Goal: Task Accomplishment & Management: Use online tool/utility

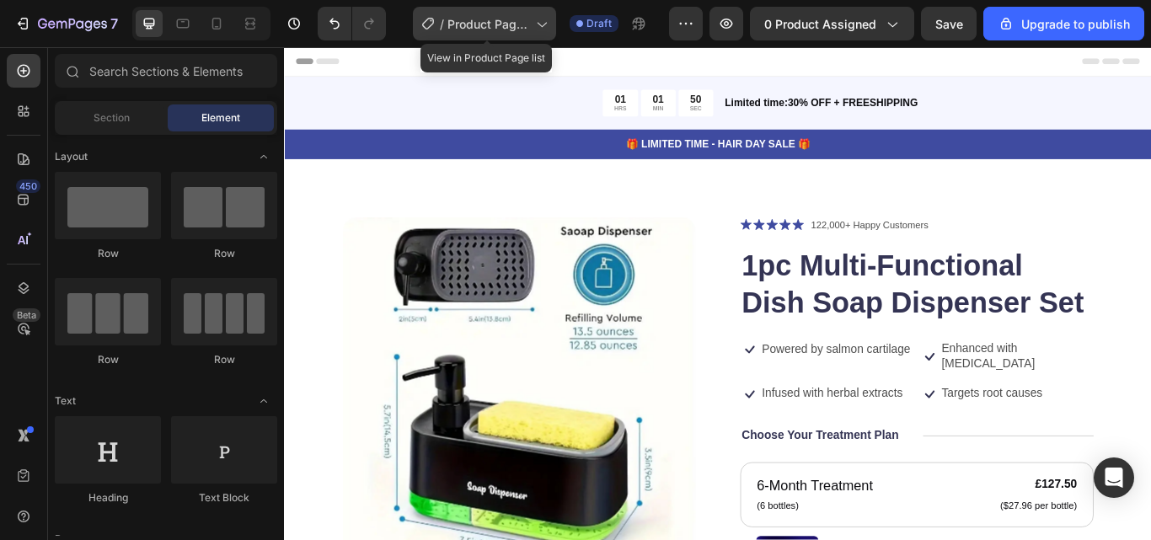
click at [550, 28] on icon at bounding box center [541, 23] width 17 height 17
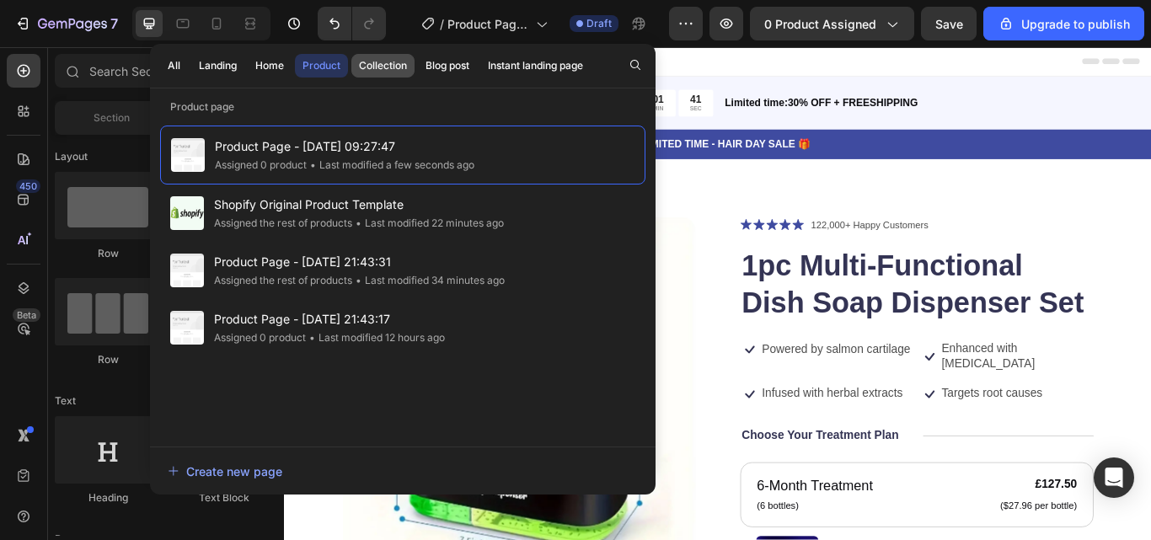
click at [405, 65] on div "Collection" at bounding box center [383, 65] width 48 height 15
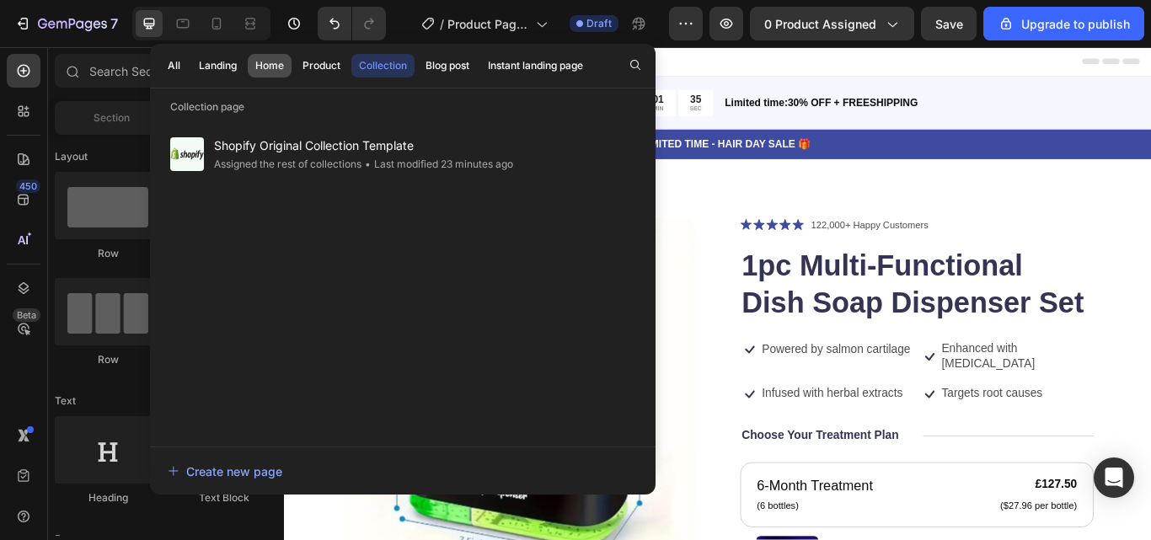
click at [256, 74] on button "Home" at bounding box center [270, 66] width 44 height 24
click at [331, 74] on button "Product" at bounding box center [321, 66] width 53 height 24
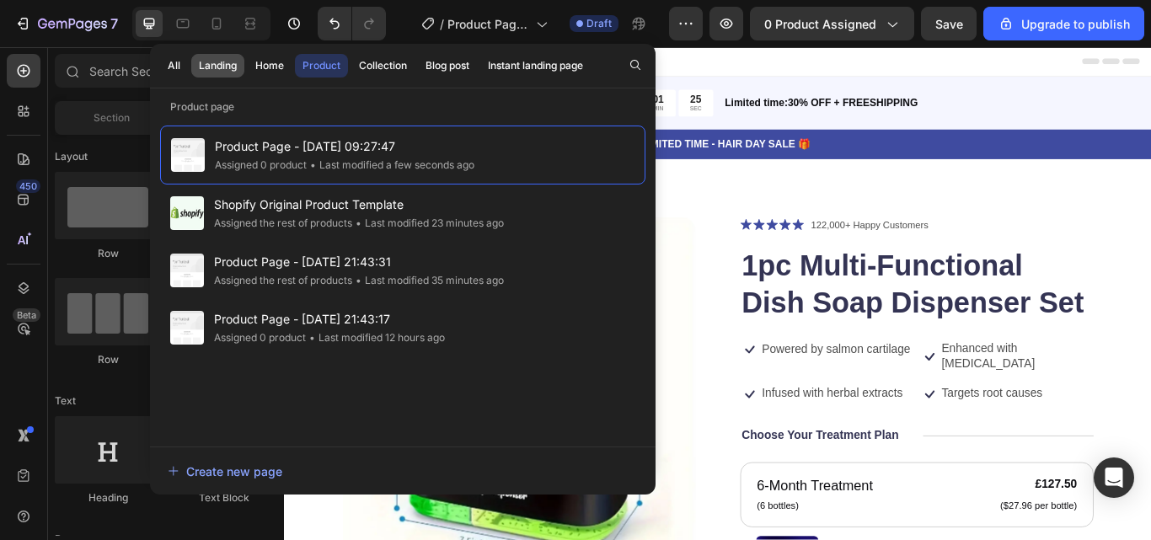
click at [222, 69] on div "Landing" at bounding box center [218, 65] width 38 height 15
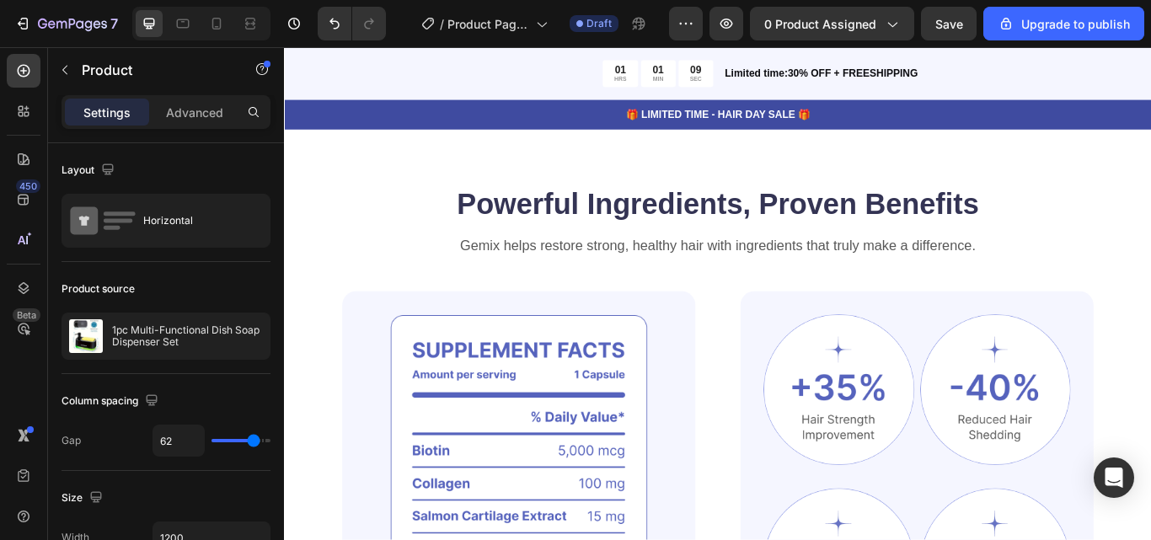
scroll to position [1264, 0]
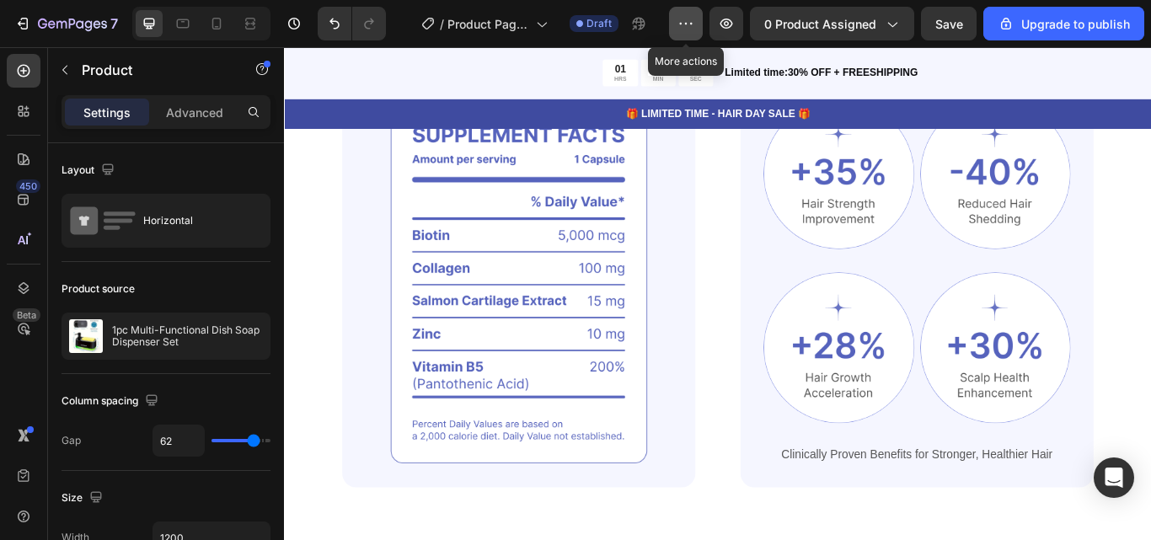
click at [700, 29] on button "button" at bounding box center [686, 24] width 34 height 34
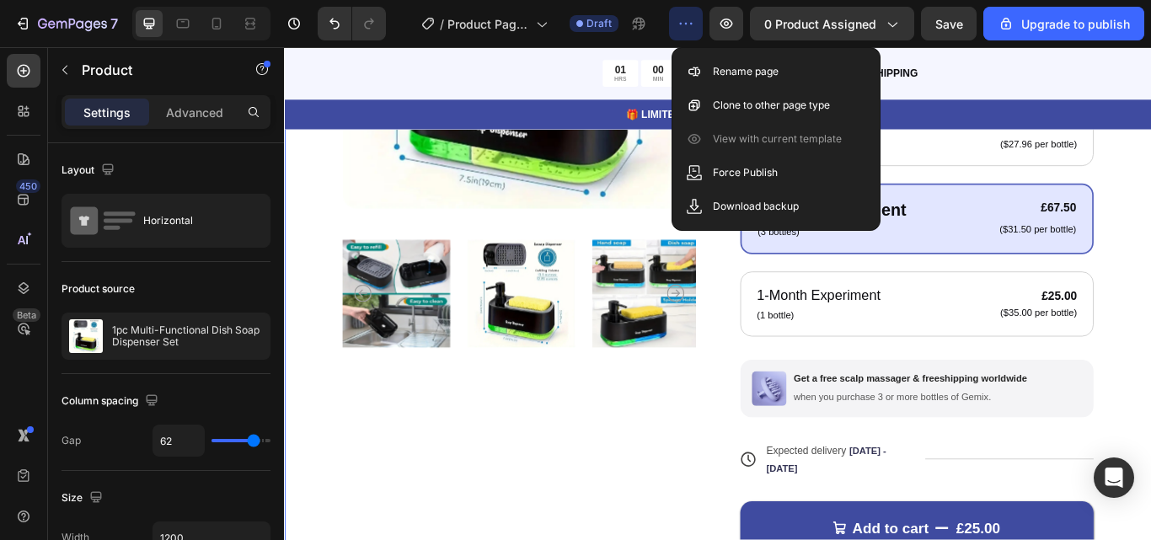
scroll to position [169, 0]
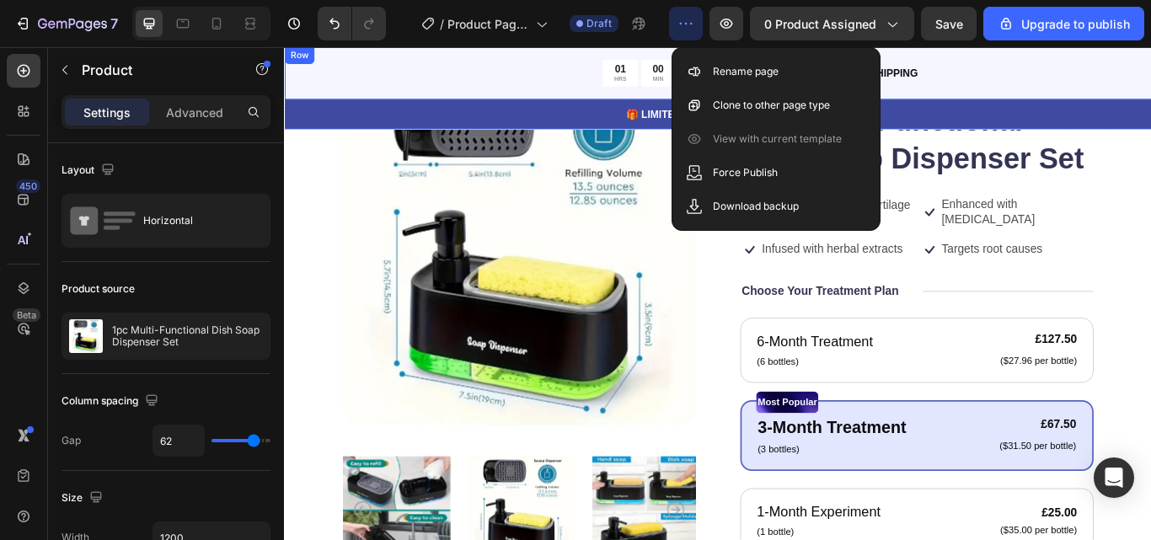
click at [1128, 50] on div "01 HRS 00 MIN 49 SEC Countdown Timer Limited time:30% OFF + FREESHIPPING Text B…" at bounding box center [789, 78] width 1011 height 62
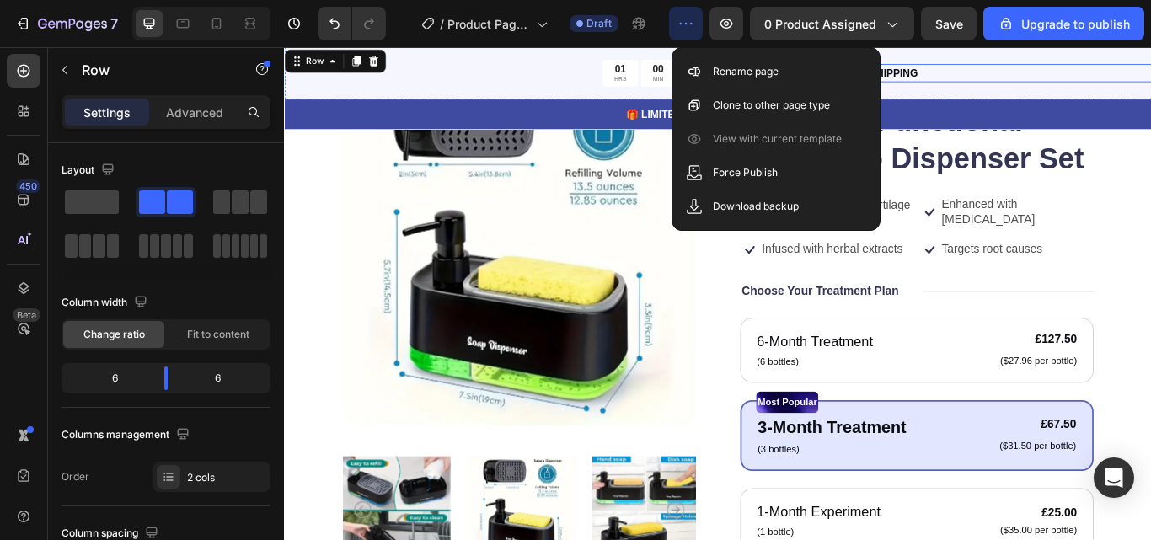
click at [1123, 90] on div "Limited time:30% OFF + FREESHIPPING Text Block" at bounding box center [1046, 77] width 500 height 31
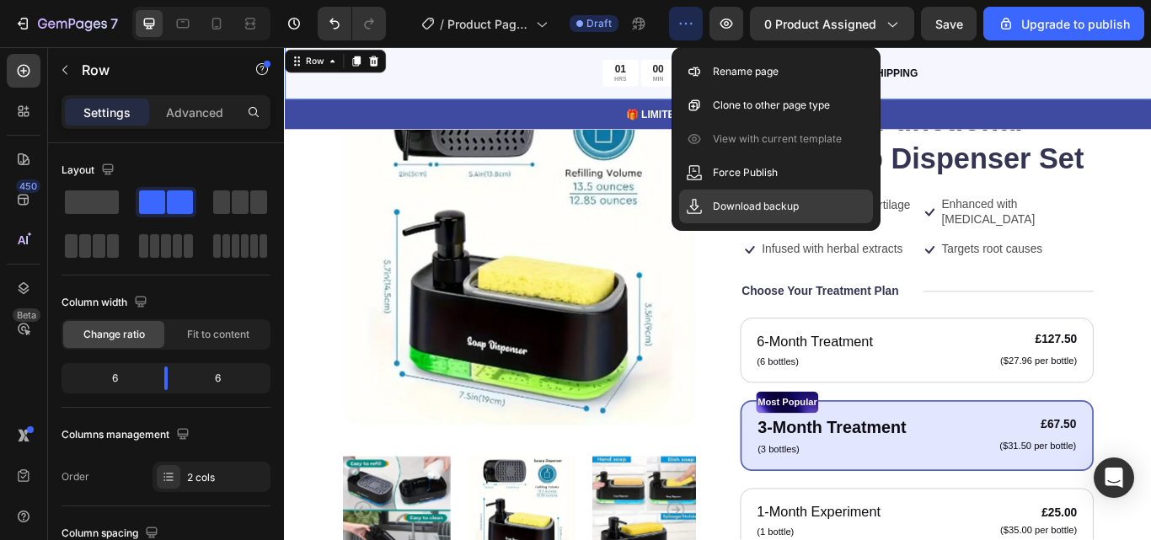
click at [784, 206] on p "Download backup" at bounding box center [756, 206] width 86 height 17
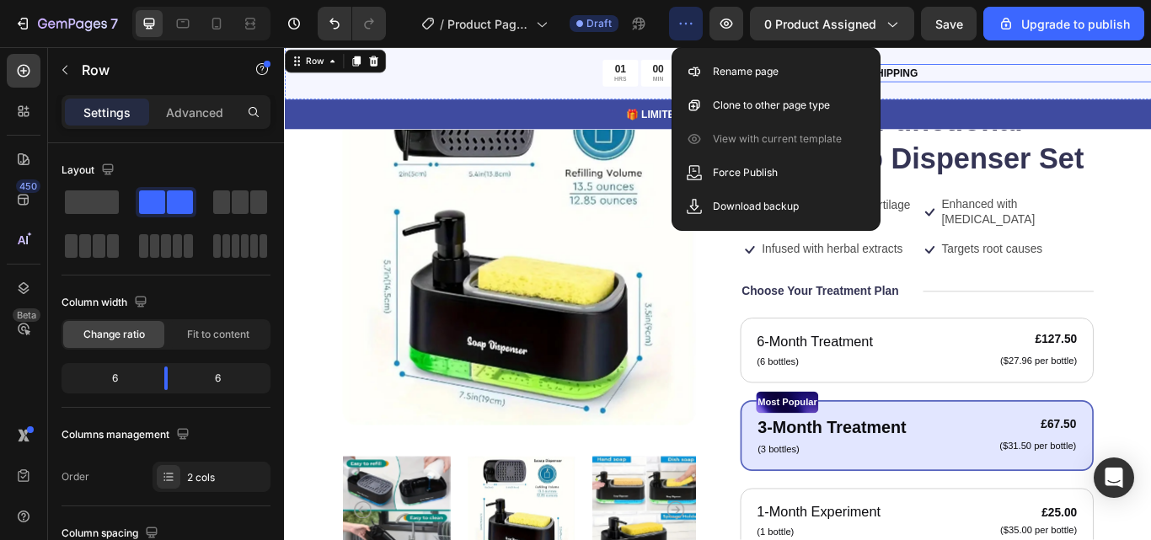
click at [1150, 84] on p "Limited time:30% OFF + FREESHIPPING" at bounding box center [1045, 78] width 496 height 18
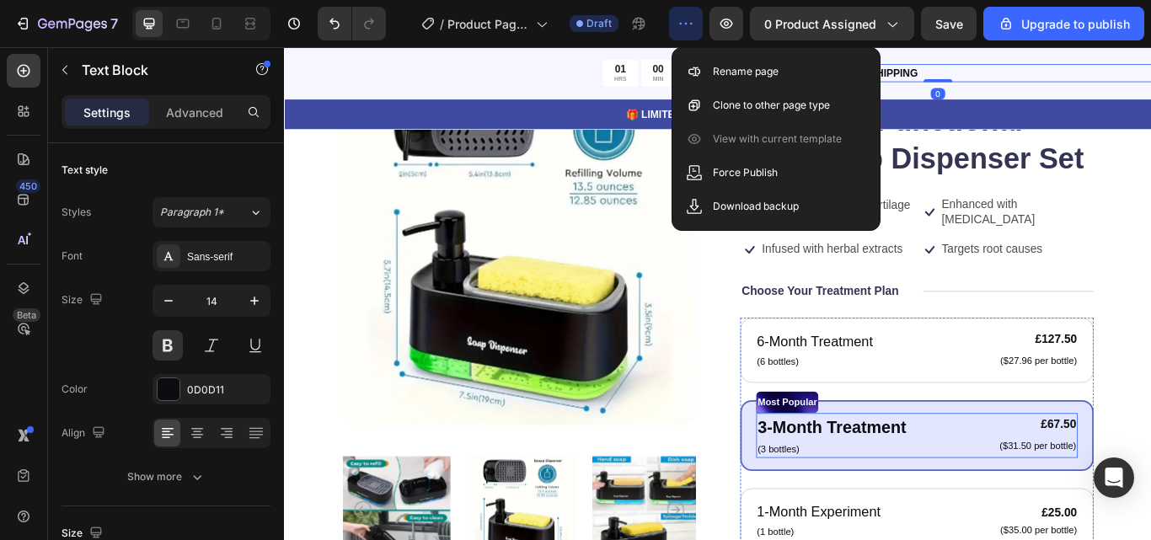
click at [1077, 515] on div "3-Month Treatment Text Block (3 bottles) Text Block £67.50 Product Price Produc…" at bounding box center [1021, 501] width 375 height 52
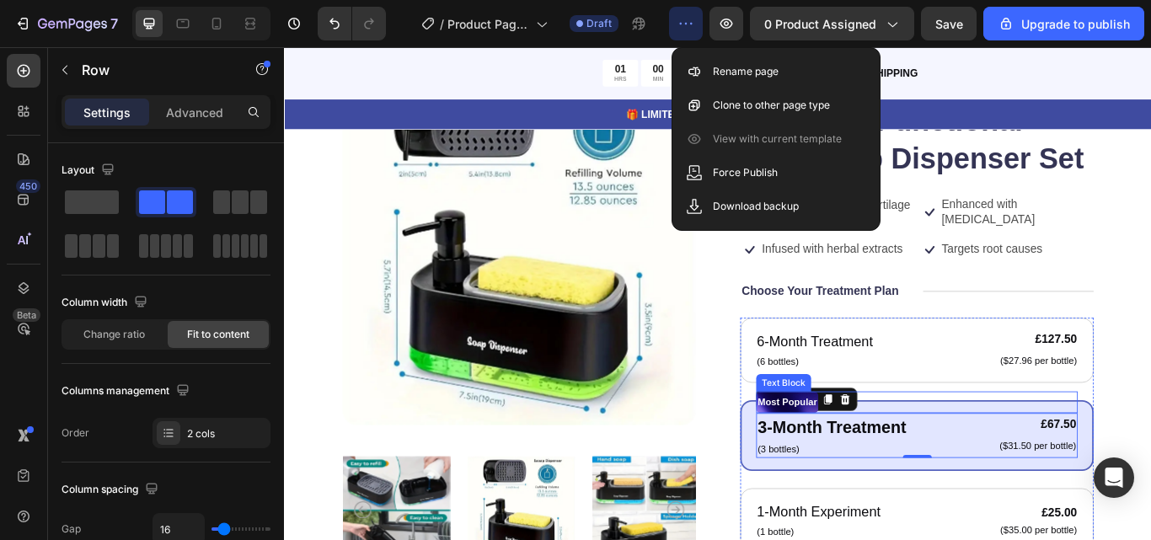
click at [930, 457] on div "Most Popular" at bounding box center [1021, 461] width 375 height 25
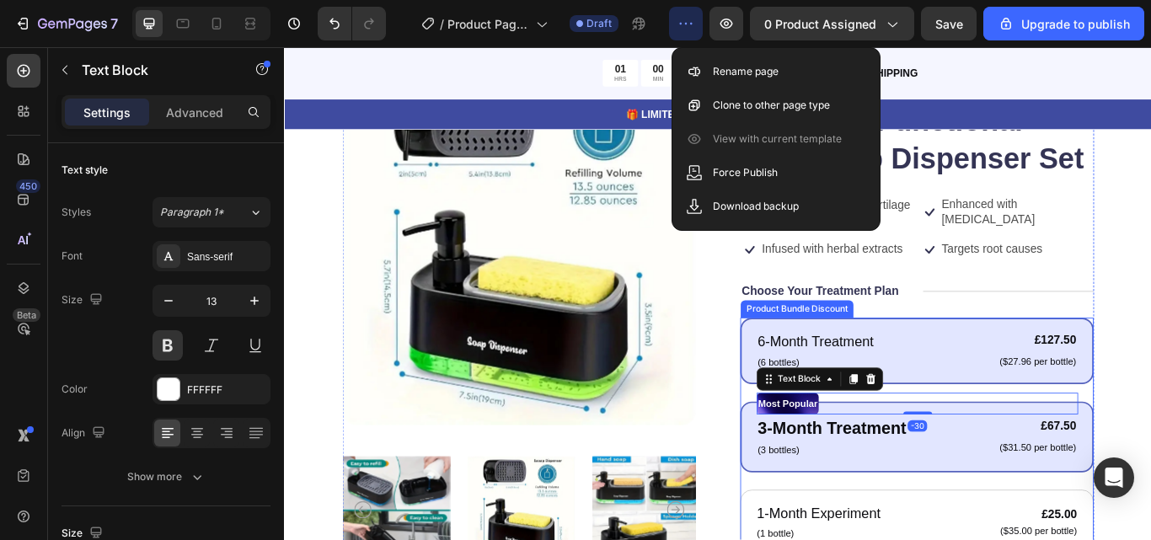
click at [948, 372] on div "6-Month Treatment Text Block (6 bottles) Text Block £127.50 Product Price Produ…" at bounding box center [1022, 402] width 412 height 78
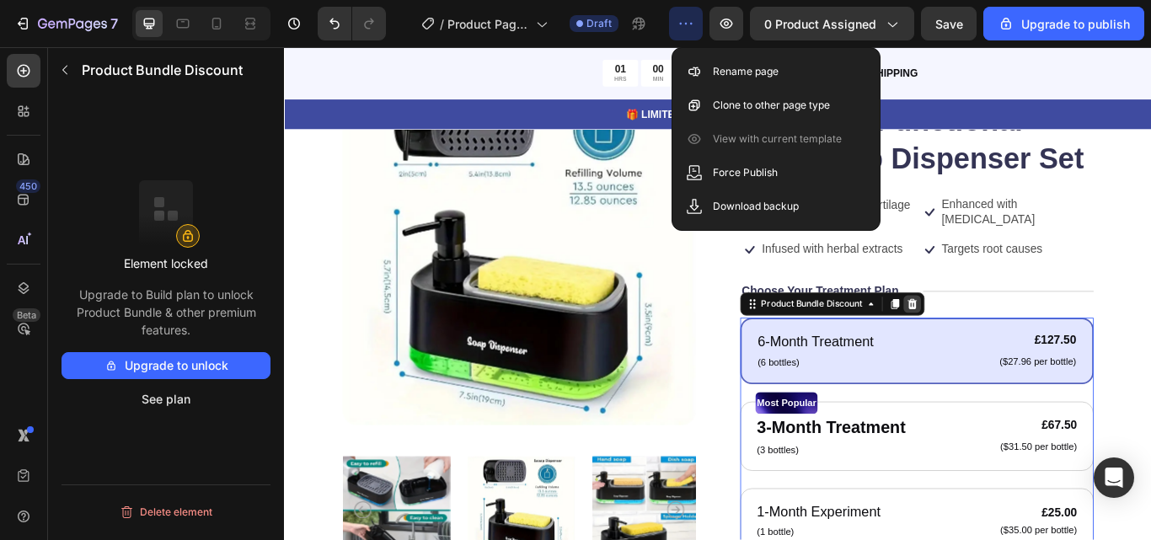
click at [1014, 345] on icon at bounding box center [1016, 347] width 11 height 12
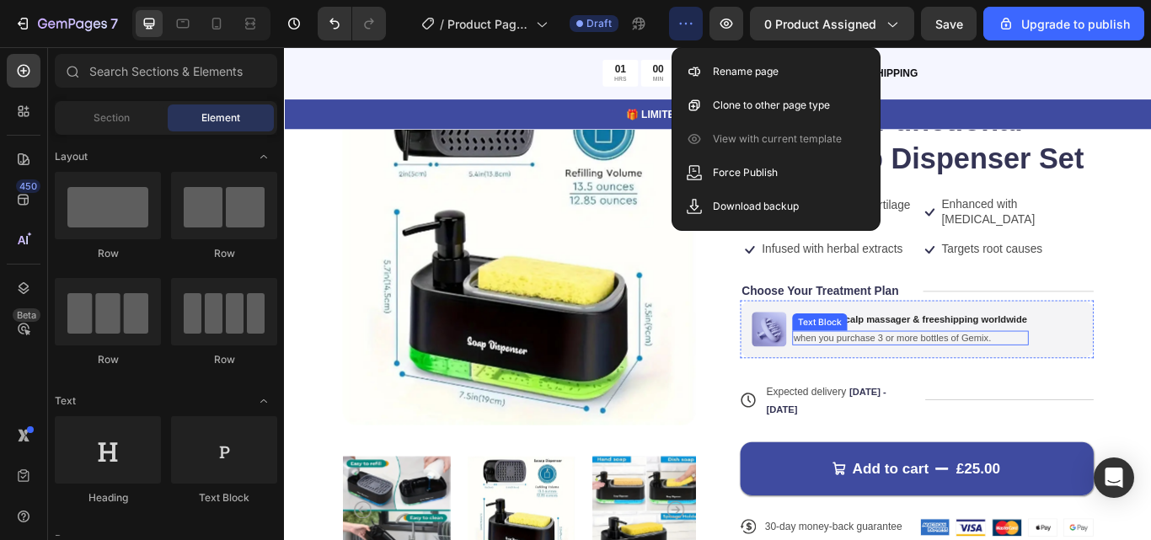
click at [1045, 378] on div "when you purchase 3 or more bottles of Gemix." at bounding box center [1015, 387] width 276 height 18
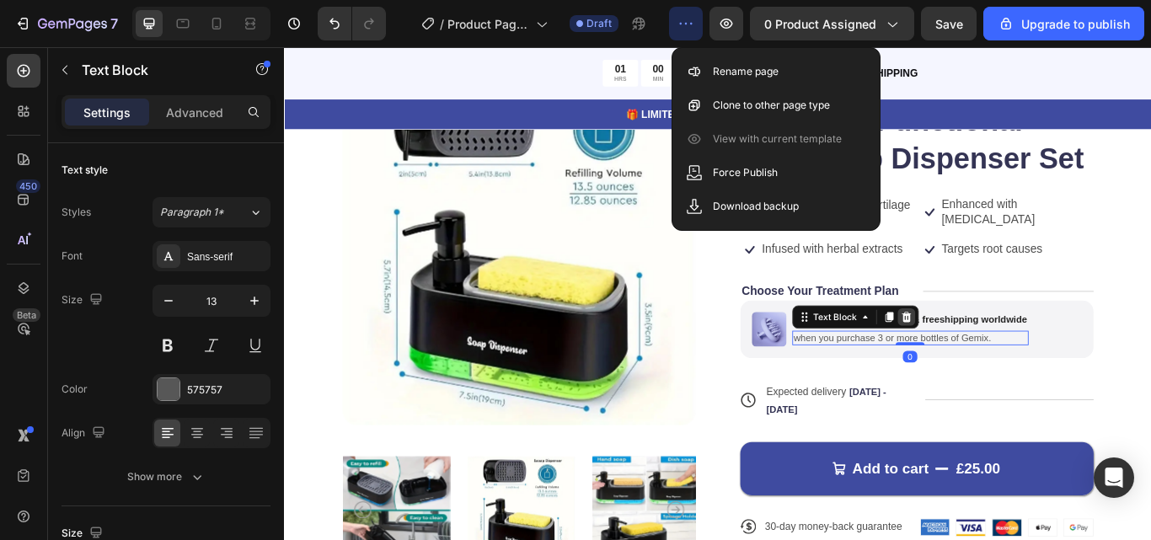
click at [1007, 359] on icon at bounding box center [1010, 362] width 11 height 12
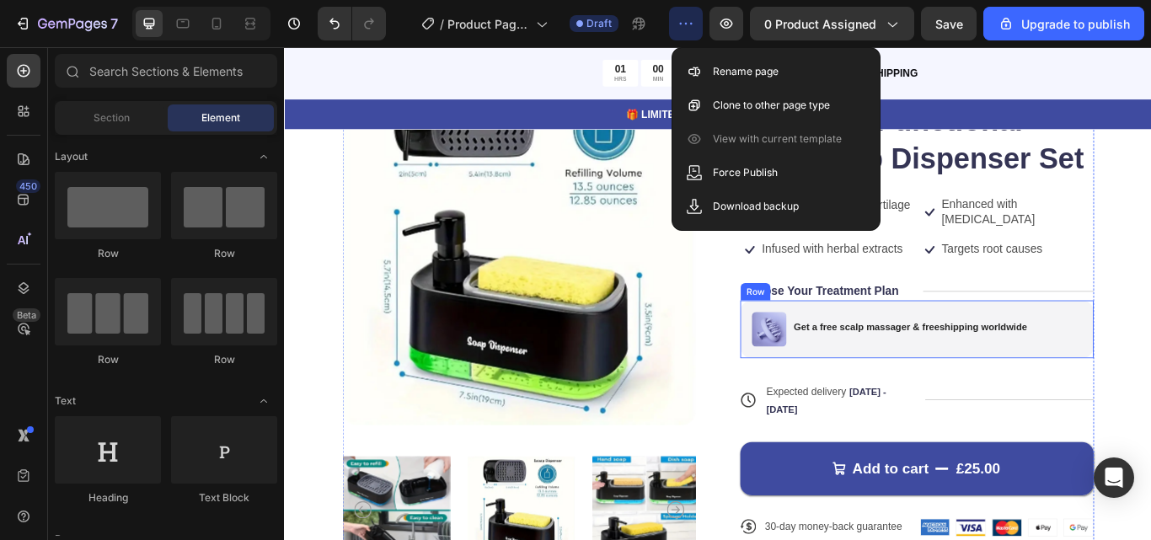
click at [1007, 370] on p "Get a free scalp massager & freeshipping worldwide" at bounding box center [1014, 374] width 272 height 14
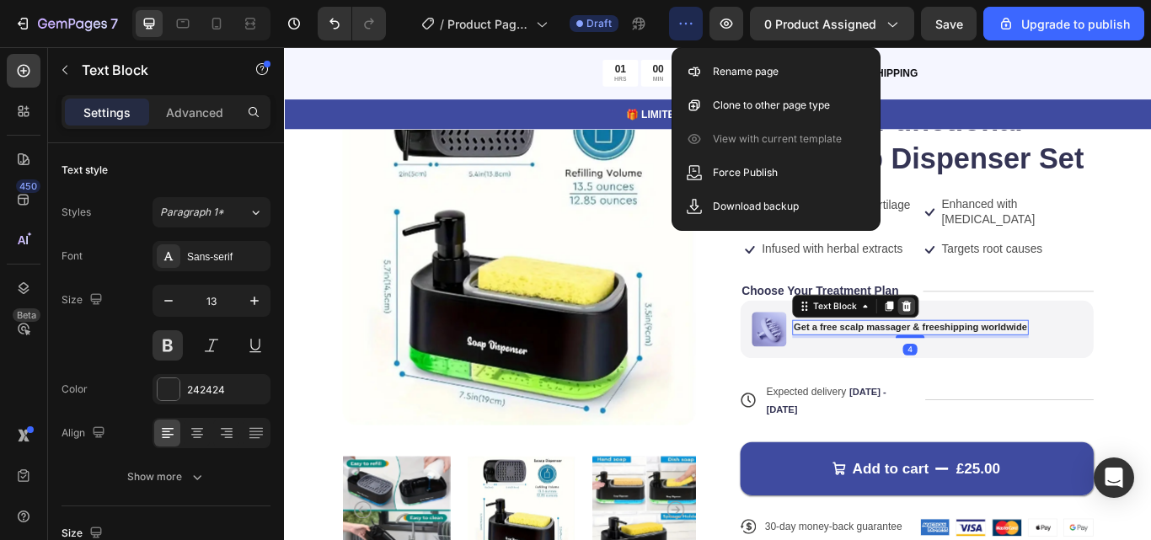
click at [1003, 343] on icon at bounding box center [1009, 349] width 13 height 13
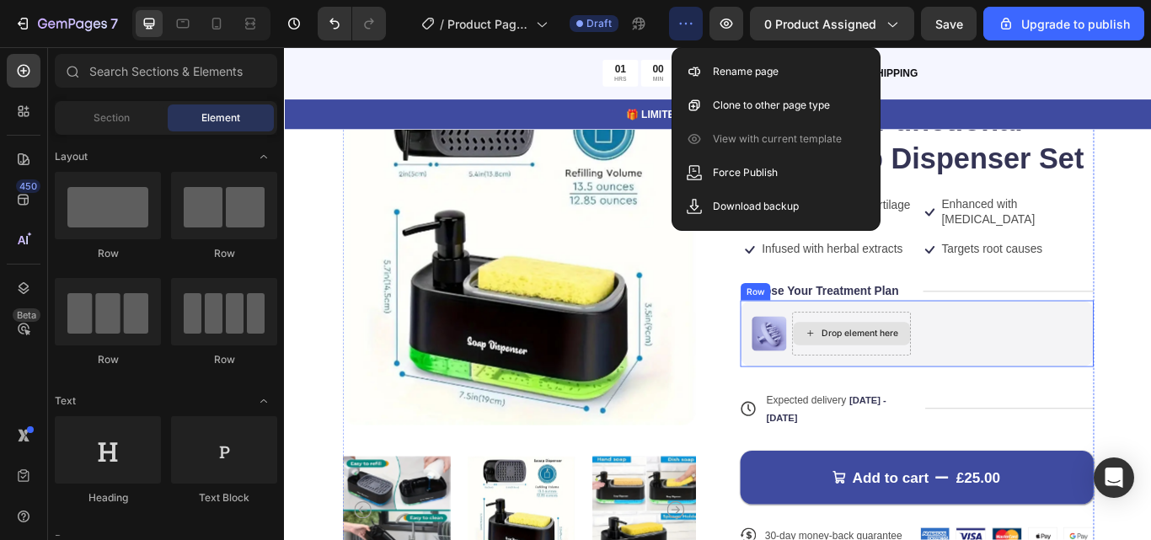
click at [1003, 358] on div "Drop element here" at bounding box center [946, 382] width 138 height 51
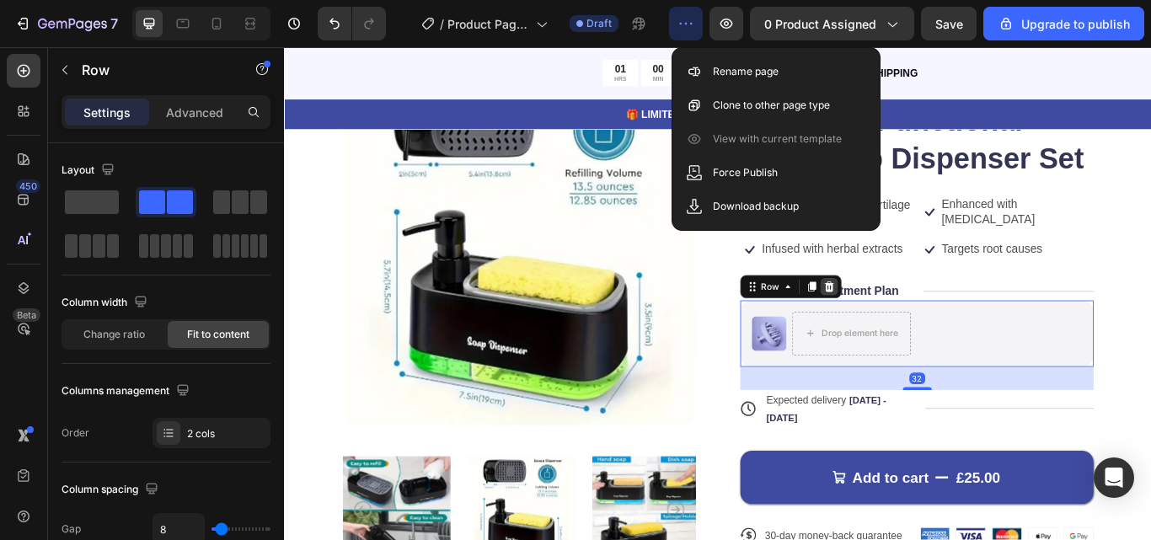
click at [920, 327] on div at bounding box center [919, 327] width 20 height 20
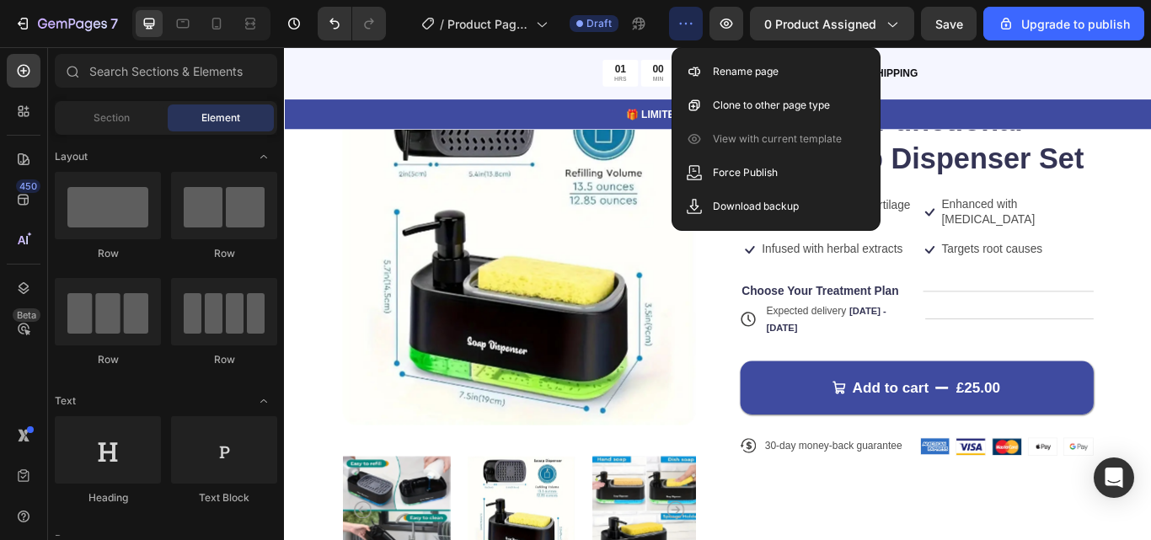
click at [920, 327] on p "Choose Your Treatment Plan" at bounding box center [909, 333] width 183 height 18
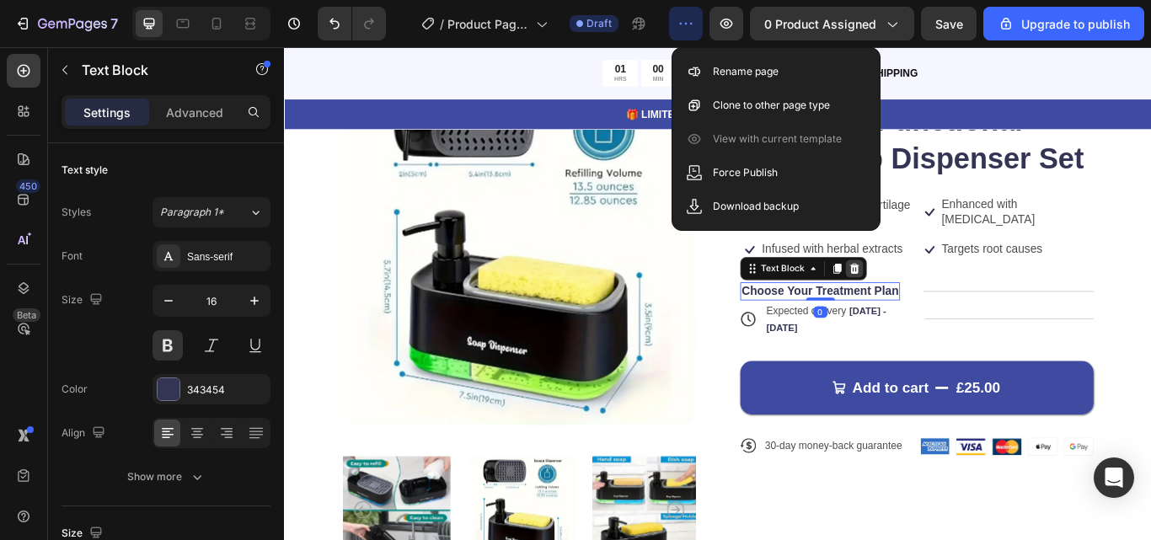
click at [944, 299] on icon at bounding box center [948, 305] width 13 height 13
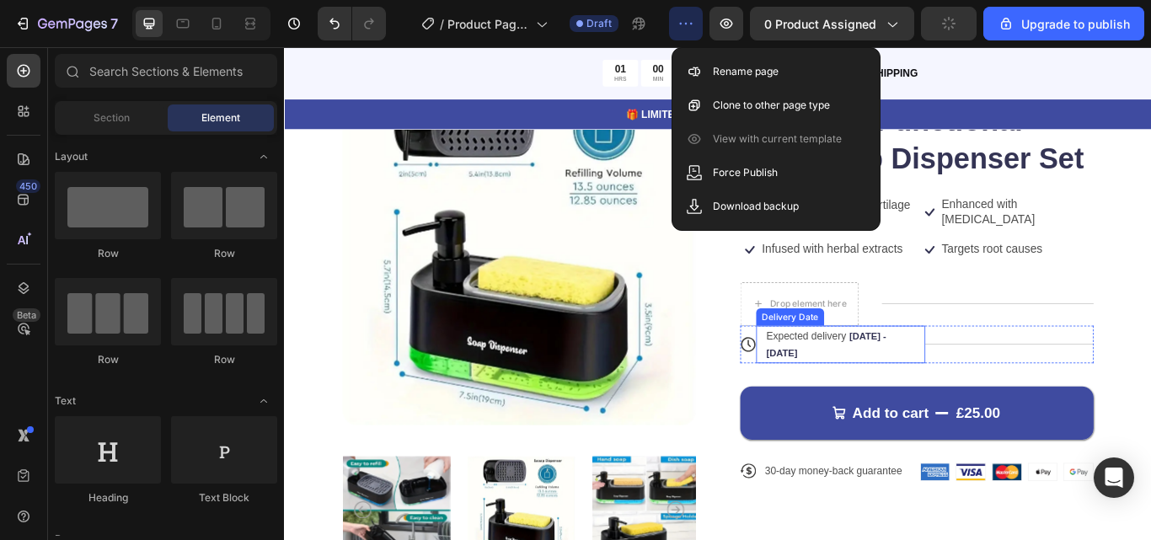
click at [933, 388] on span "Expected delivery" at bounding box center [893, 384] width 94 height 13
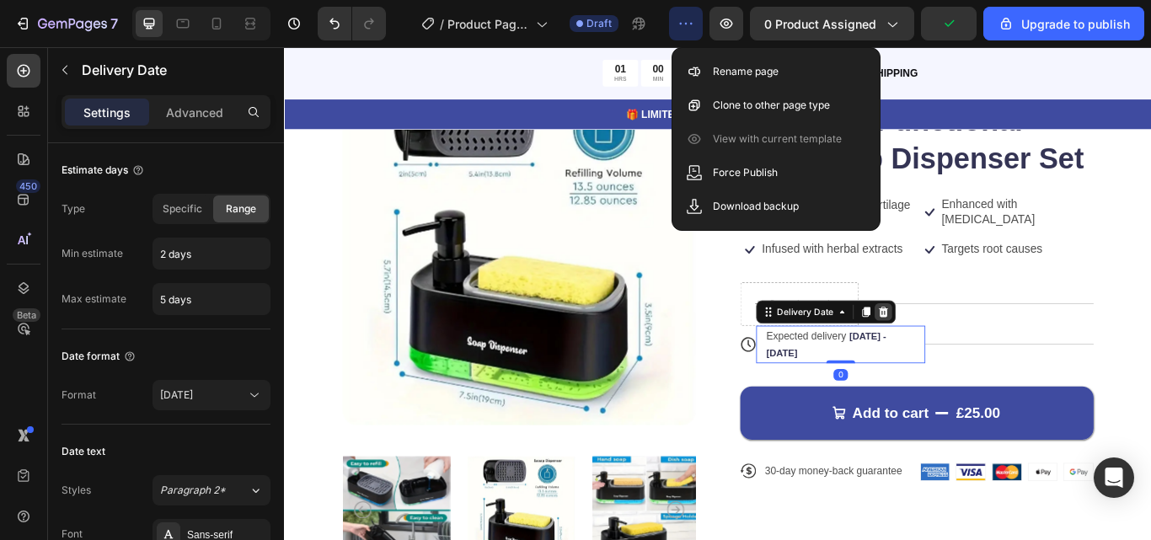
click at [978, 354] on icon at bounding box center [983, 357] width 11 height 12
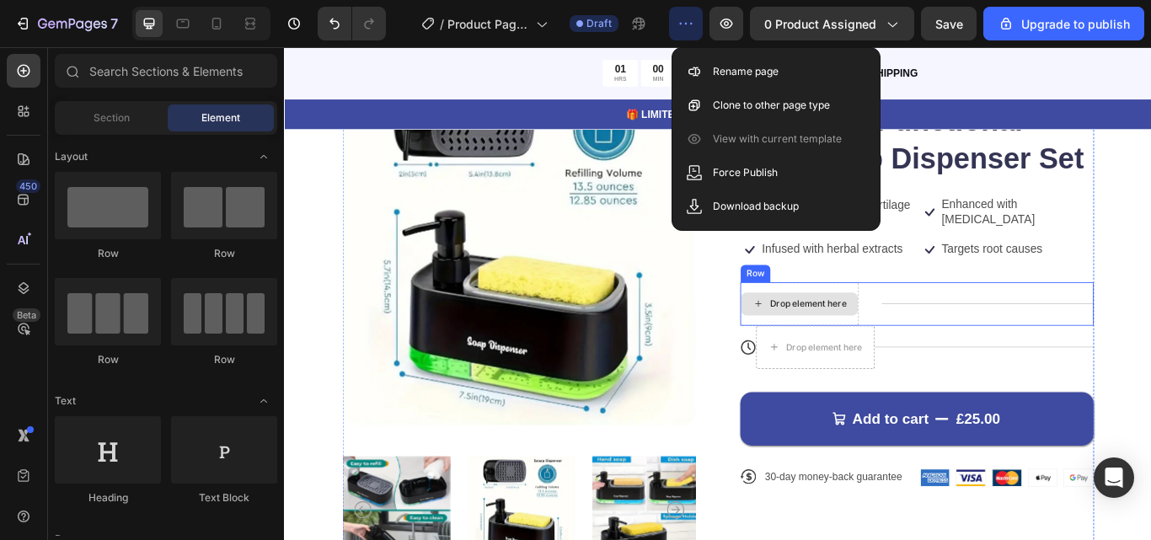
click at [914, 347] on div "Drop element here" at bounding box center [894, 347] width 89 height 13
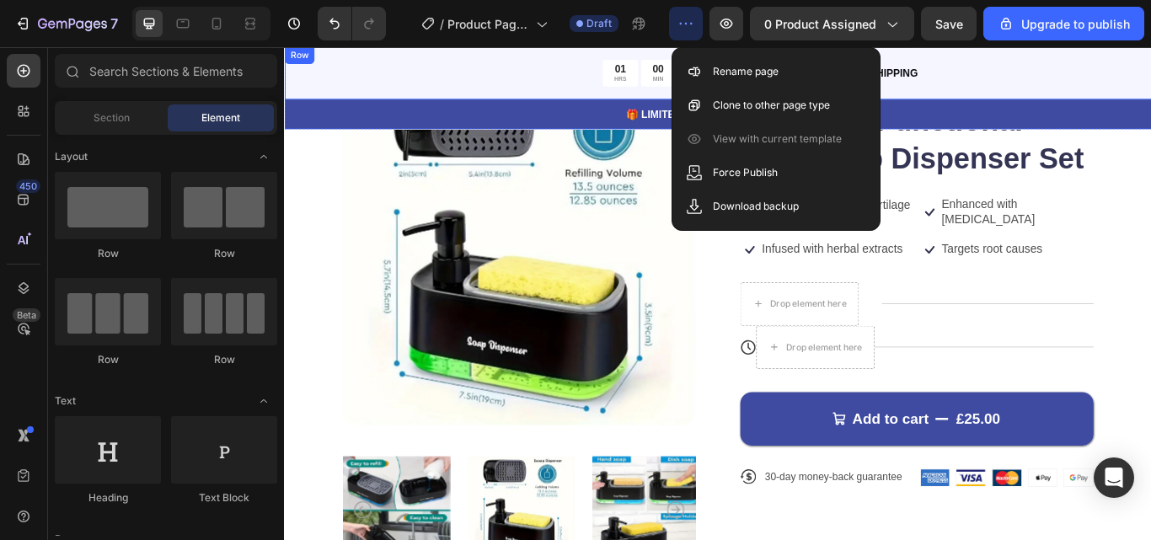
drag, startPoint x: 1144, startPoint y: 153, endPoint x: 984, endPoint y: 131, distance: 160.9
click at [1126, 54] on div "01 HRS 00 MIN 15 SEC Countdown Timer Limited time:30% OFF + FREESHIPPING Text B…" at bounding box center [789, 78] width 1011 height 62
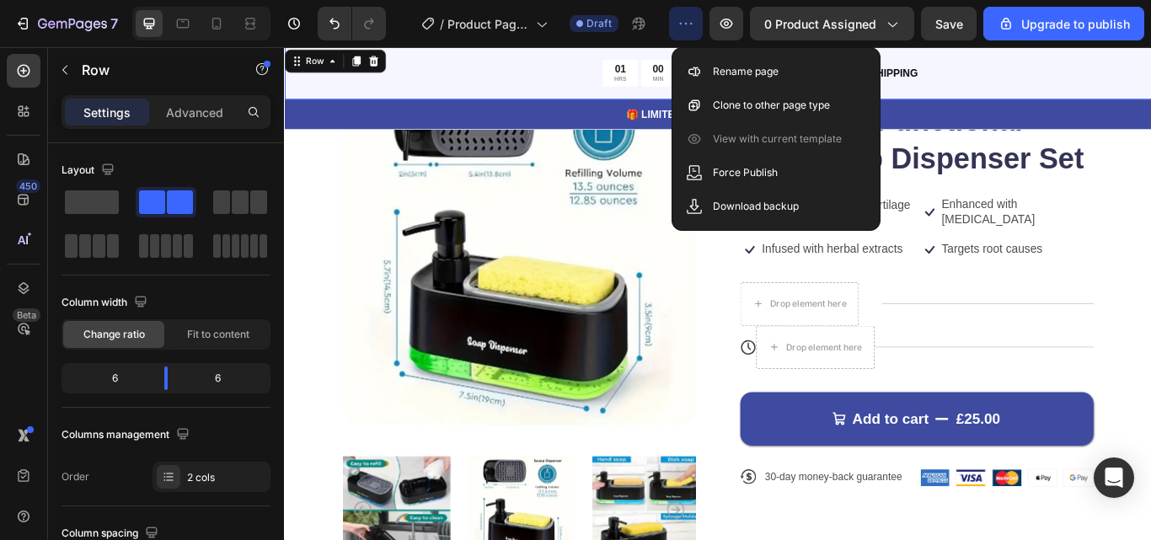
click at [693, 24] on icon "button" at bounding box center [691, 24] width 3 height 2
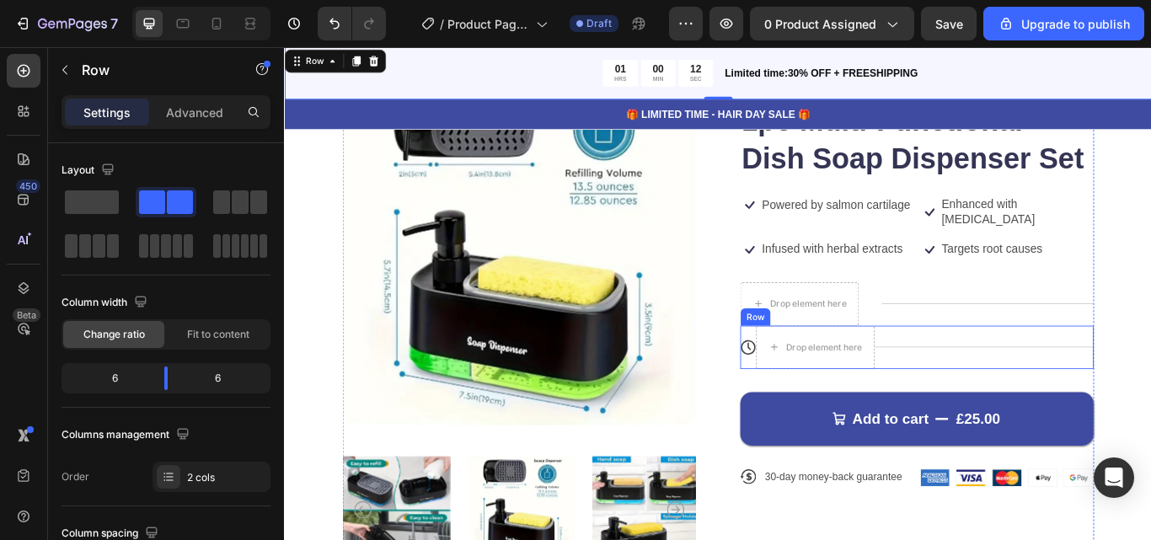
click at [1032, 373] on div "Title Line" at bounding box center [1100, 398] width 255 height 51
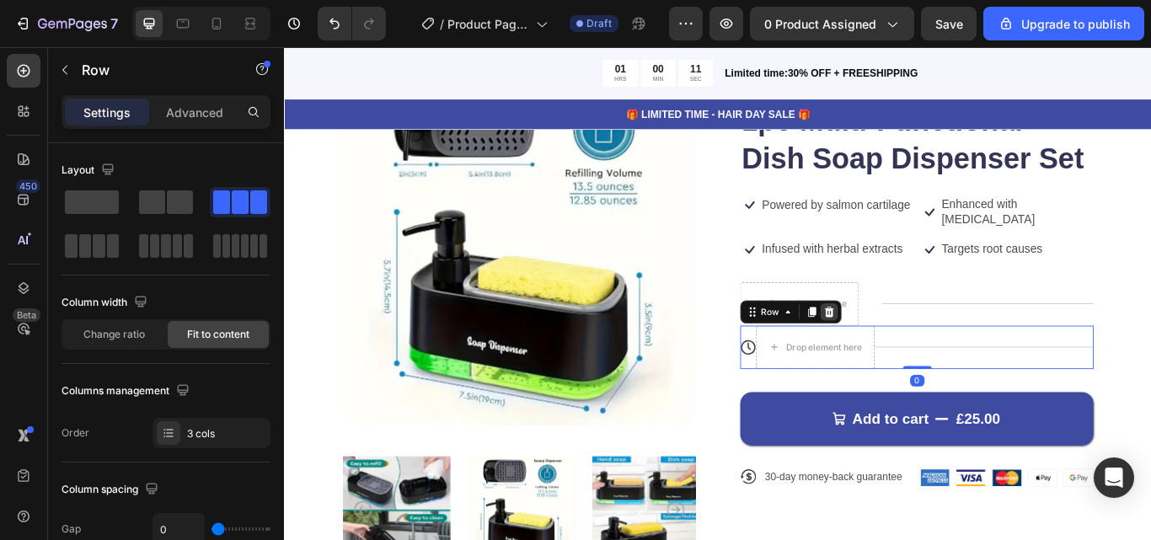
click at [914, 364] on div at bounding box center [919, 356] width 20 height 20
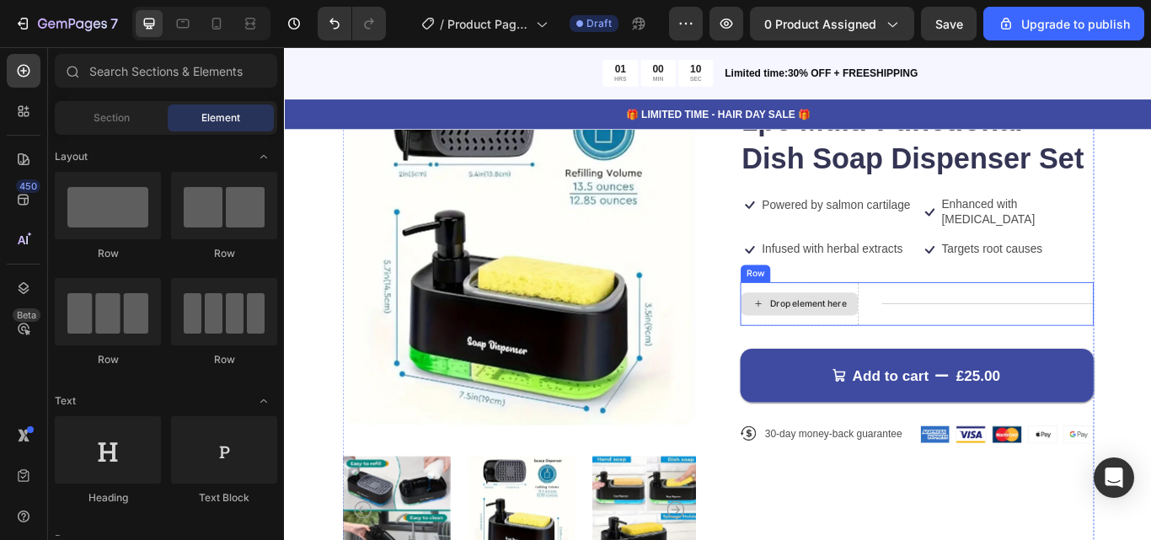
click at [912, 347] on div "Drop element here" at bounding box center [894, 347] width 89 height 13
click at [939, 357] on div "Drop element here" at bounding box center [885, 347] width 137 height 27
click at [847, 323] on div "Drop element here" at bounding box center [885, 347] width 138 height 51
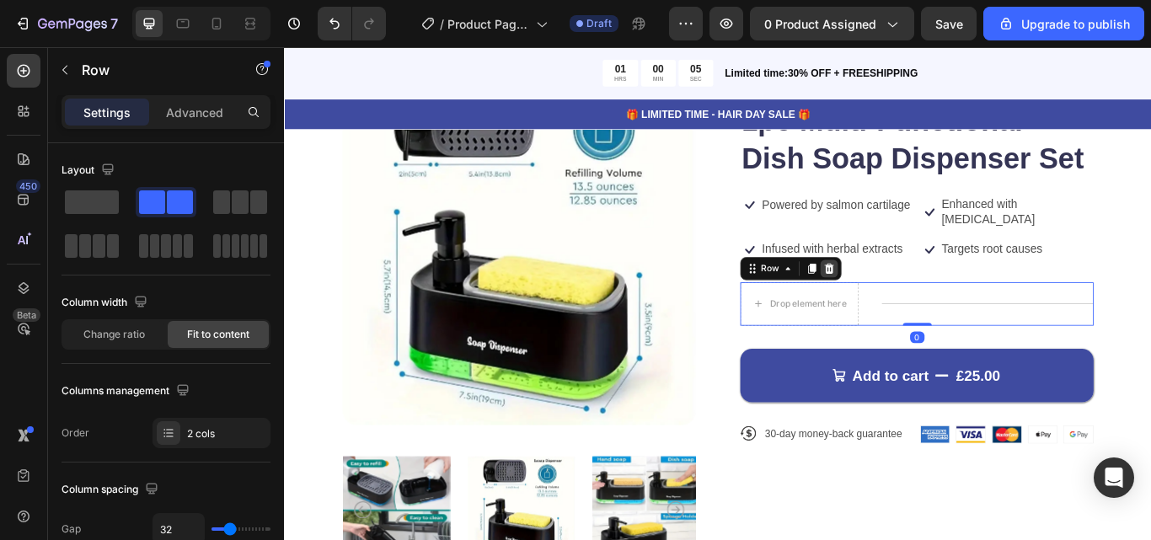
click at [914, 303] on icon at bounding box center [919, 306] width 11 height 12
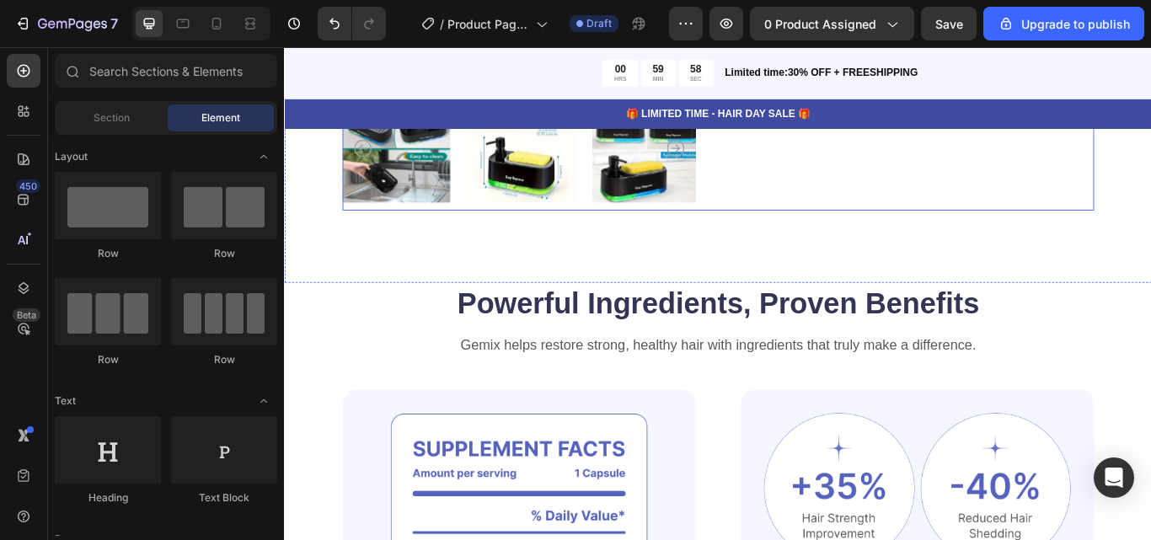
scroll to position [674, 0]
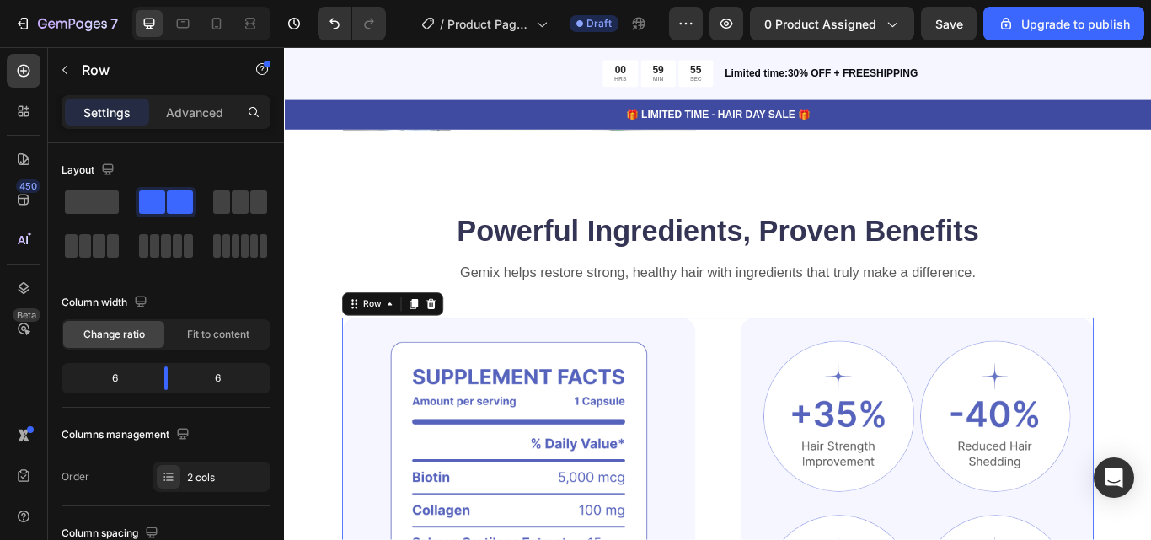
click at [466, 340] on div "Row" at bounding box center [410, 347] width 118 height 27
click at [464, 340] on div at bounding box center [455, 347] width 20 height 20
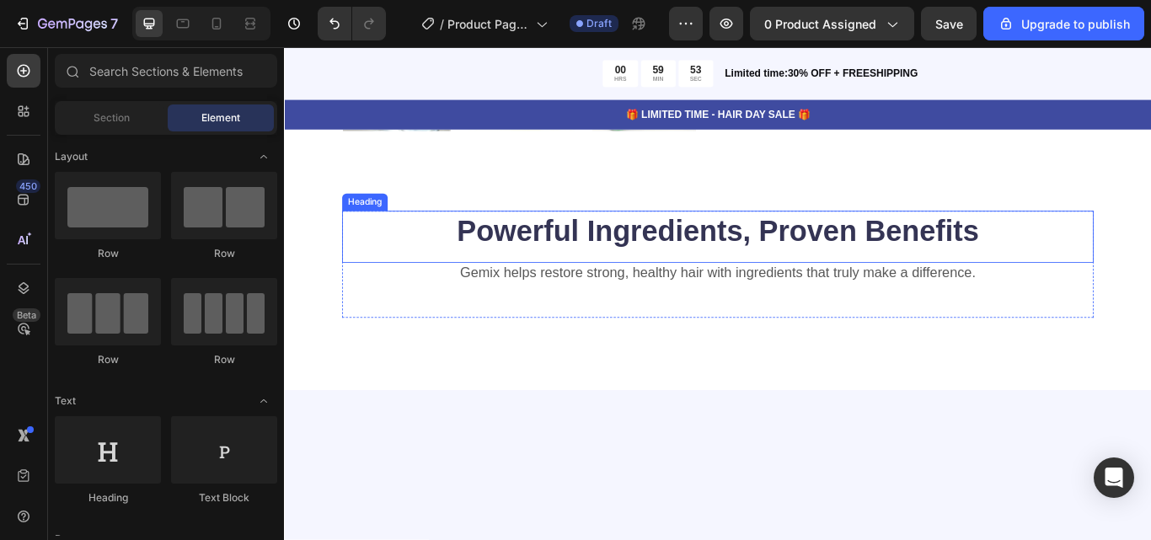
click at [737, 271] on h2 "Powerful Ingredients, Proven Benefits" at bounding box center [789, 262] width 877 height 47
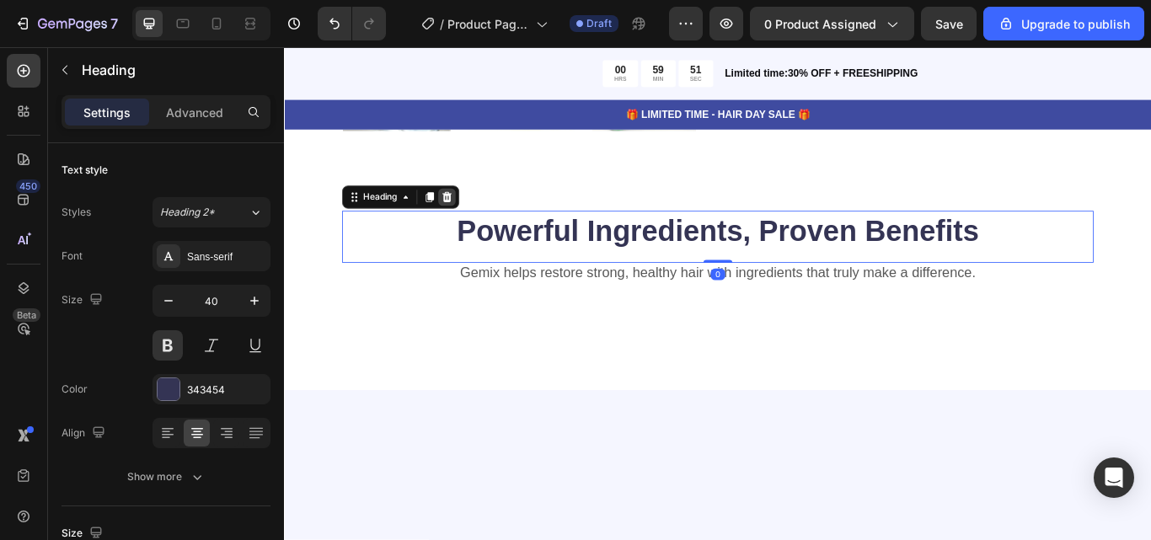
click at [477, 216] on icon at bounding box center [473, 222] width 13 height 13
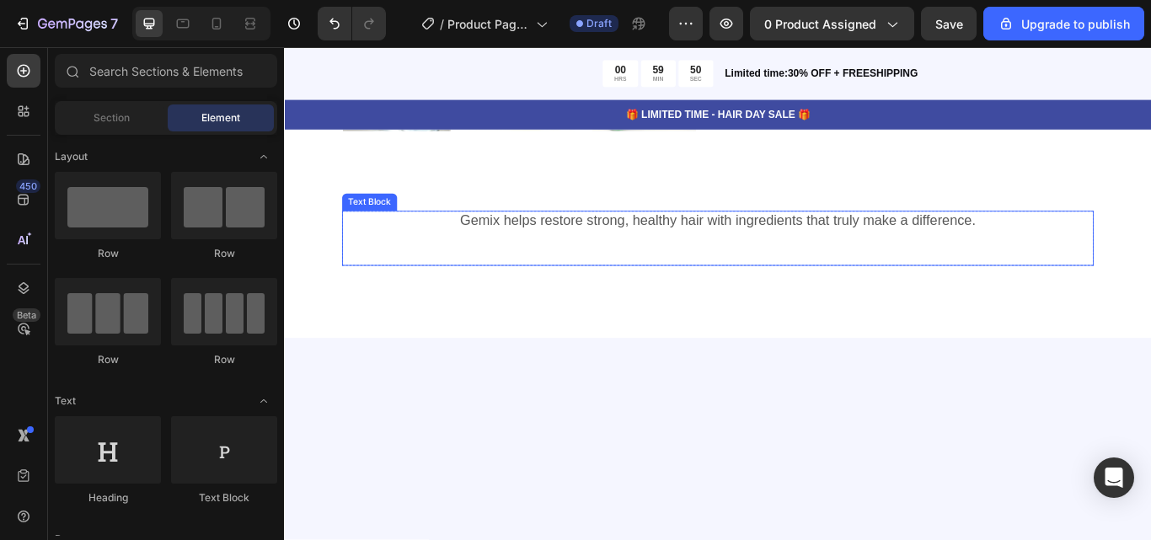
click at [648, 256] on div "Gemix helps restore strong, healthy hair with ingredients that truly make a dif…" at bounding box center [789, 271] width 877 height 65
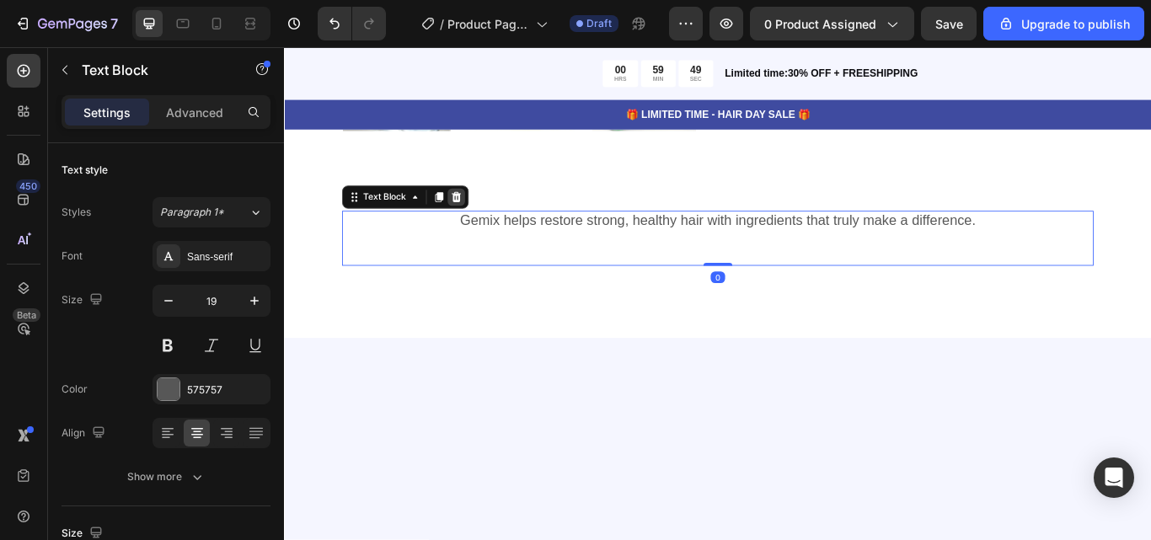
click at [480, 216] on icon at bounding box center [485, 222] width 11 height 12
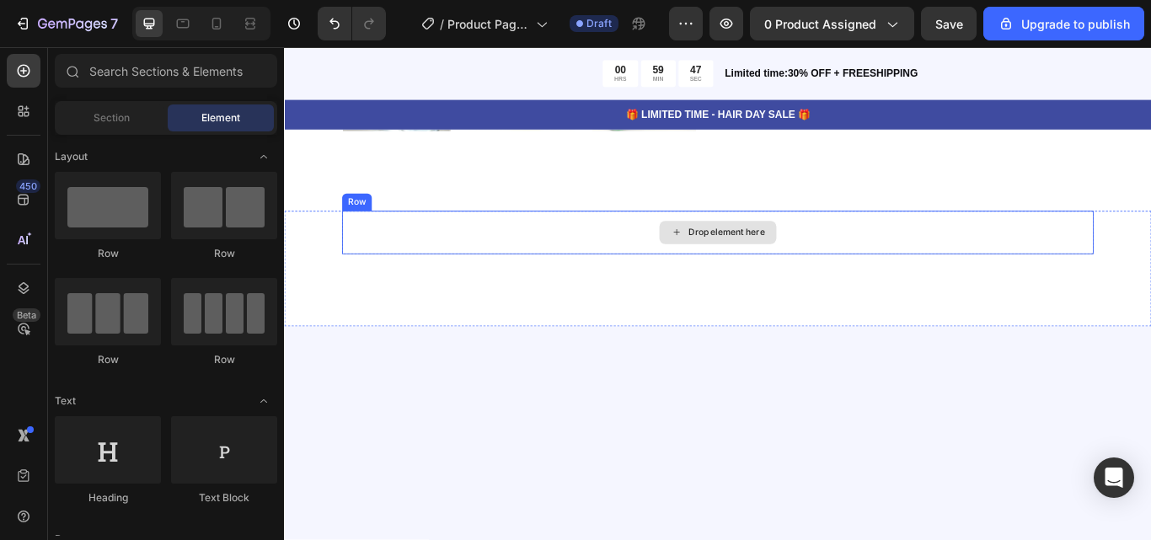
click at [777, 257] on div "Drop element here" at bounding box center [799, 263] width 89 height 13
click at [758, 264] on div "Drop element here" at bounding box center [789, 263] width 137 height 27
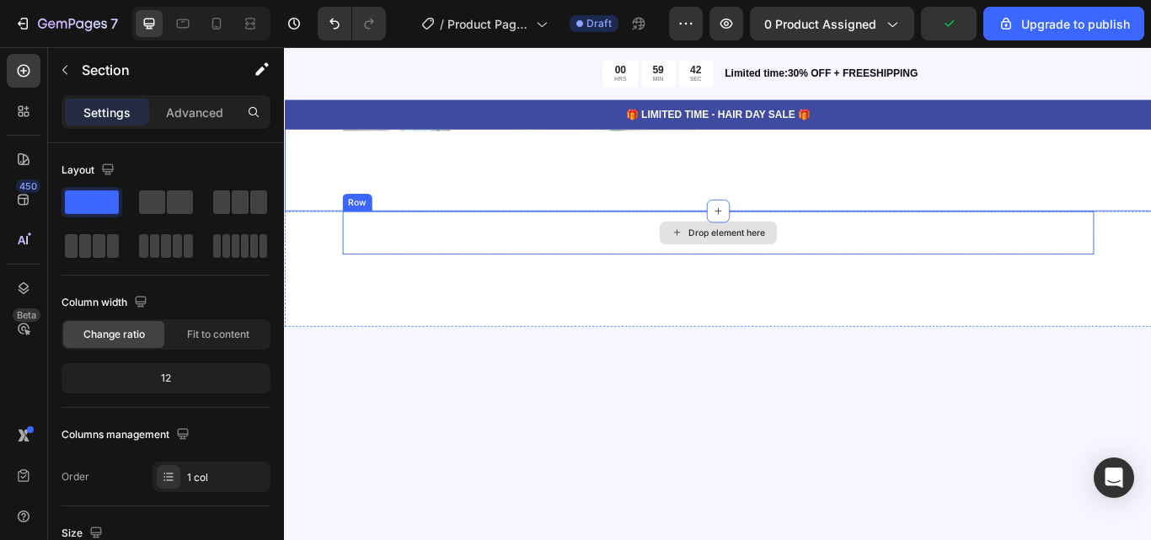
click at [367, 239] on div "Drop element here" at bounding box center [789, 264] width 877 height 51
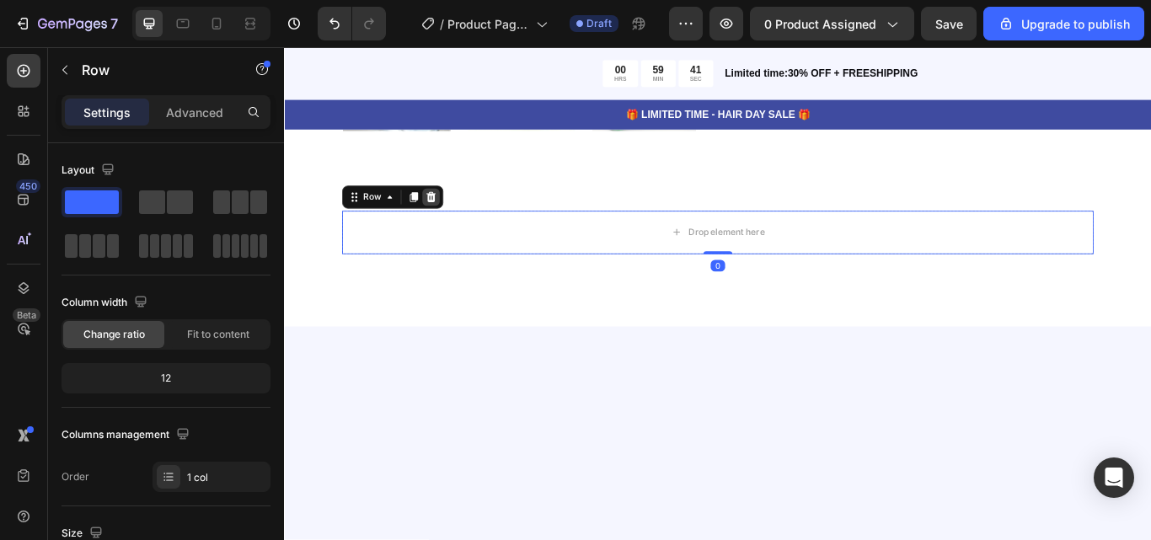
click at [457, 216] on icon at bounding box center [455, 222] width 11 height 12
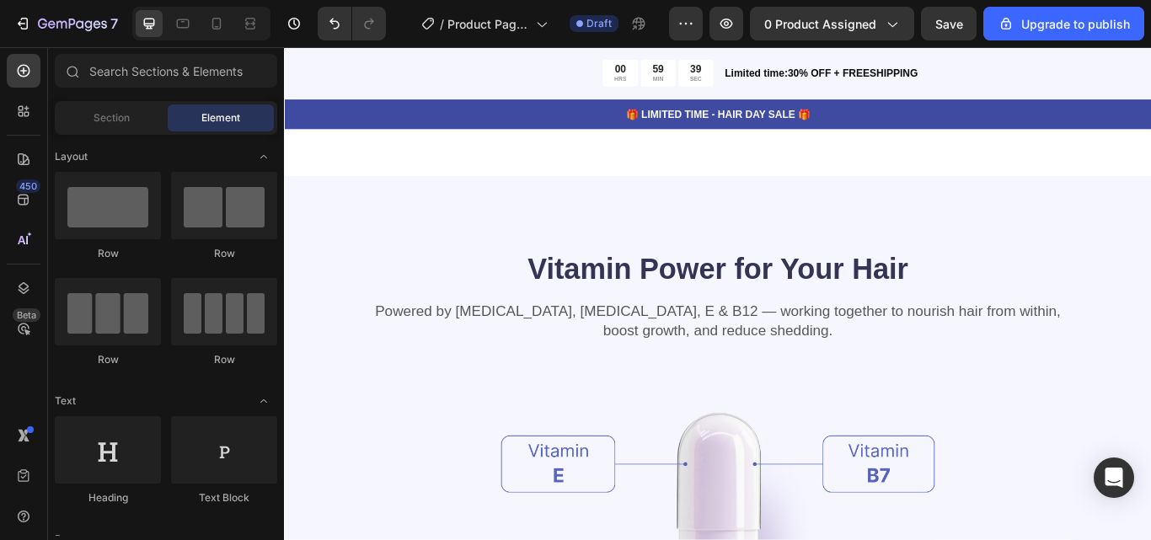
scroll to position [927, 0]
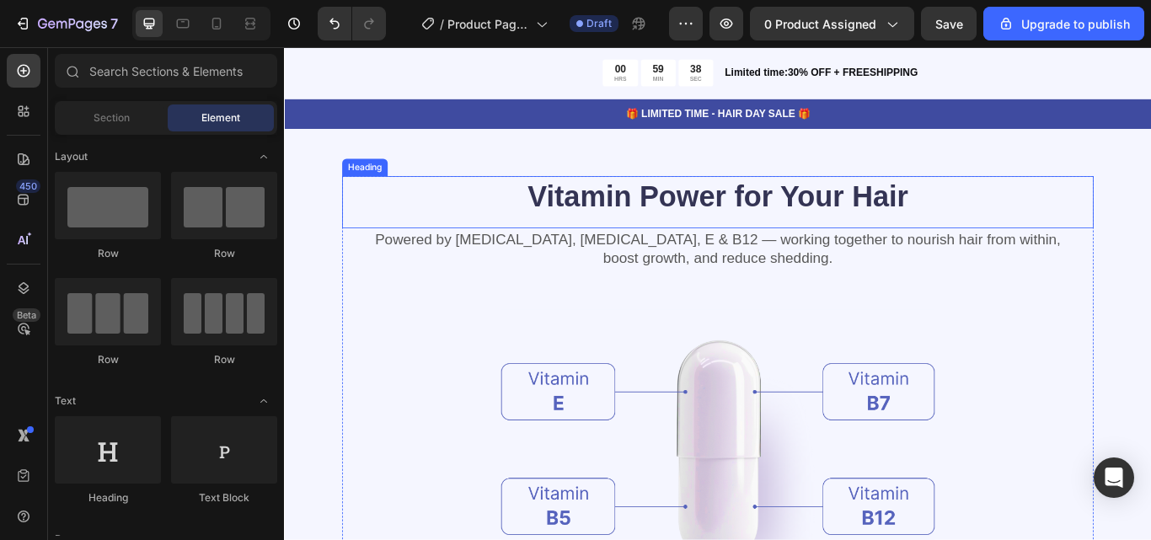
click at [713, 216] on h2 "Vitamin Power for Your Hair" at bounding box center [789, 221] width 877 height 47
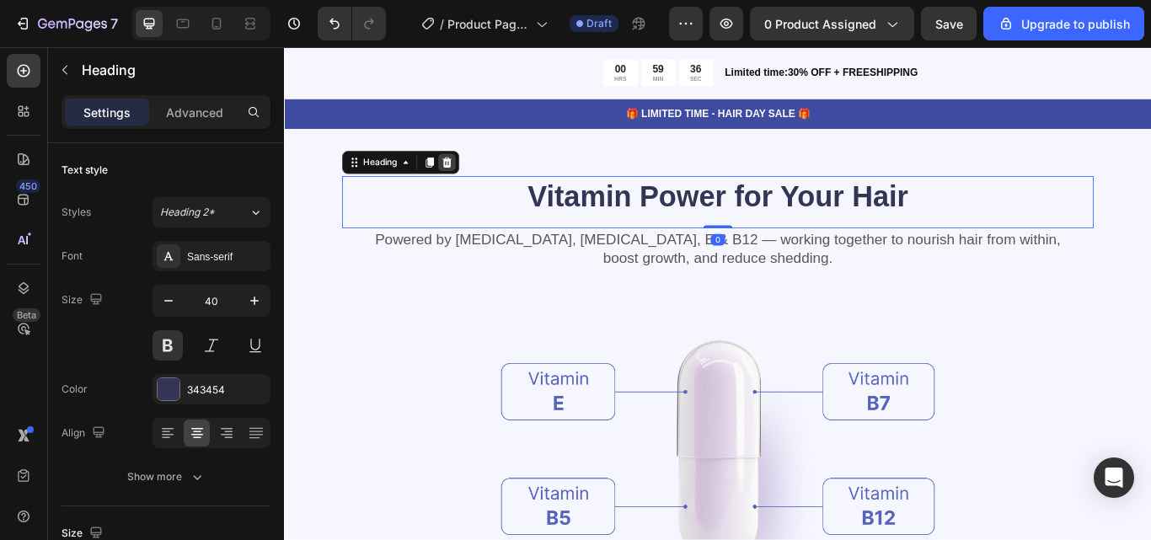
click at [469, 175] on icon at bounding box center [473, 181] width 13 height 13
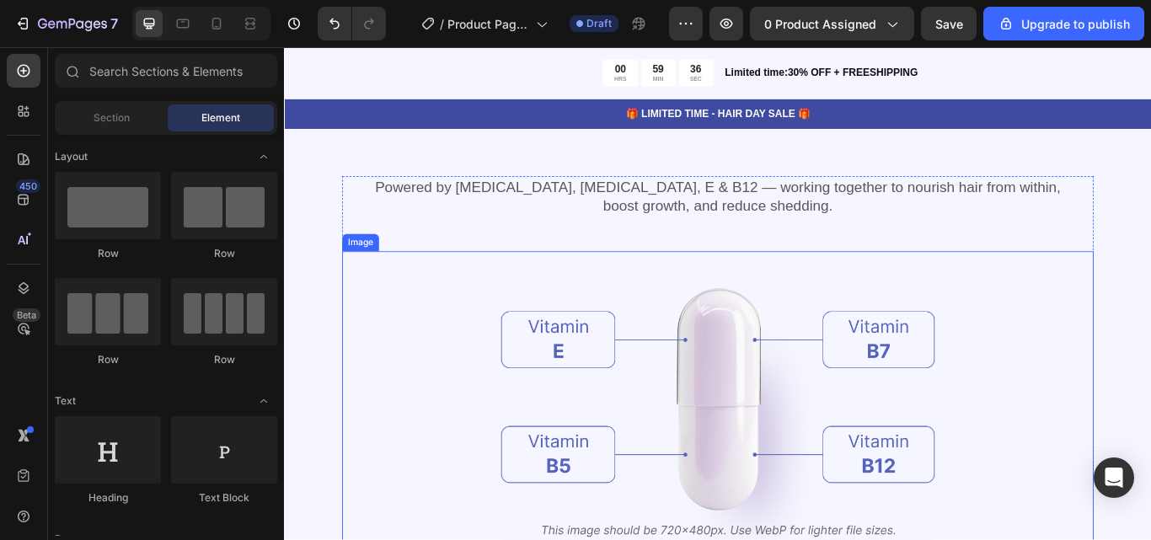
click at [642, 351] on img at bounding box center [790, 470] width 506 height 369
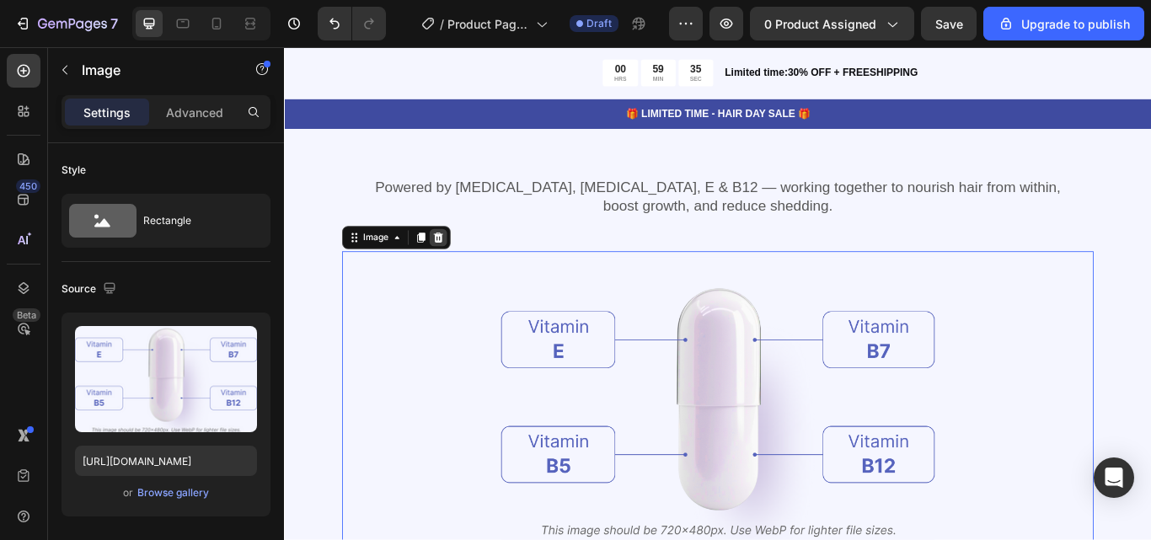
click at [459, 268] on icon at bounding box center [464, 270] width 11 height 12
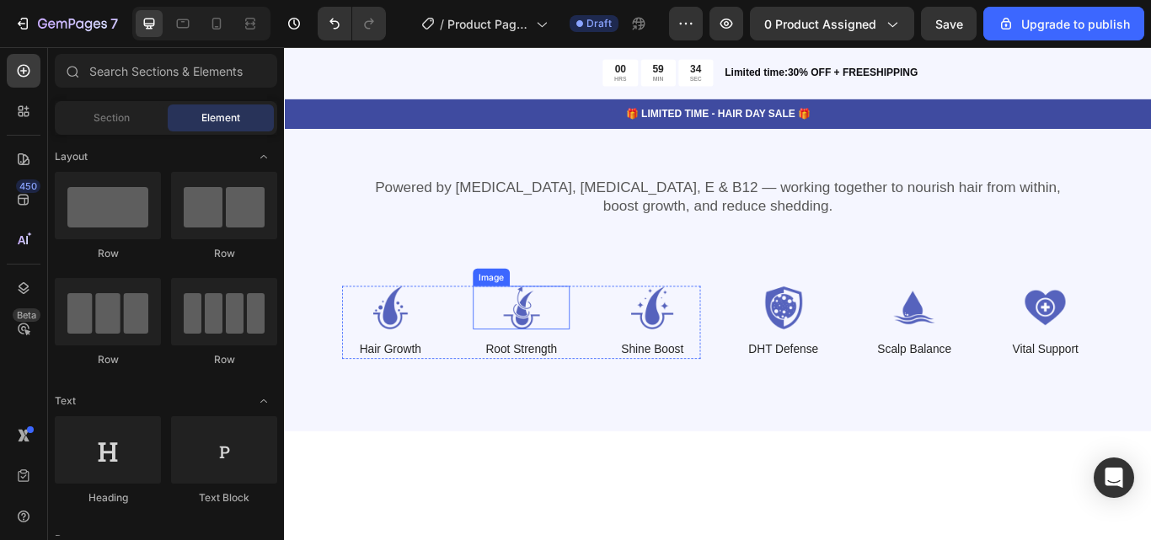
click at [547, 359] on img at bounding box center [560, 351] width 112 height 51
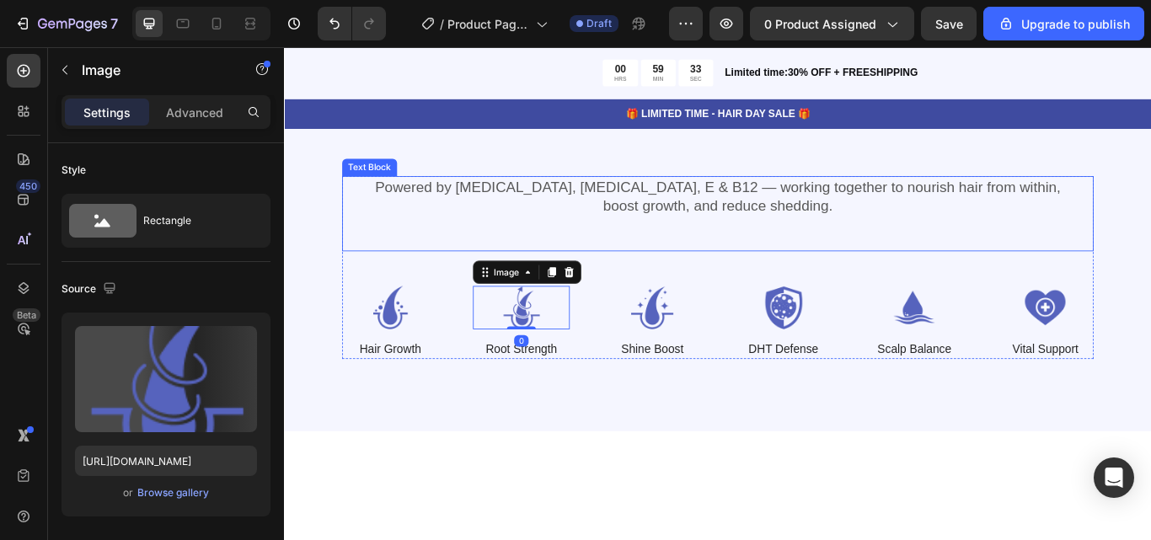
click at [421, 271] on div "Powered by [MEDICAL_DATA], [MEDICAL_DATA], E & B12 — working together to nouris…" at bounding box center [789, 242] width 877 height 88
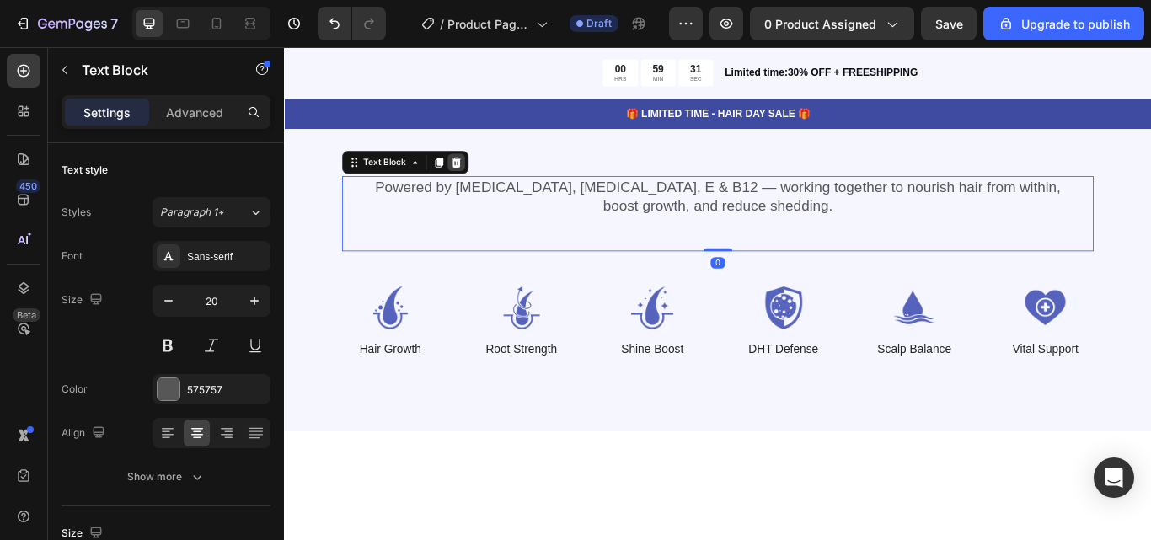
click at [491, 182] on div at bounding box center [485, 182] width 20 height 20
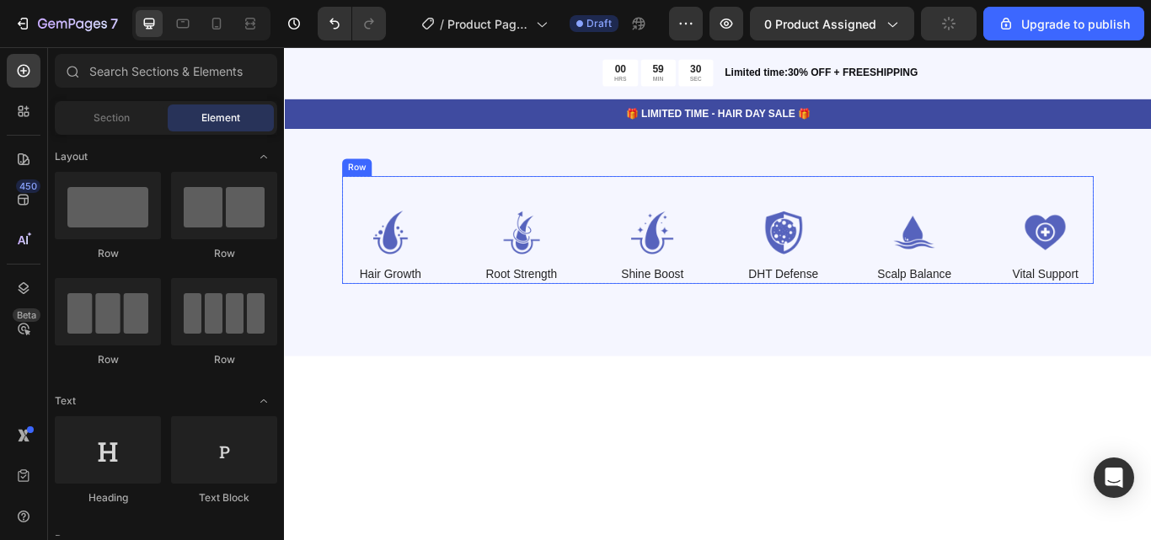
click at [486, 216] on div "Image Hair Growth Text Block Image Root Strength Text Block Image Shine Boost T…" at bounding box center [789, 261] width 877 height 126
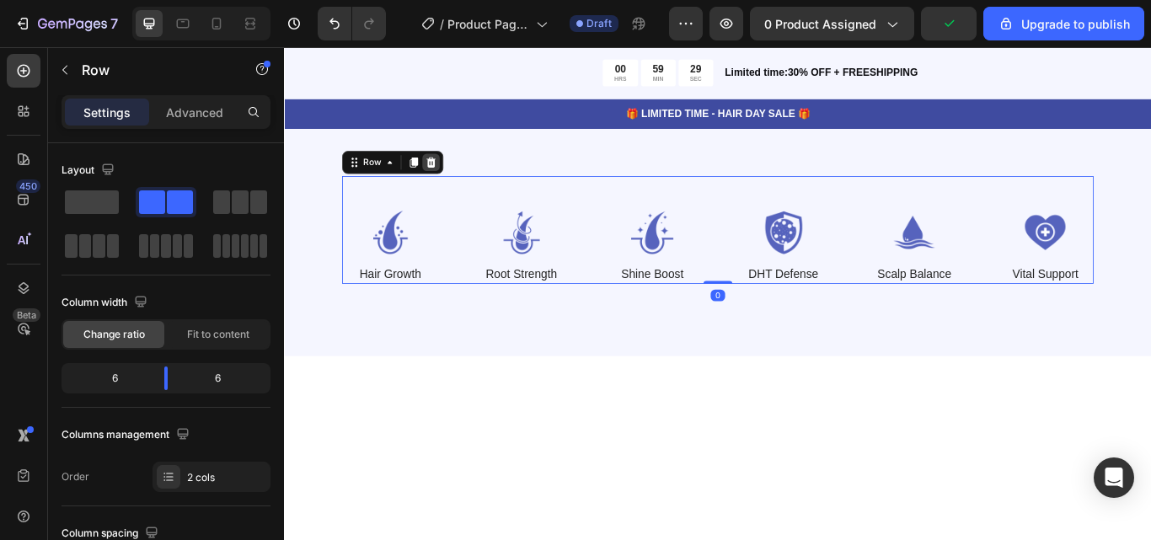
click at [457, 184] on icon at bounding box center [455, 182] width 11 height 12
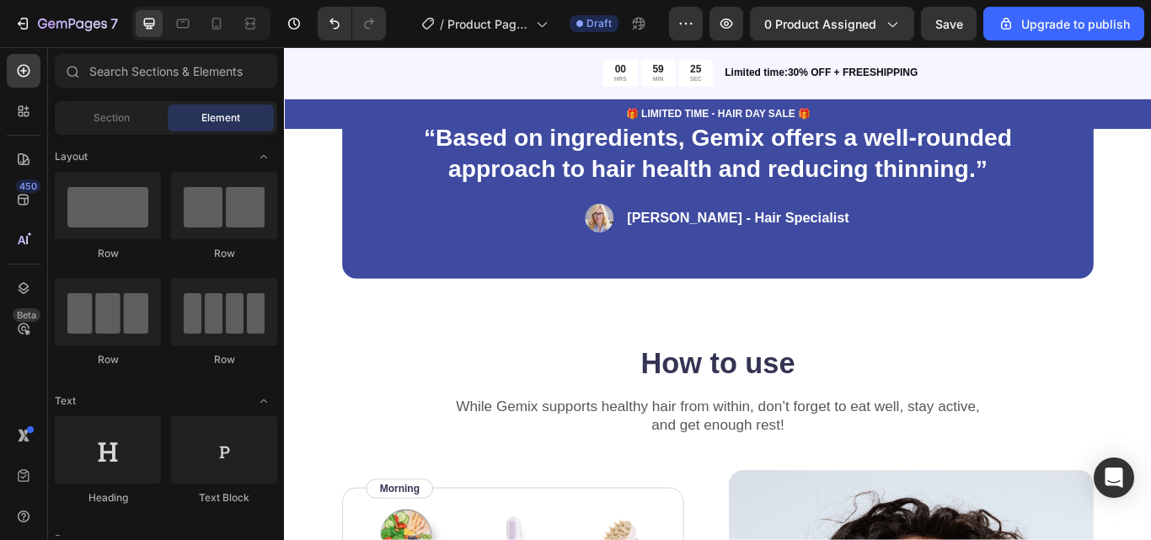
scroll to position [1180, 0]
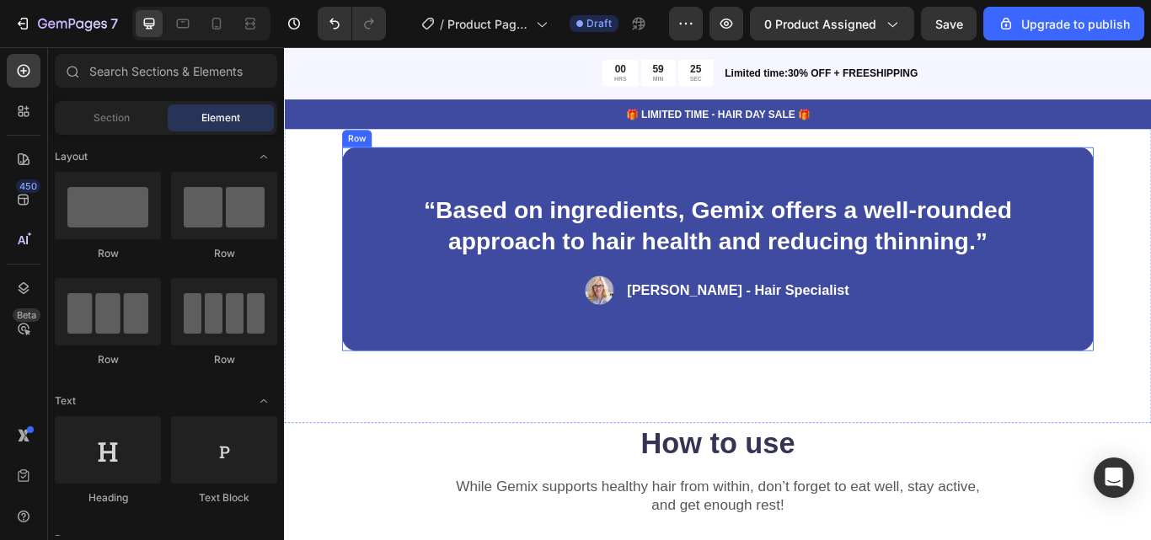
click at [716, 357] on div "“Based on ingredients, Gemix offers a well-rounded approach to hair health and …" at bounding box center [789, 283] width 877 height 238
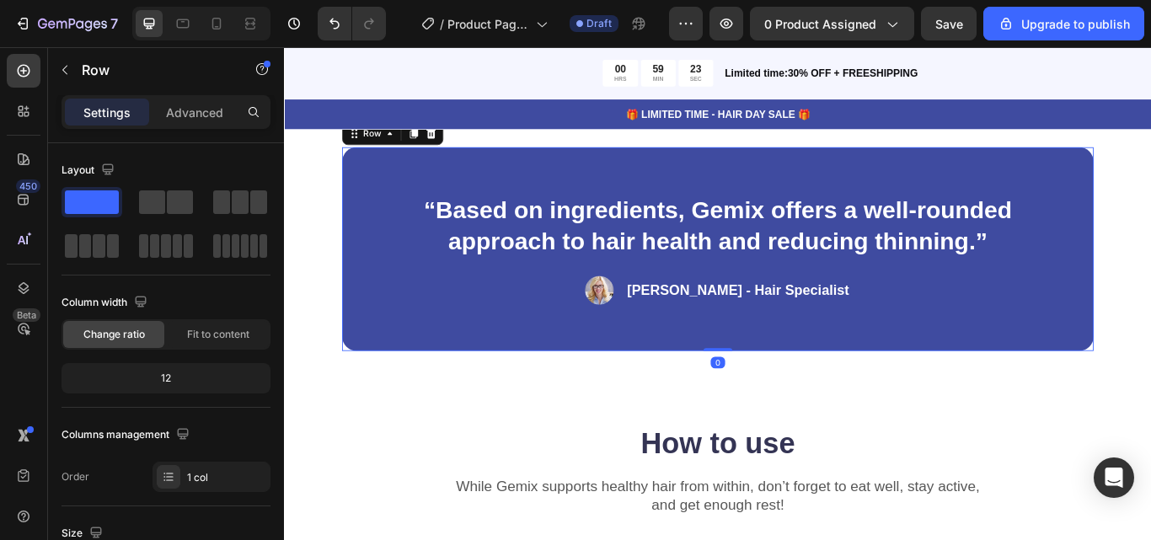
click at [462, 145] on div at bounding box center [455, 148] width 20 height 20
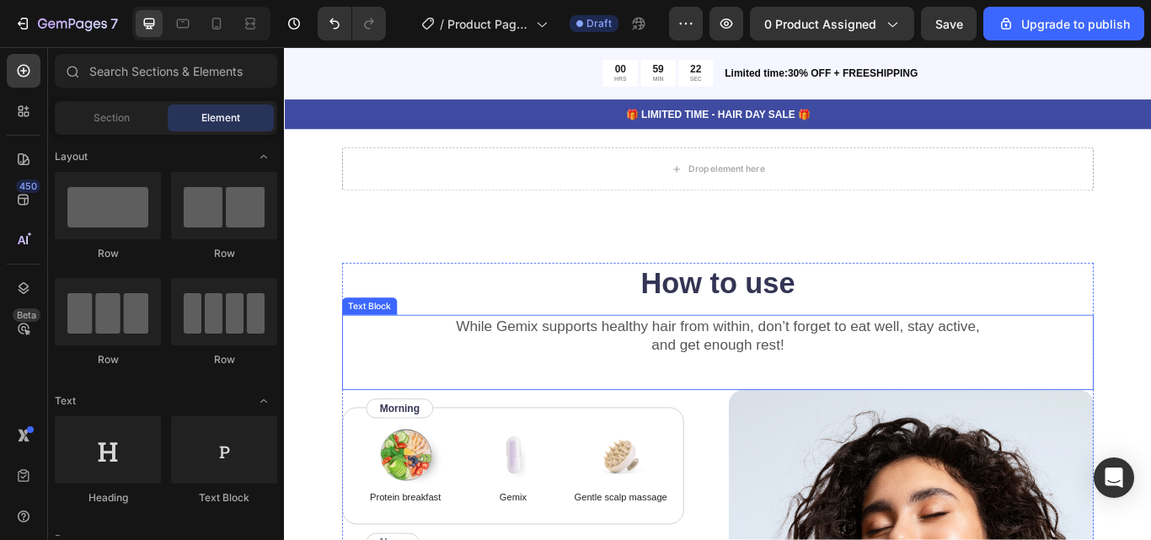
click at [614, 366] on p "While Gemix supports healthy hair from within, don’t forget to eat well, stay a…" at bounding box center [789, 384] width 873 height 44
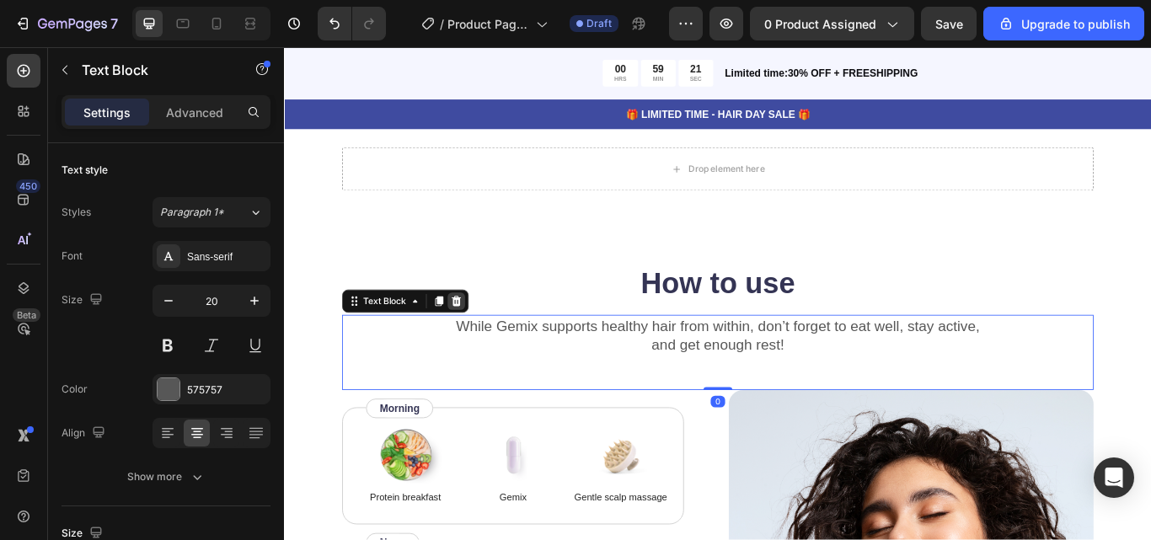
click at [481, 335] on div at bounding box center [485, 344] width 20 height 20
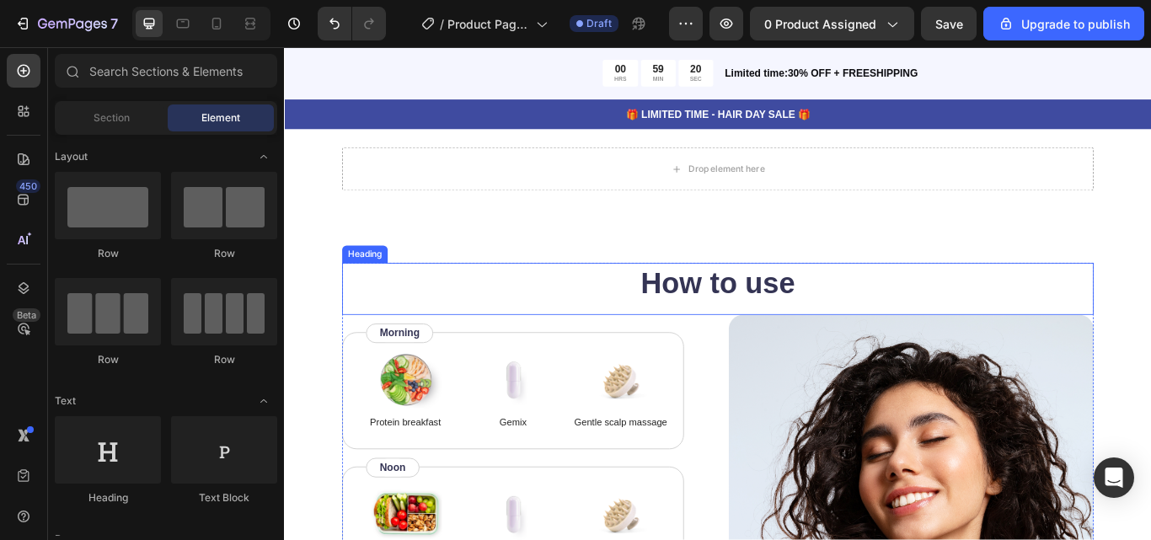
click at [652, 332] on h2 "How to use" at bounding box center [789, 322] width 877 height 47
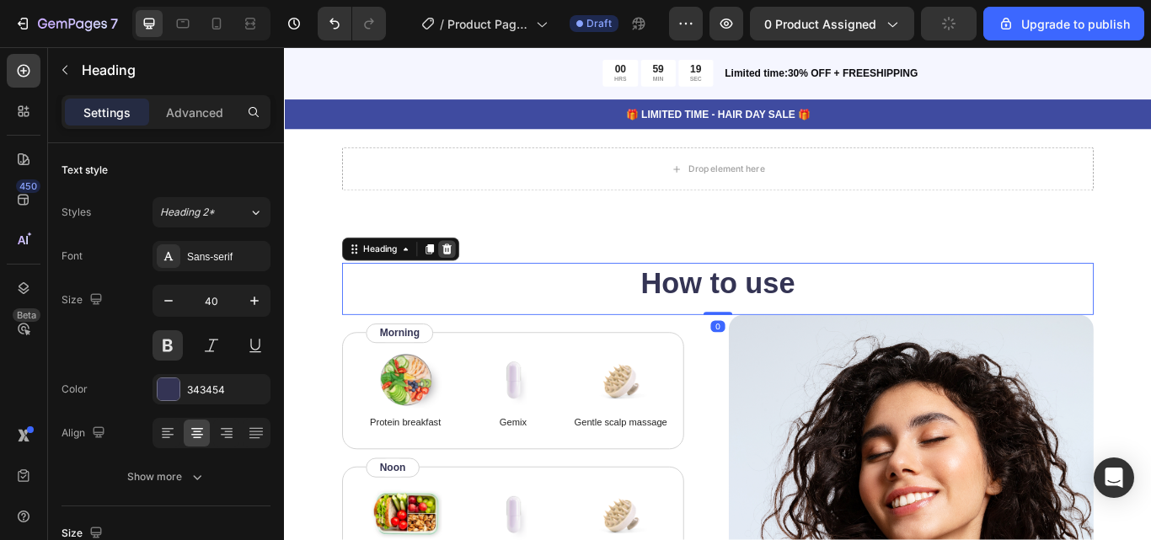
click at [474, 282] on icon at bounding box center [474, 283] width 11 height 12
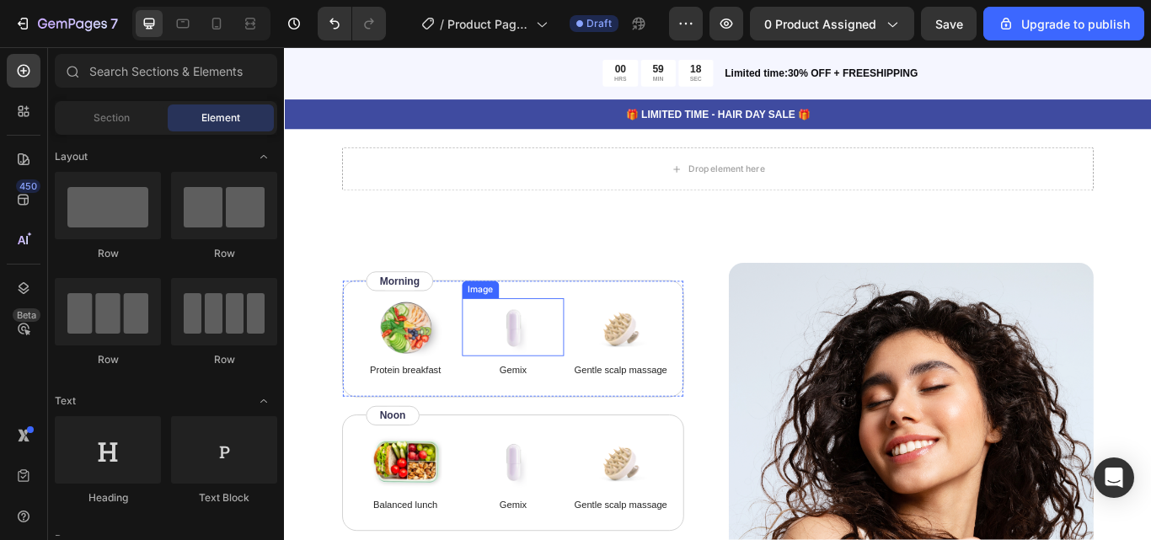
click at [596, 345] on div at bounding box center [550, 374] width 119 height 67
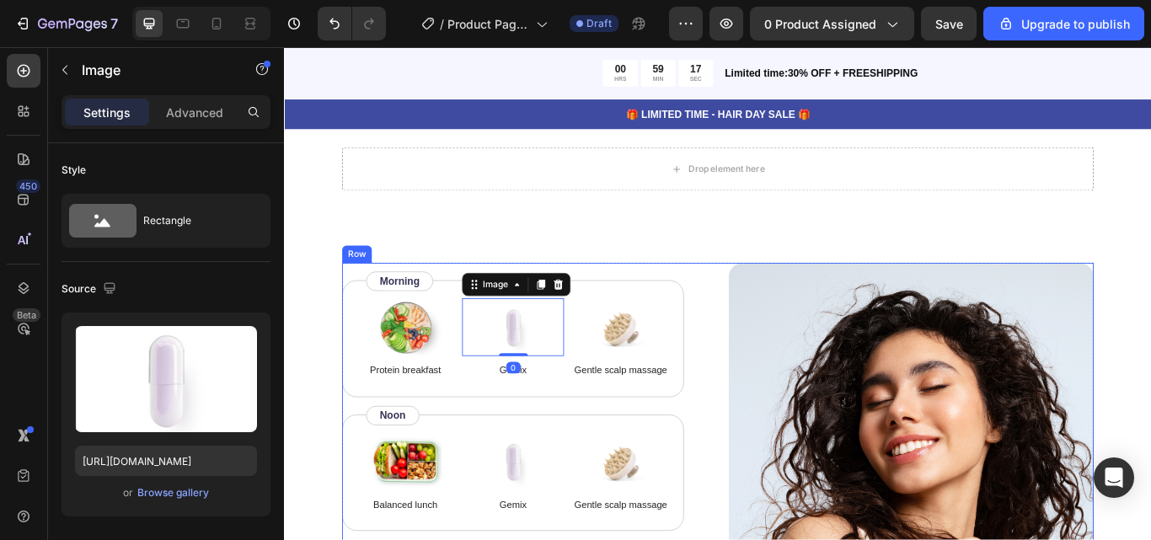
click at [703, 335] on div "Image Protein breakfast Text Block Image 0 Gemix Text Block Image Gentle scalp …" at bounding box center [550, 387] width 399 height 137
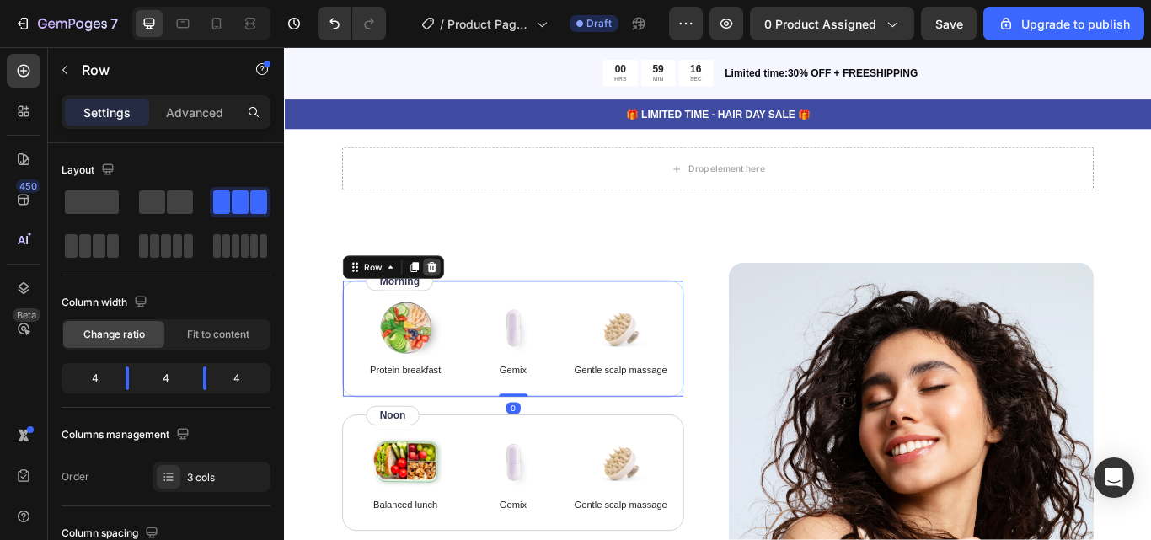
click at [459, 303] on icon at bounding box center [456, 304] width 11 height 12
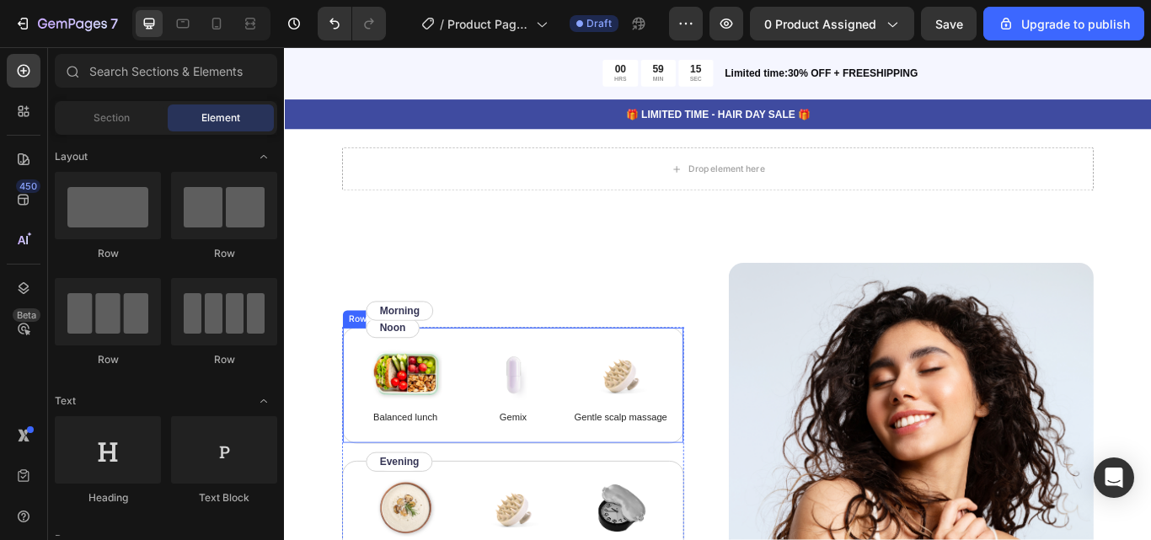
click at [714, 376] on div "Image Balanced lunch Text Block Image Gemix Text Block Image Gentle scalp massa…" at bounding box center [550, 442] width 399 height 137
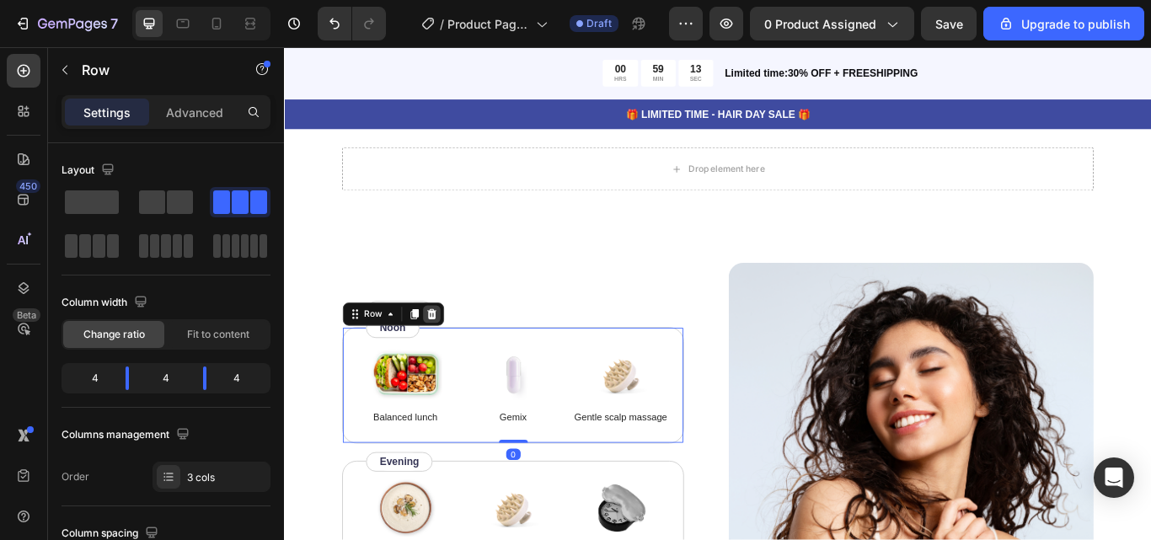
click at [459, 352] on icon at bounding box center [455, 358] width 13 height 13
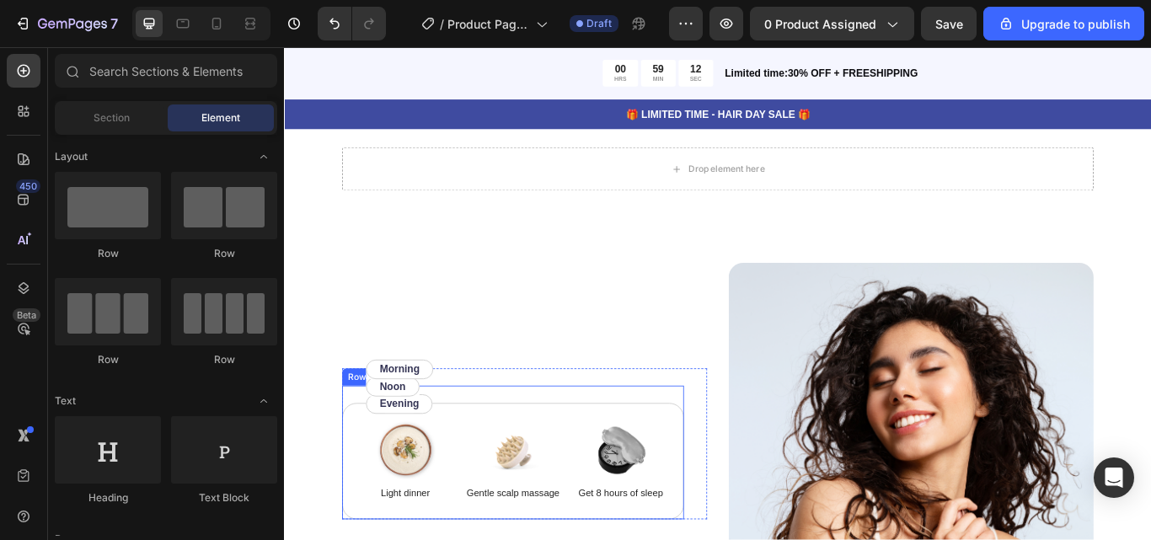
click at [708, 453] on div "Image Light dinner Text Block Image Gentle scalp massage Text Block Image Get 8…" at bounding box center [550, 520] width 399 height 157
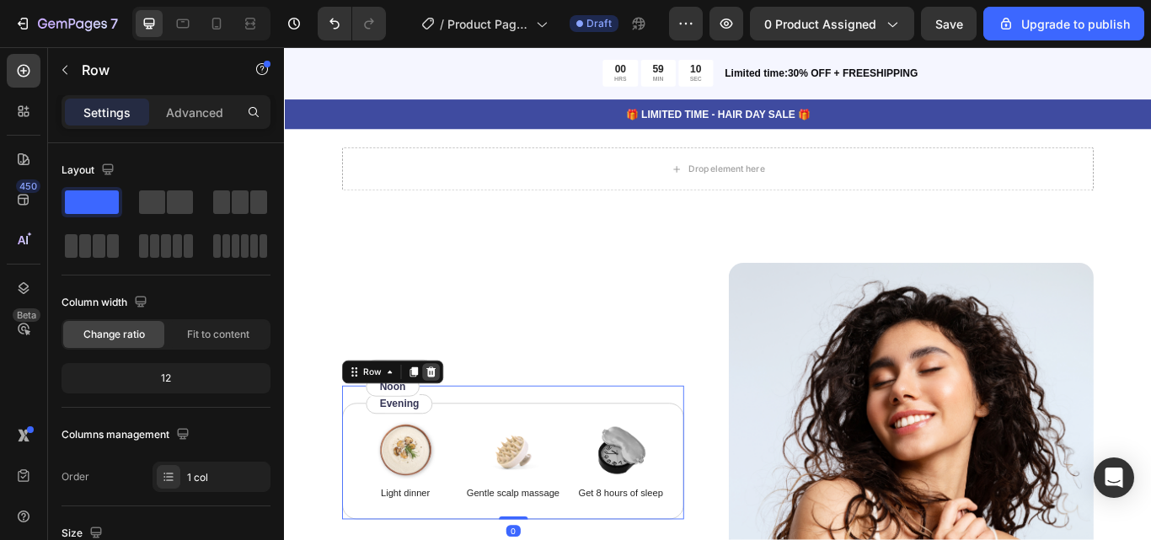
click at [459, 420] on icon at bounding box center [454, 426] width 13 height 13
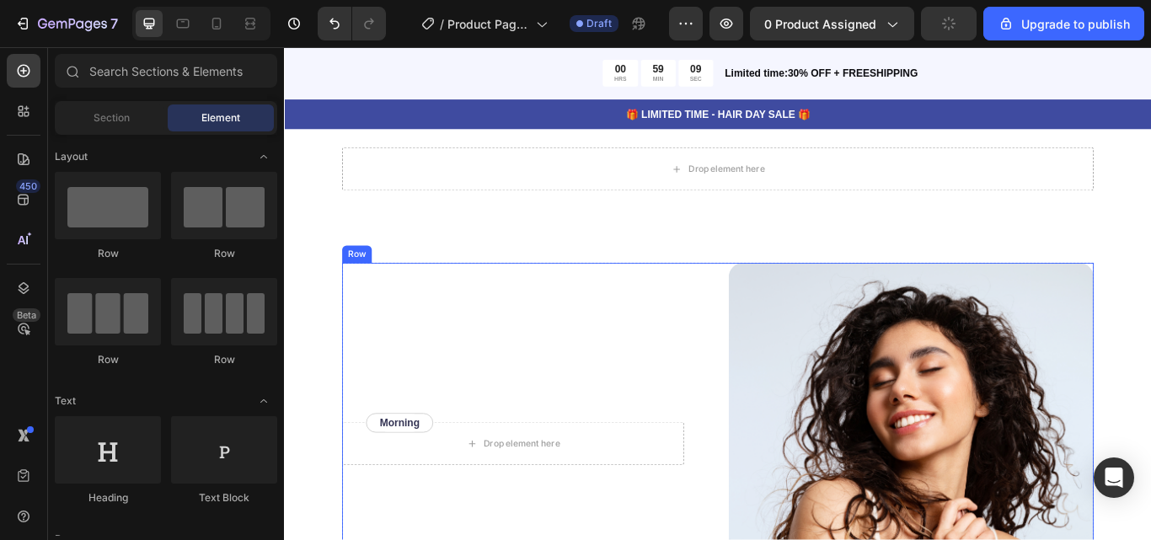
scroll to position [1349, 0]
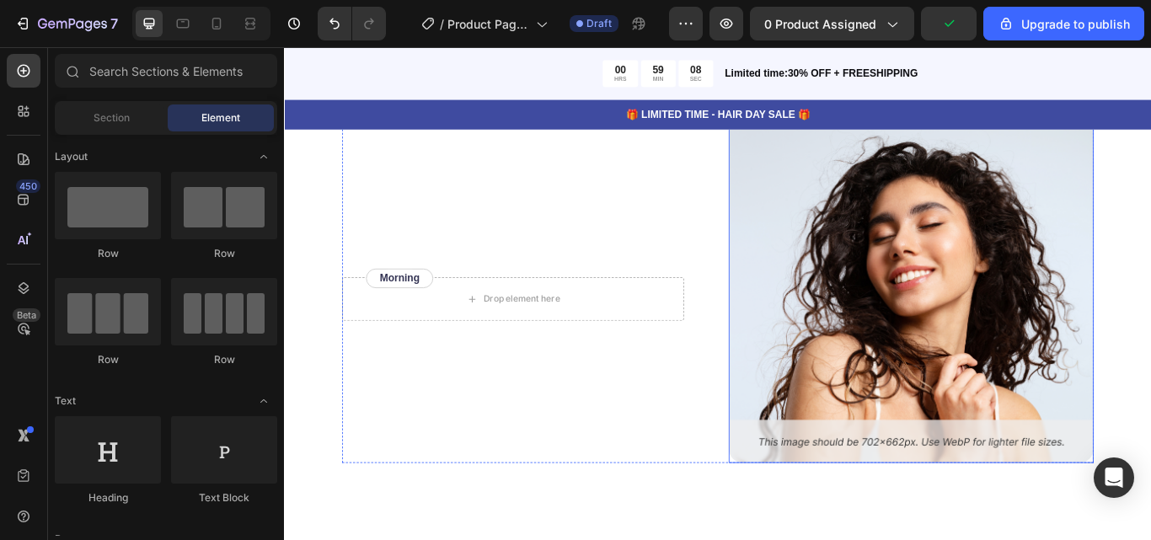
click at [955, 387] on img at bounding box center [1015, 332] width 426 height 402
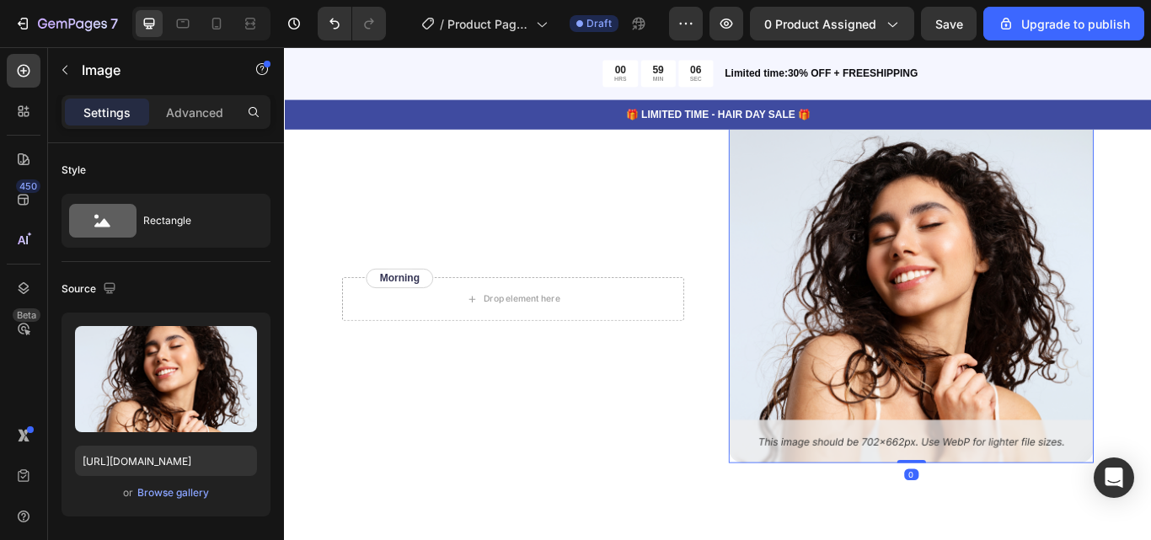
scroll to position [1180, 0]
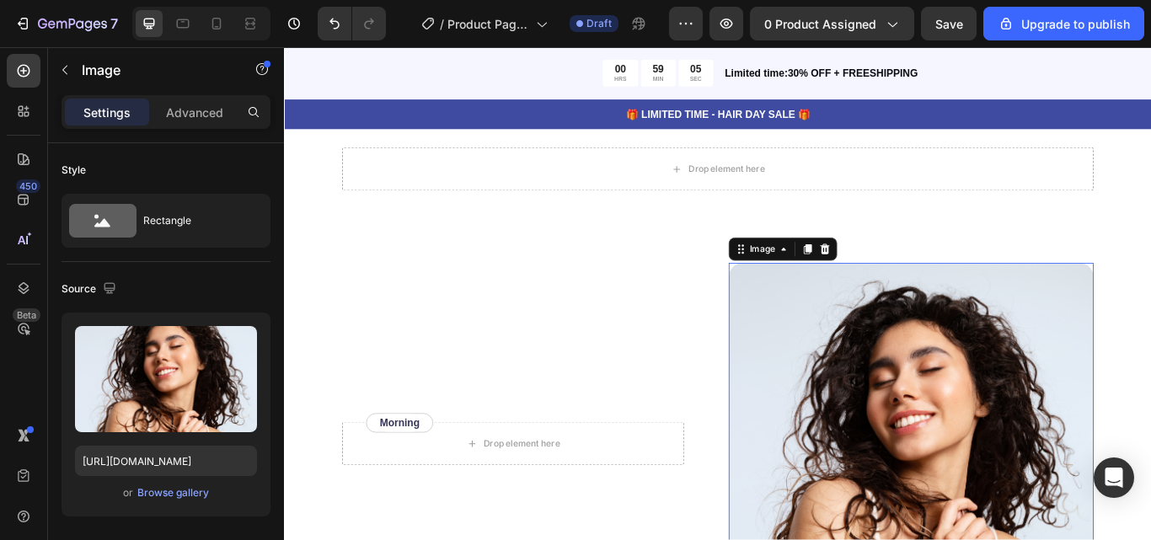
click at [908, 278] on icon at bounding box center [914, 282] width 13 height 13
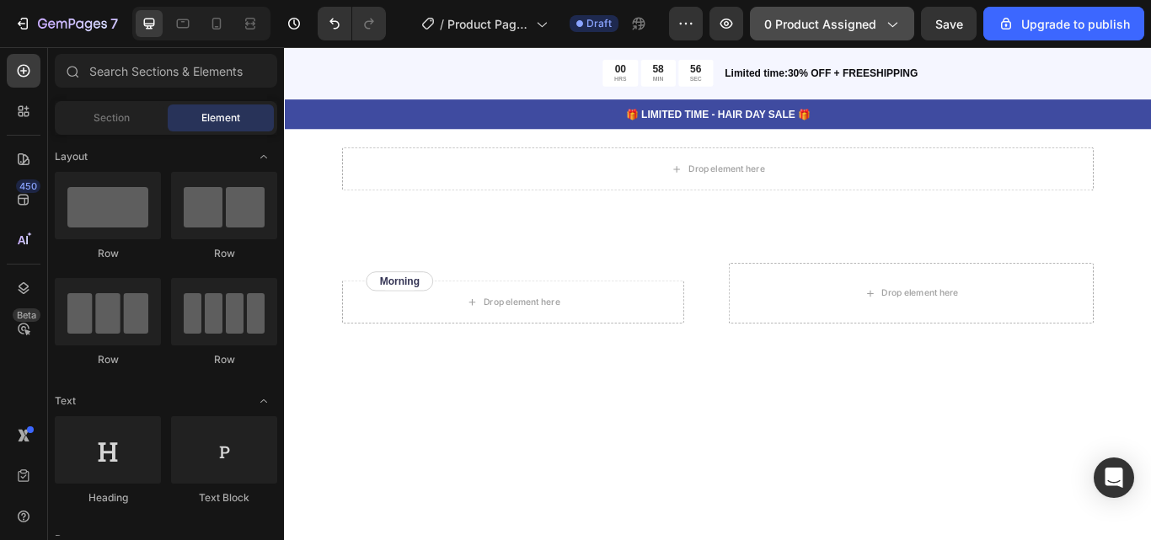
click at [895, 15] on div "0 product assigned" at bounding box center [832, 24] width 136 height 18
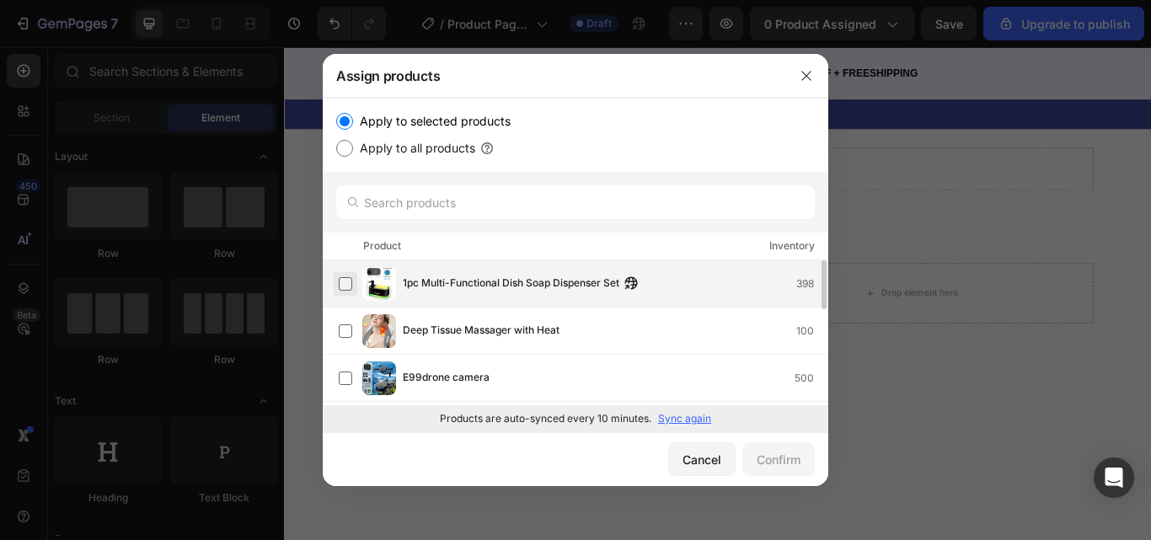
click at [346, 281] on label at bounding box center [345, 283] width 13 height 13
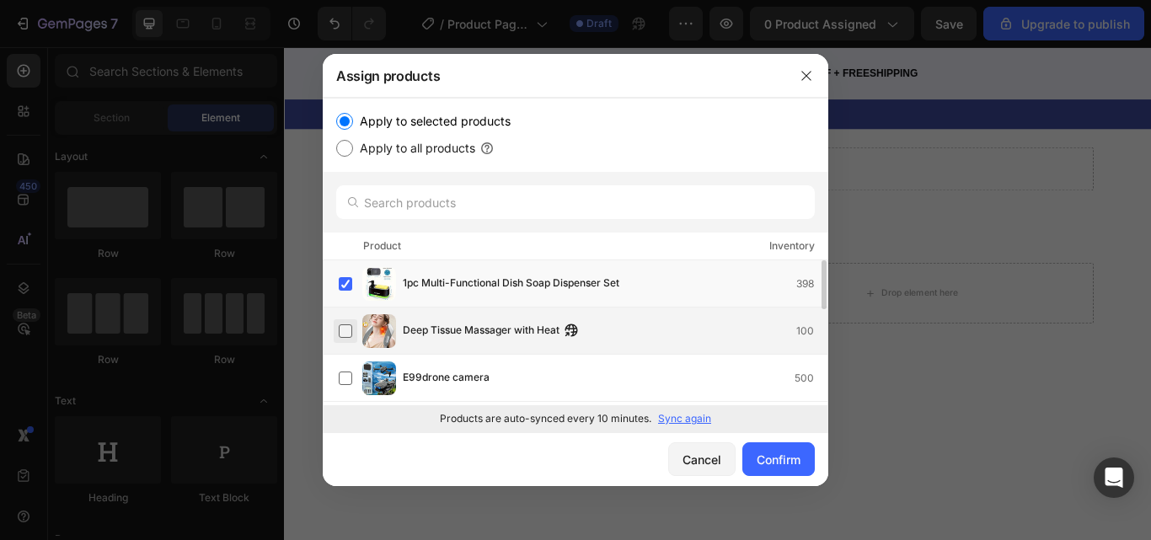
click at [346, 332] on label at bounding box center [345, 330] width 13 height 13
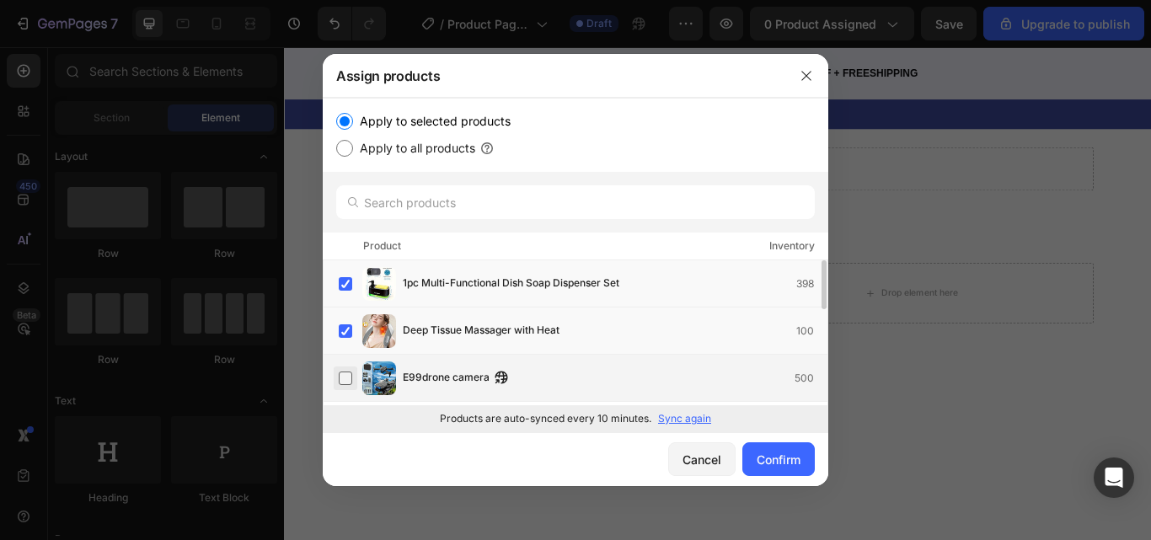
click at [343, 375] on label at bounding box center [345, 378] width 13 height 13
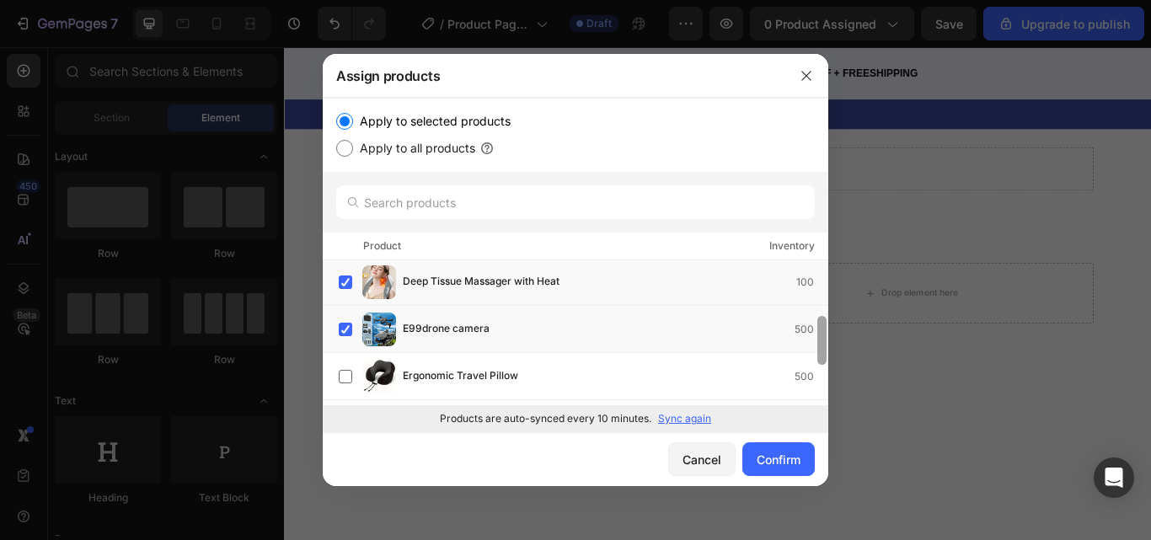
scroll to position [78, 0]
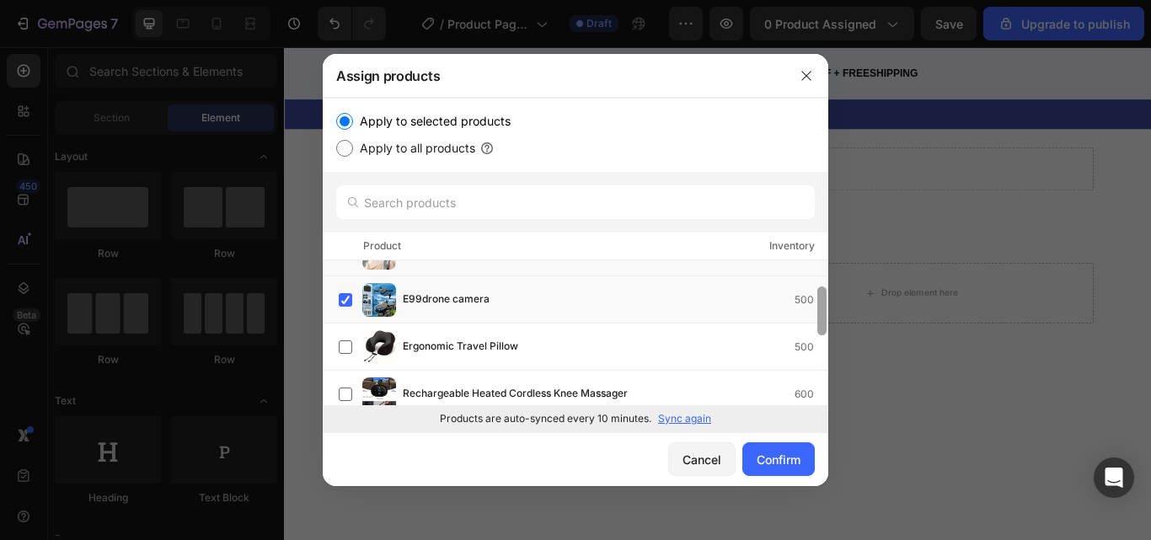
drag, startPoint x: 819, startPoint y: 298, endPoint x: 820, endPoint y: 324, distance: 27.0
click at [820, 324] on div at bounding box center [822, 311] width 9 height 49
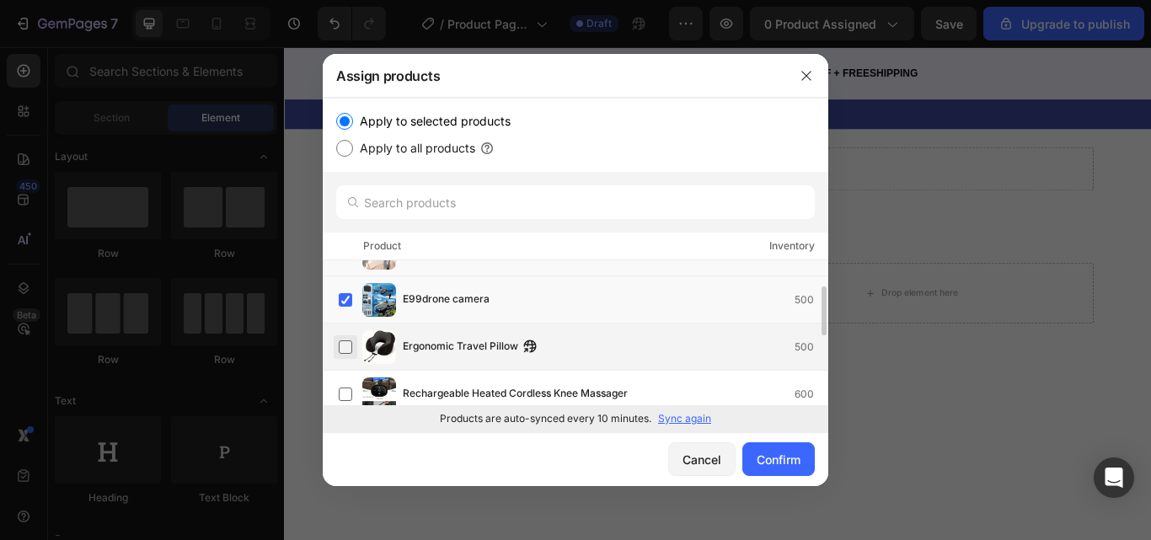
click at [346, 349] on label at bounding box center [345, 347] width 13 height 13
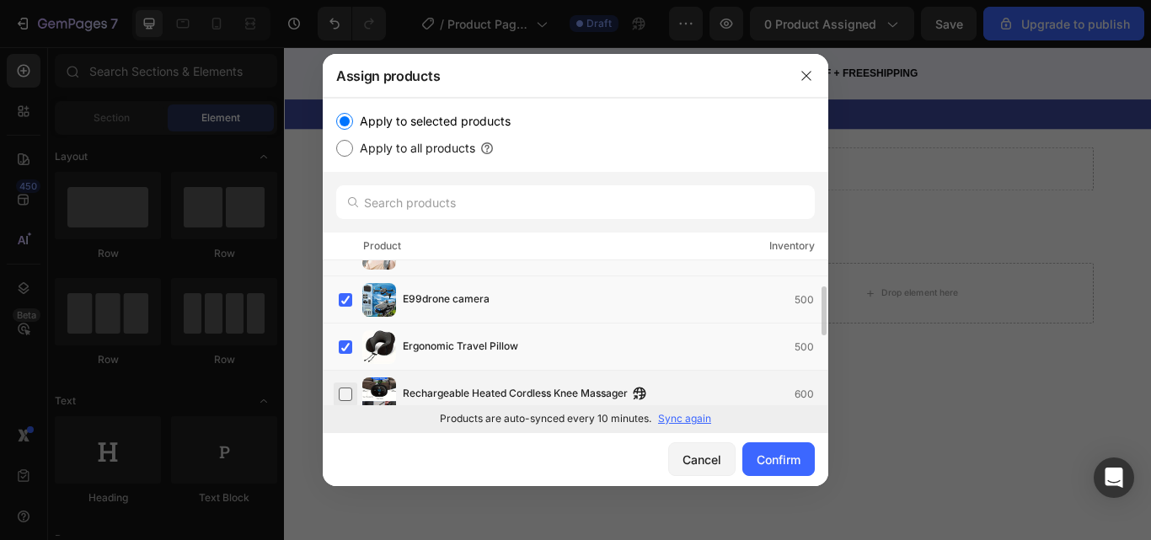
click at [346, 394] on label at bounding box center [345, 394] width 13 height 13
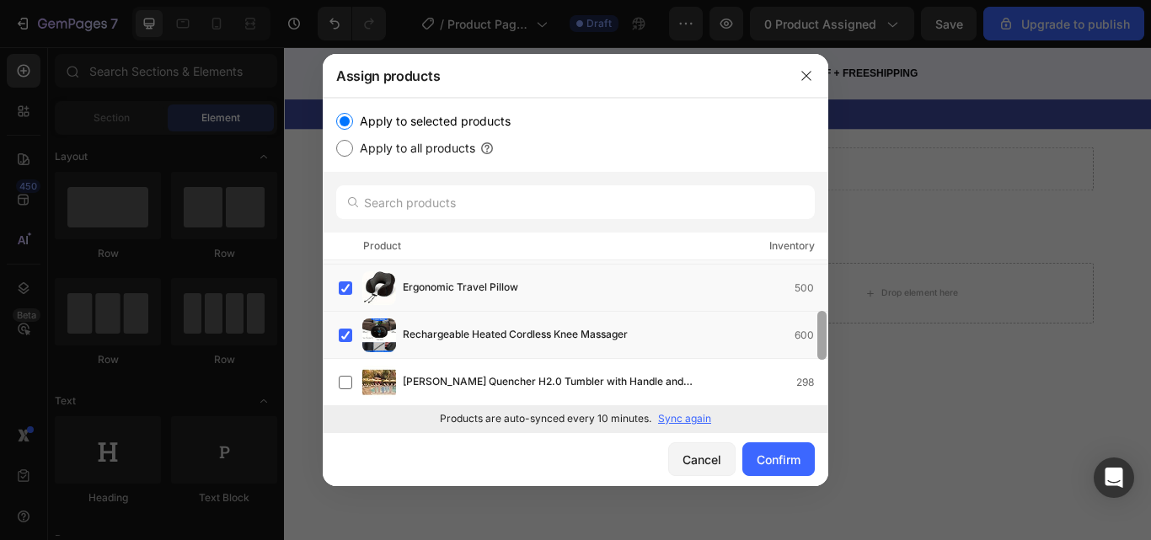
scroll to position [159, 0]
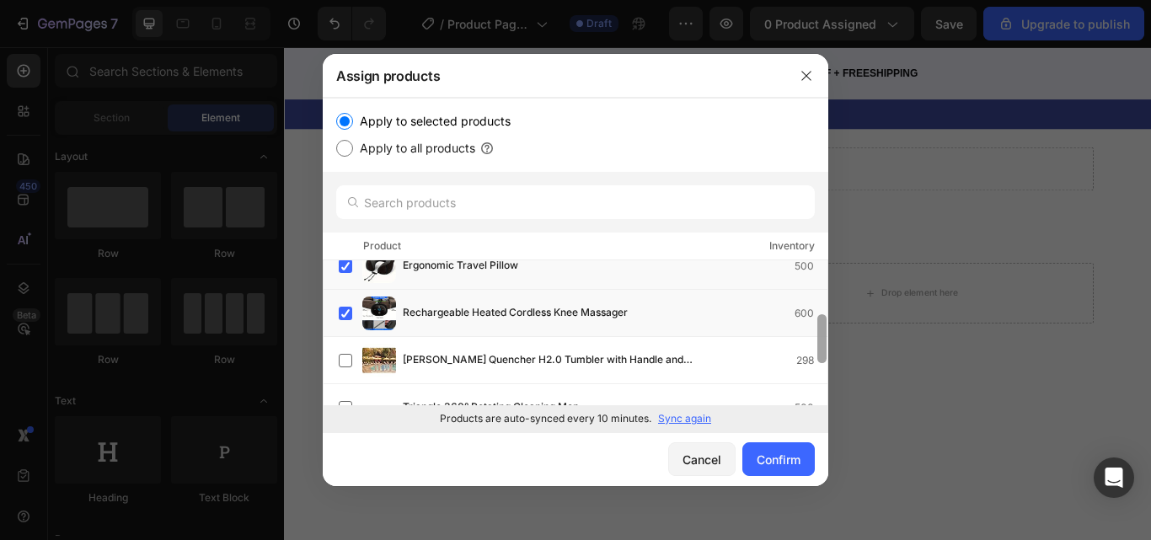
drag, startPoint x: 820, startPoint y: 314, endPoint x: 819, endPoint y: 342, distance: 27.8
click at [819, 342] on div at bounding box center [822, 338] width 9 height 49
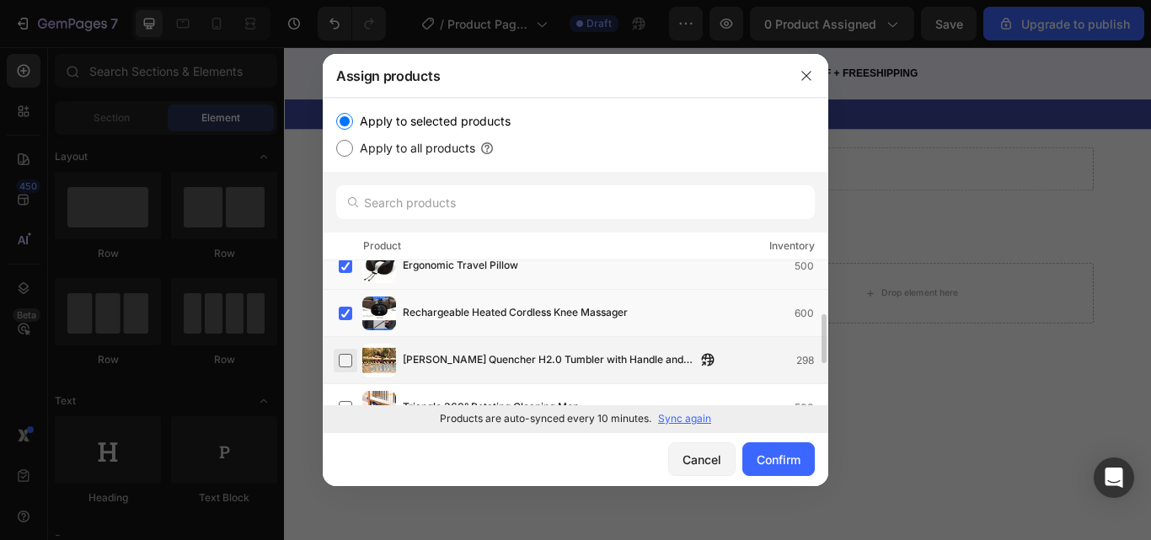
click at [346, 359] on label at bounding box center [345, 360] width 13 height 13
click at [344, 401] on label at bounding box center [345, 407] width 13 height 13
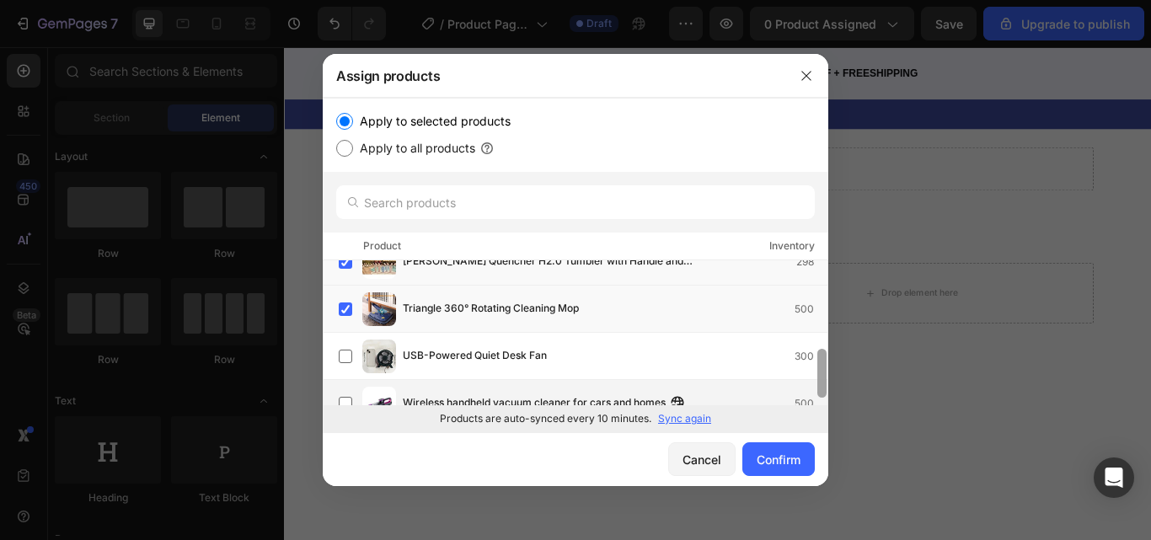
scroll to position [263, 0]
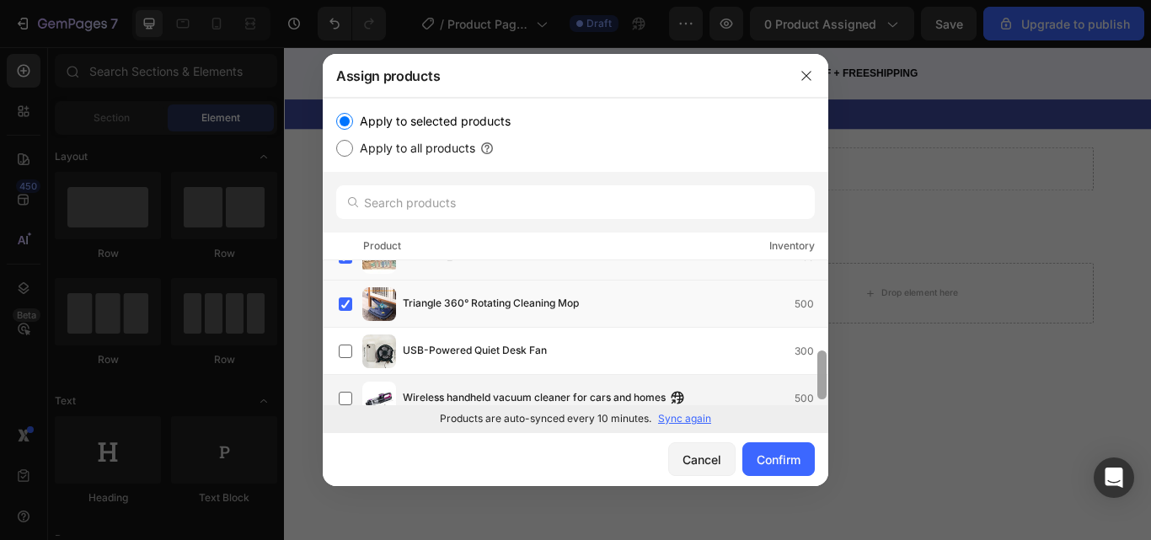
drag, startPoint x: 821, startPoint y: 297, endPoint x: 813, endPoint y: 387, distance: 90.5
click at [813, 387] on div "1pc Multi-Functional Dish Soap Dispenser Set 398 Deep Tissue Massager with Heat…" at bounding box center [576, 332] width 506 height 145
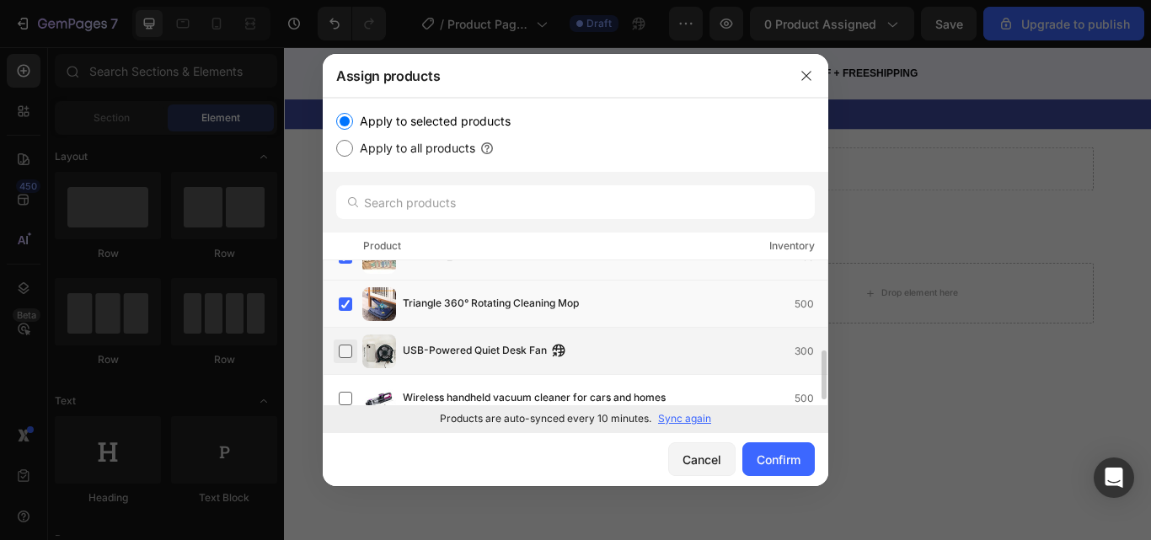
click at [343, 350] on label at bounding box center [345, 351] width 13 height 13
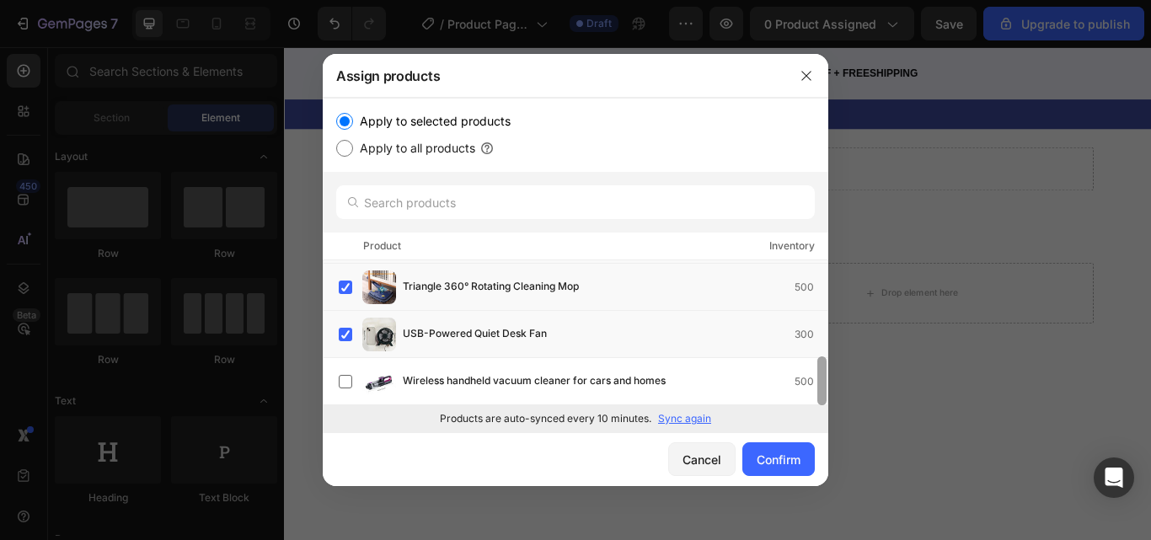
click at [823, 394] on div at bounding box center [822, 381] width 9 height 49
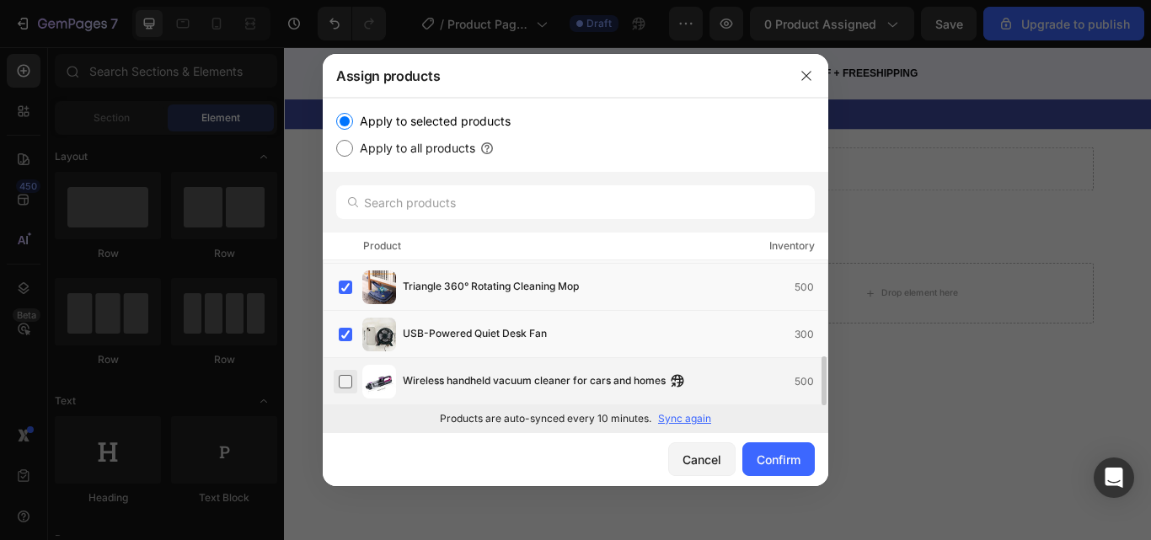
click at [347, 383] on label at bounding box center [345, 381] width 13 height 13
click at [760, 464] on div "Confirm" at bounding box center [779, 460] width 44 height 18
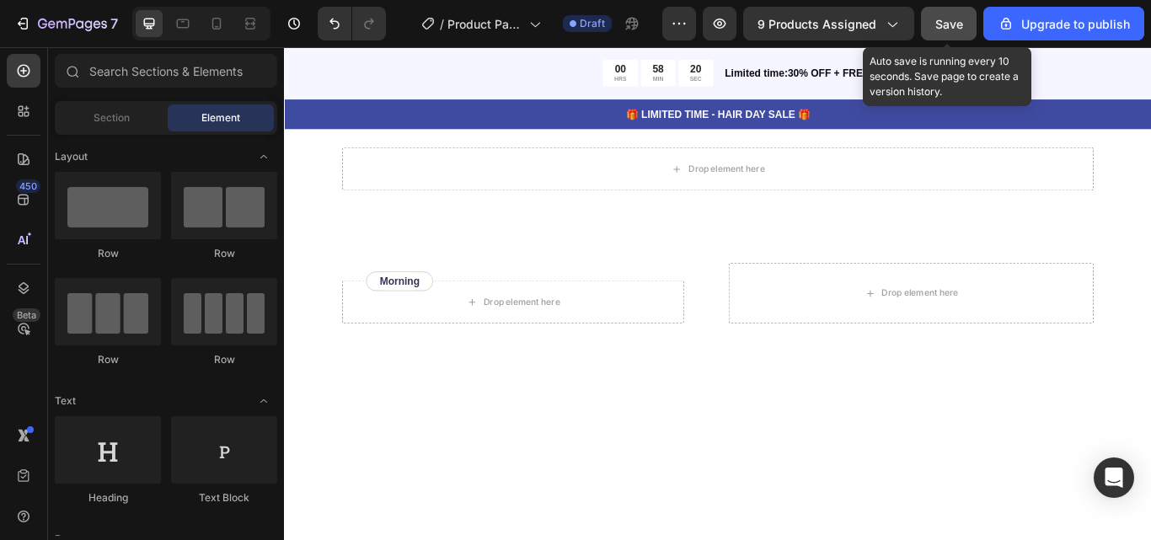
click at [933, 22] on button "Save" at bounding box center [949, 24] width 56 height 34
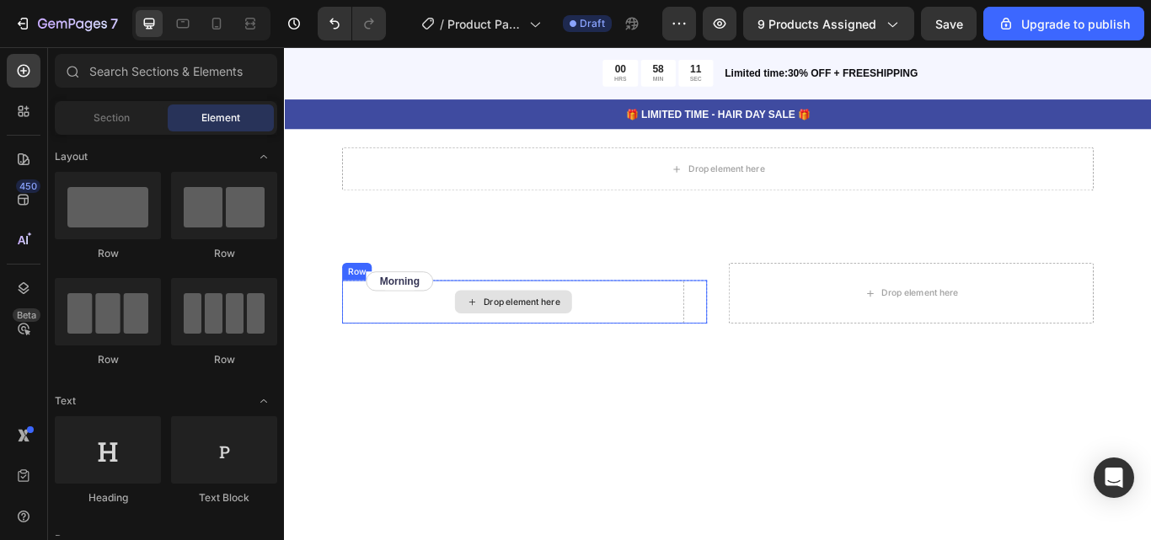
click at [462, 333] on div "Drop element here" at bounding box center [550, 344] width 399 height 51
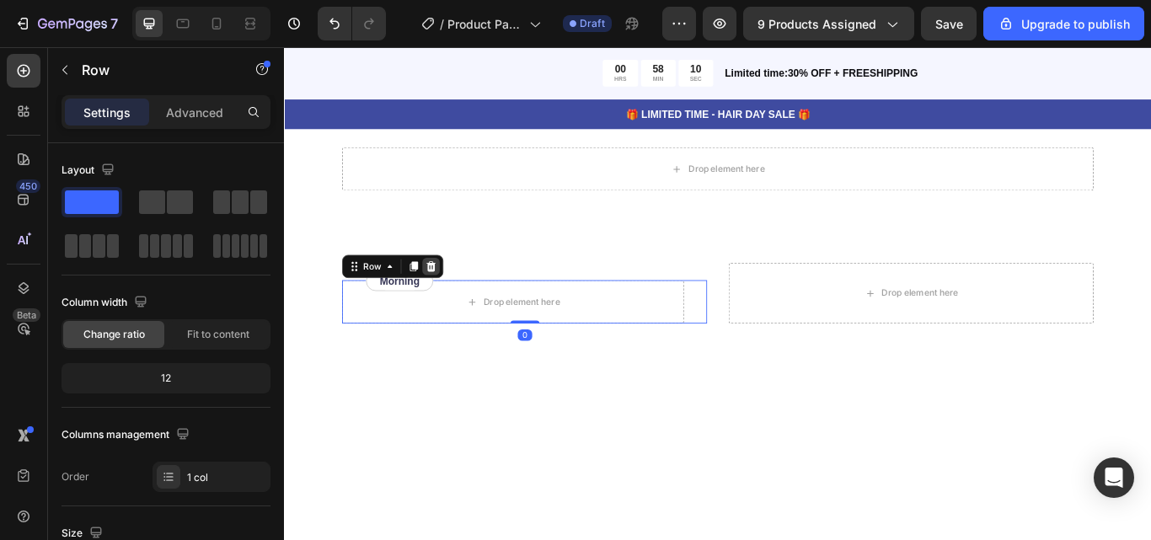
click at [453, 297] on icon at bounding box center [454, 303] width 13 height 13
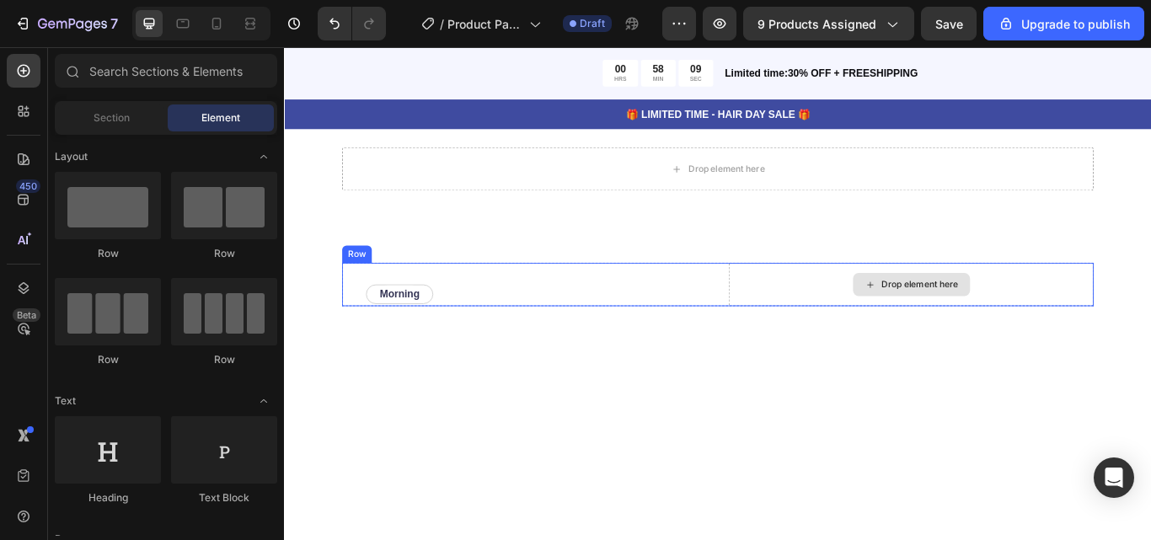
click at [1064, 341] on div "Drop element here" at bounding box center [1015, 324] width 426 height 51
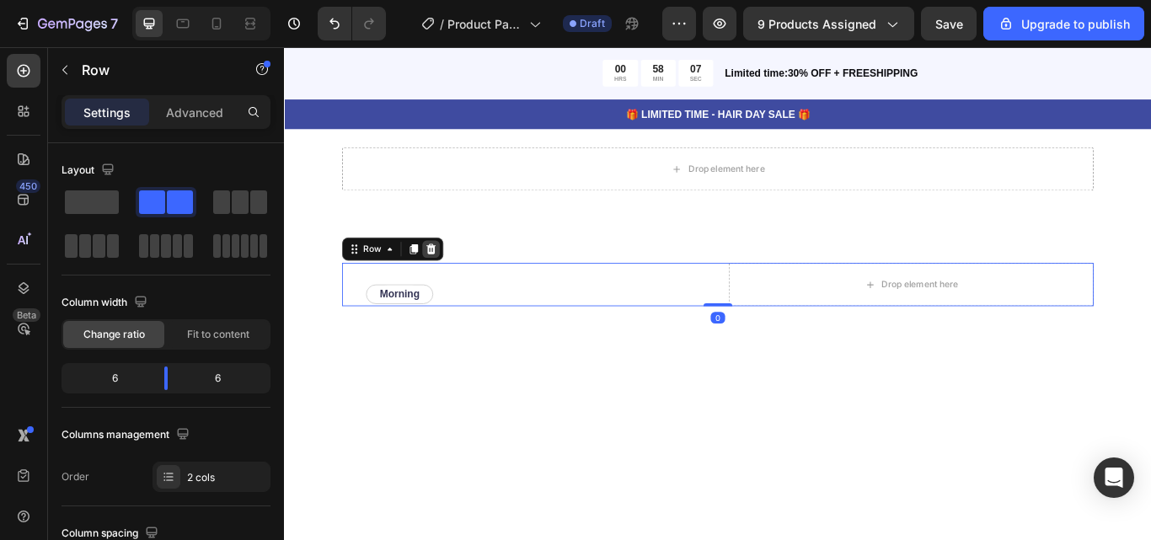
click at [458, 285] on icon at bounding box center [455, 283] width 11 height 12
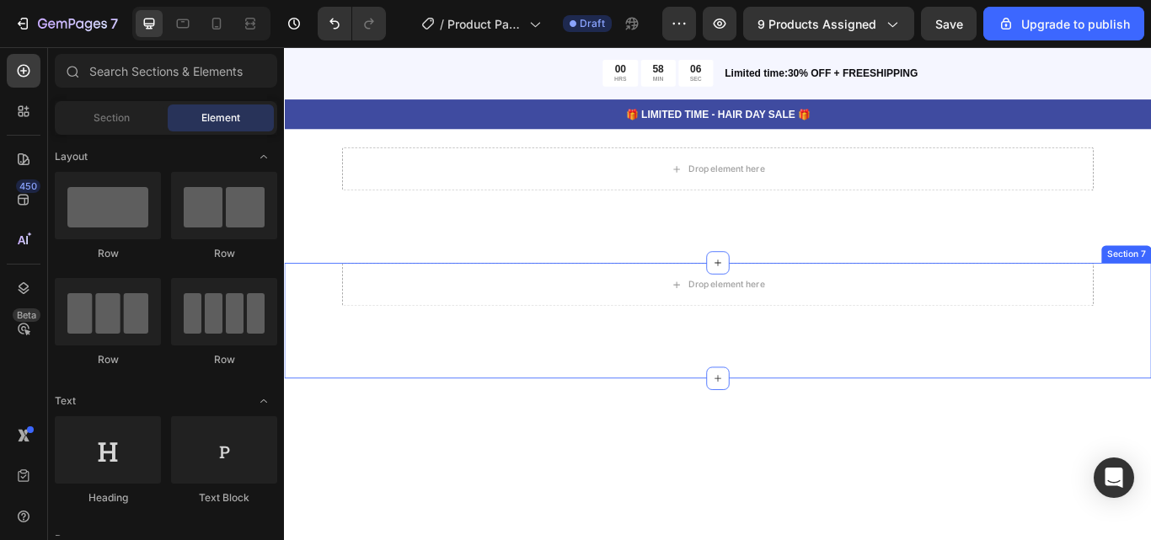
click at [765, 352] on div "Drop element here Row Section 7" at bounding box center [789, 366] width 1011 height 135
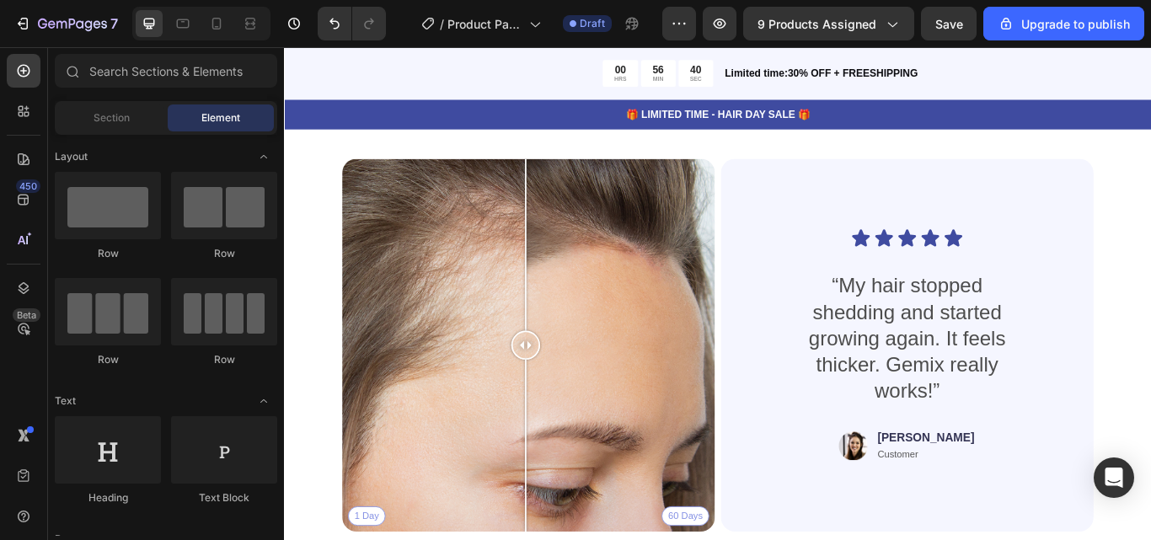
scroll to position [1483, 0]
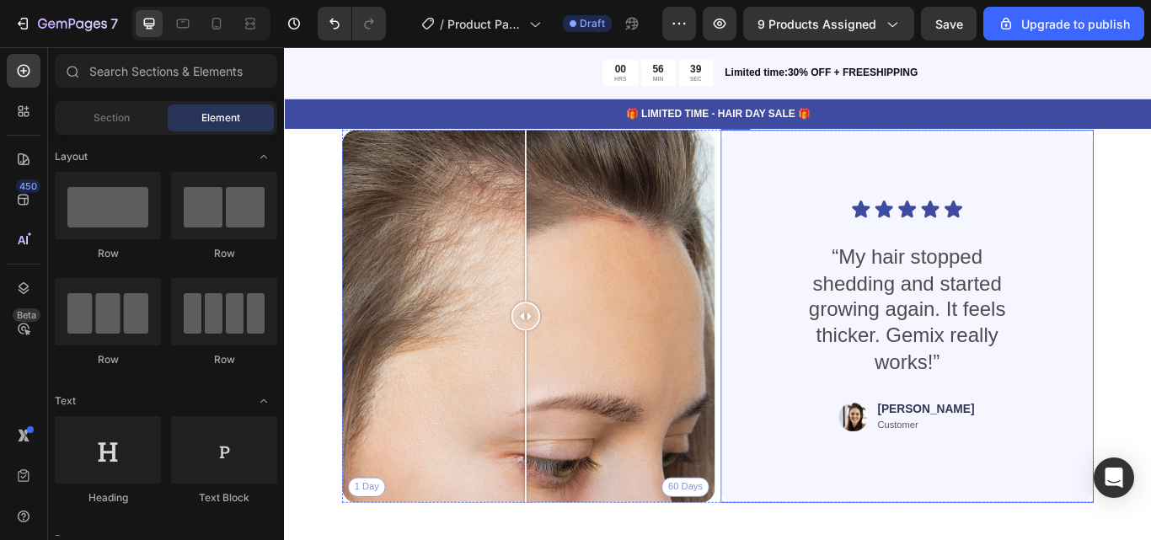
click at [1150, 450] on div "Icon Icon Icon Icon Icon Icon List “My hair stopped shedding and started growin…" at bounding box center [1011, 361] width 354 height 381
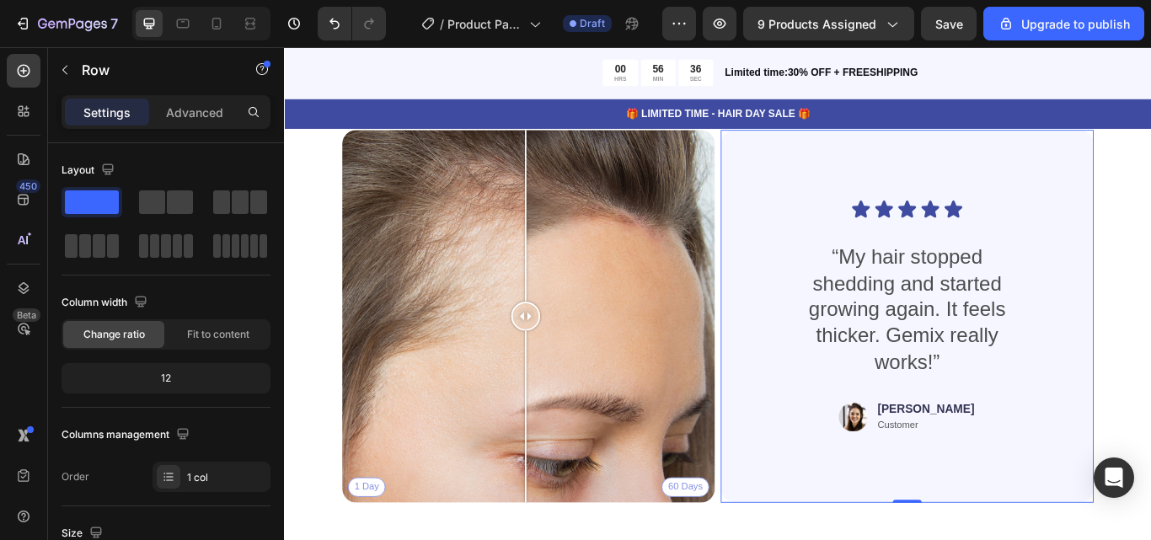
scroll to position [1315, 0]
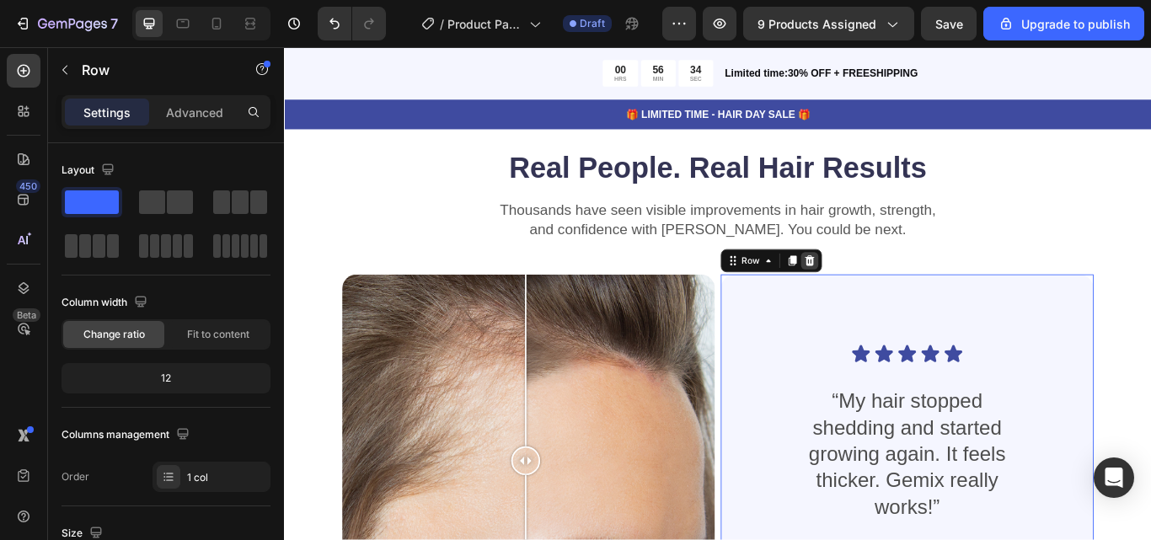
click at [895, 296] on icon at bounding box center [896, 296] width 13 height 13
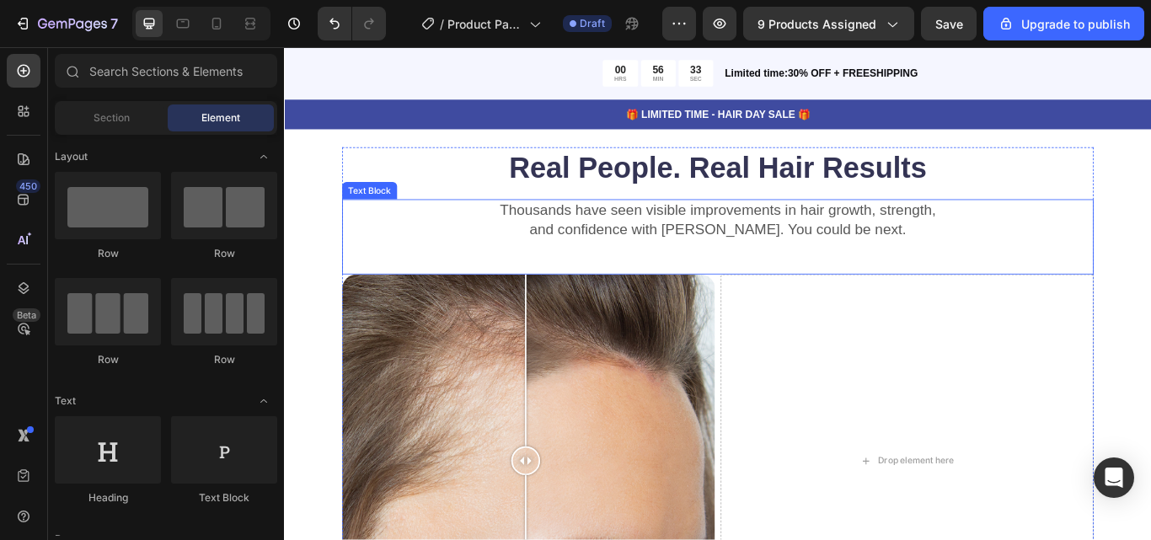
click at [882, 239] on p "Thousands have seen visible improvements in hair growth, strength," at bounding box center [789, 238] width 873 height 22
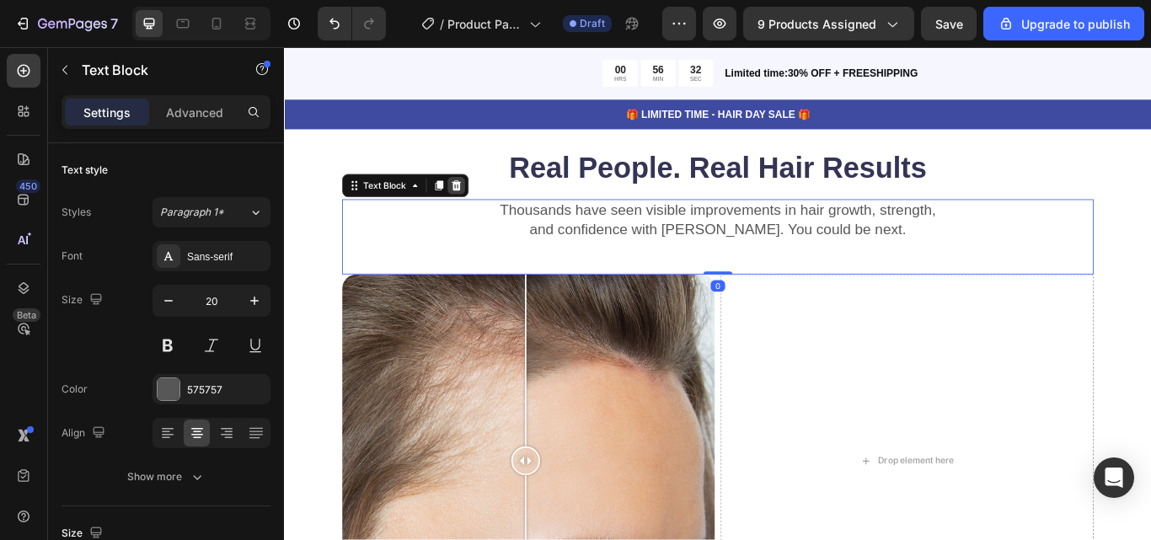
click at [487, 213] on icon at bounding box center [485, 209] width 11 height 12
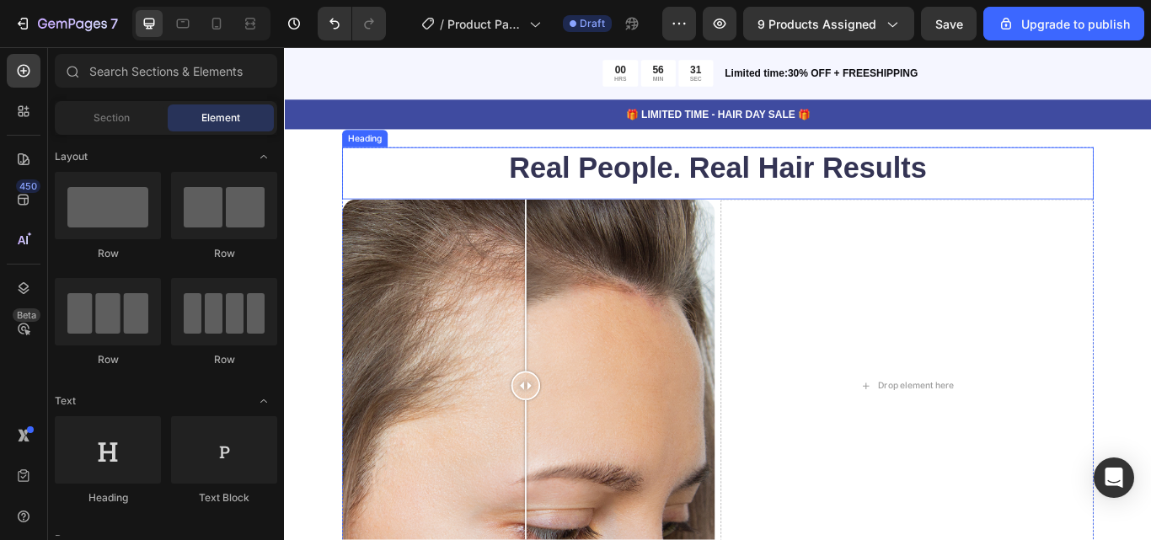
click at [654, 202] on h2 "Real People. Real Hair Results" at bounding box center [789, 187] width 877 height 47
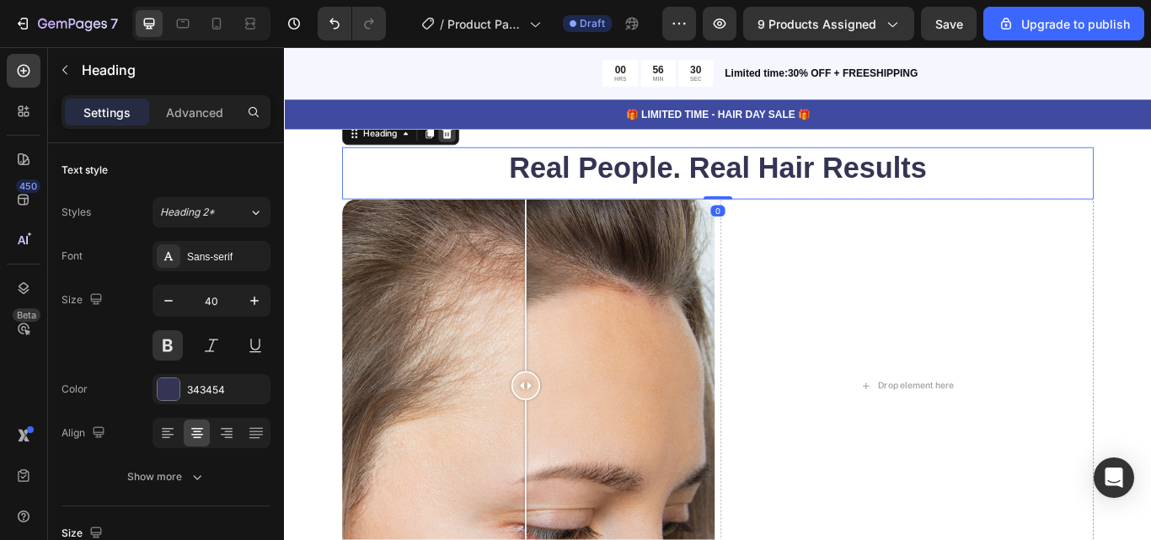
click at [474, 147] on icon at bounding box center [474, 148] width 11 height 12
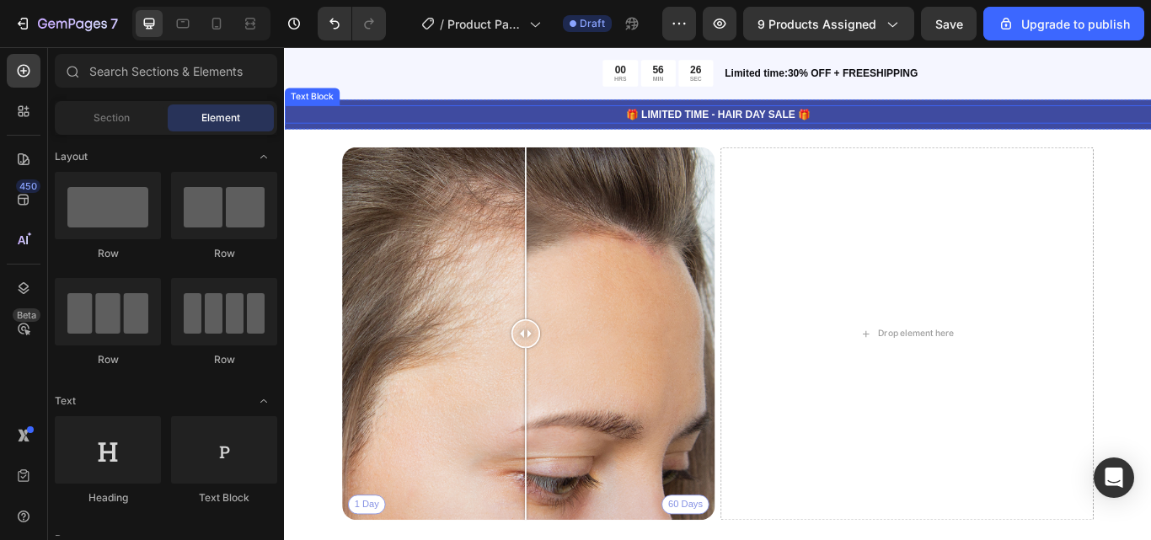
click at [766, 123] on p "🎁 LIMITED TIME - HAIR DAY SALE 🎁" at bounding box center [790, 126] width 1008 height 18
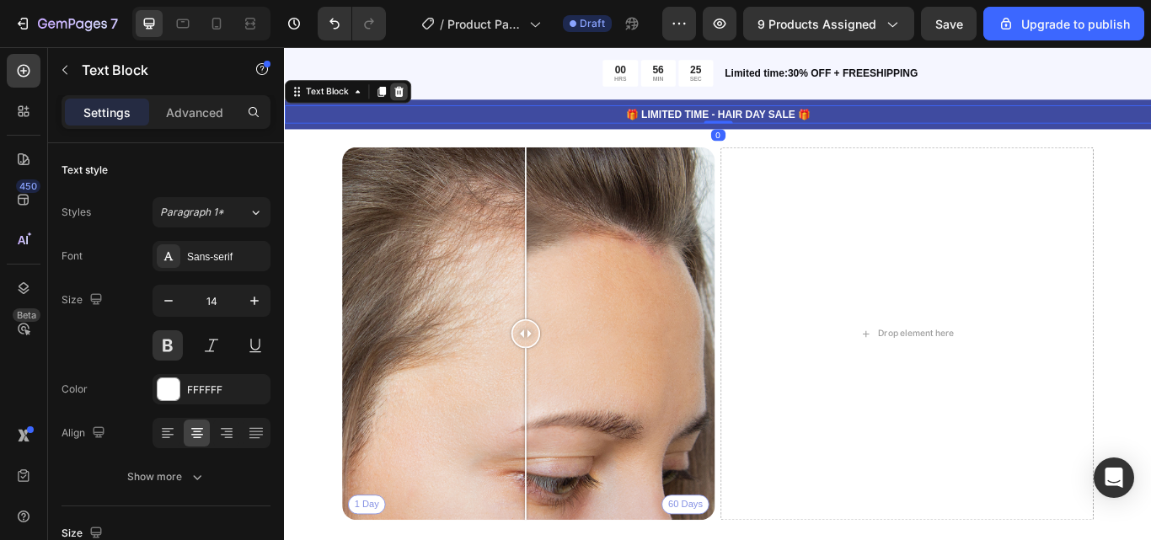
click at [419, 96] on icon at bounding box center [417, 99] width 11 height 12
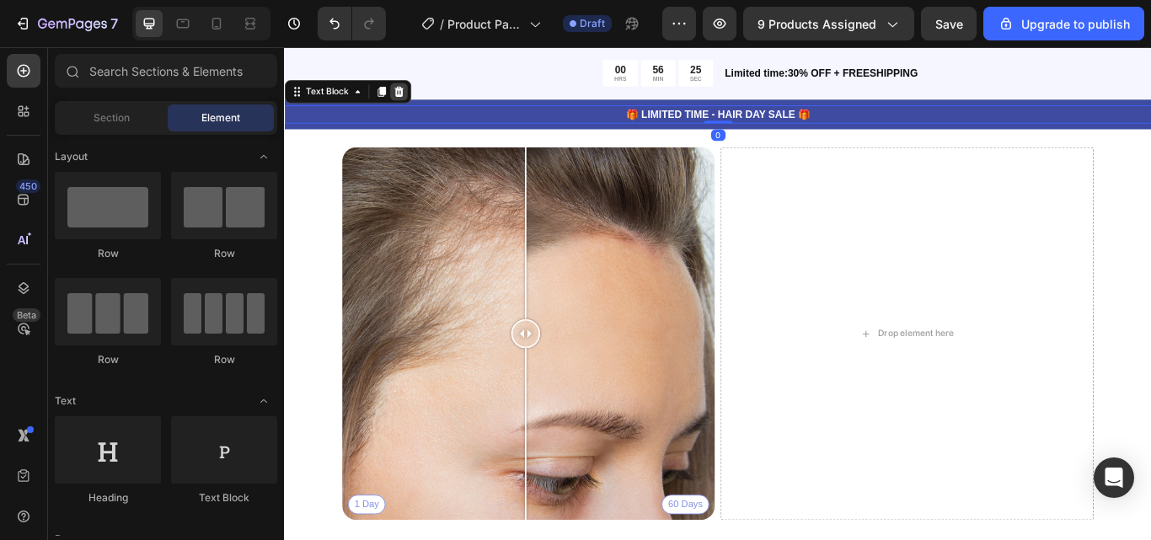
scroll to position [1344, 0]
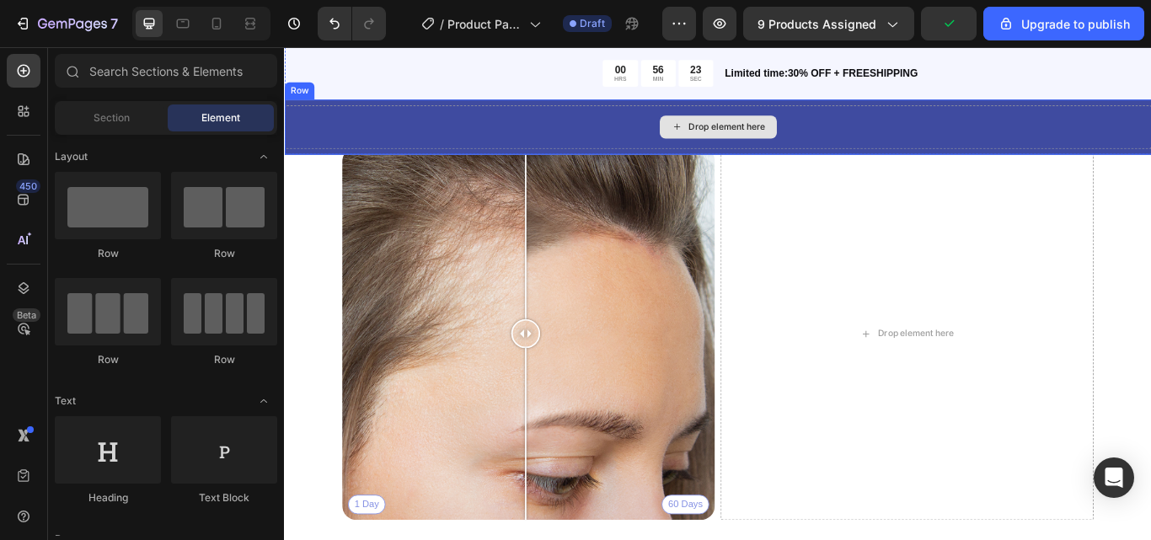
click at [817, 141] on div "Drop element here" at bounding box center [799, 140] width 89 height 13
click at [735, 137] on icon at bounding box center [741, 140] width 13 height 14
click at [871, 156] on div "Drop element here" at bounding box center [789, 140] width 1011 height 51
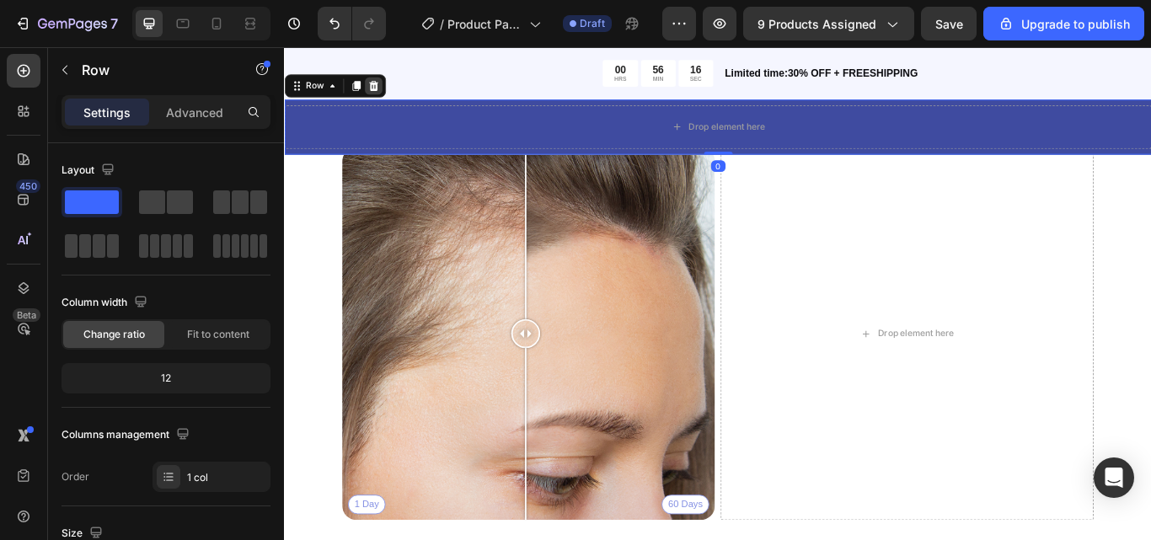
click at [386, 93] on icon at bounding box center [387, 92] width 13 height 13
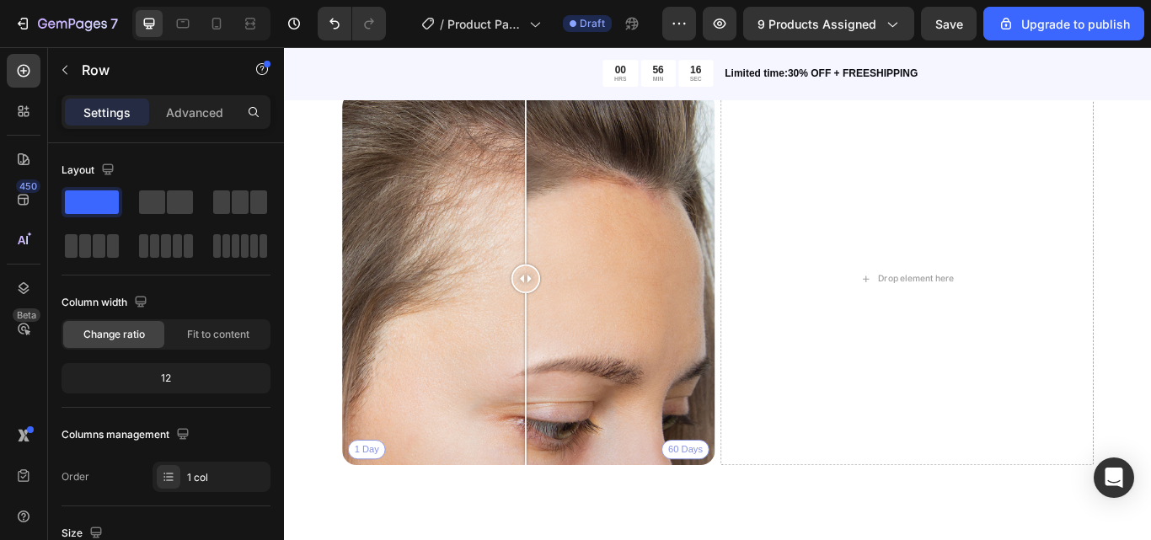
scroll to position [1280, 0]
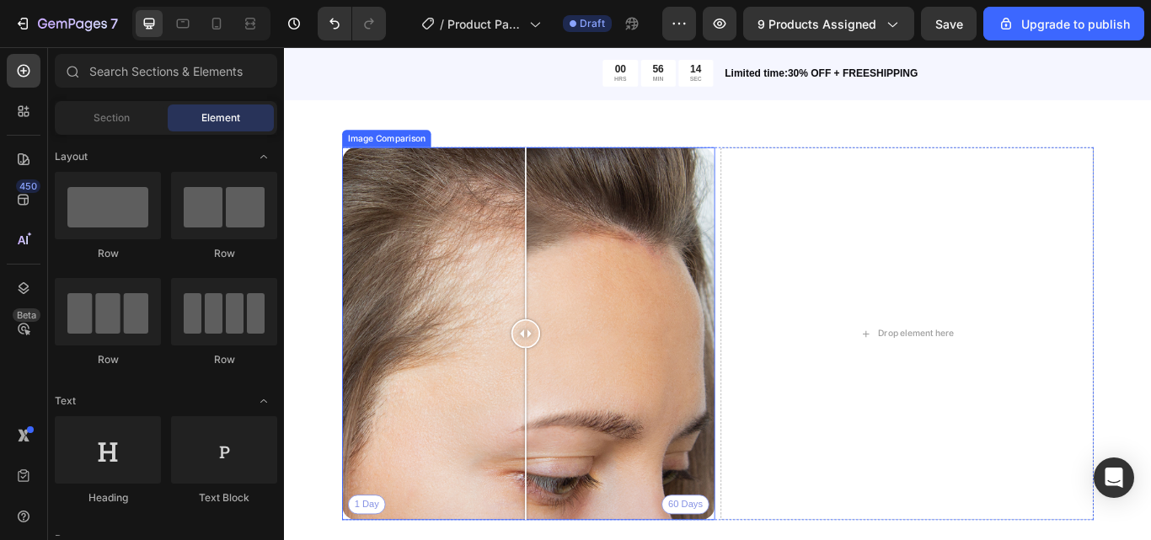
click at [545, 314] on div "1 Day 60 Days" at bounding box center [568, 381] width 435 height 435
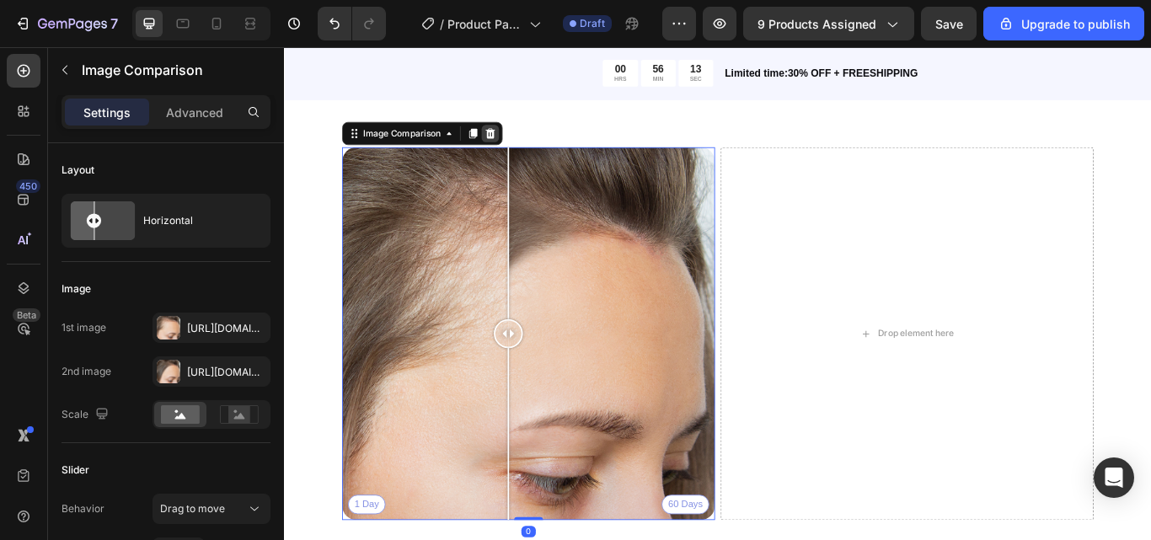
click at [518, 147] on icon at bounding box center [524, 148] width 13 height 13
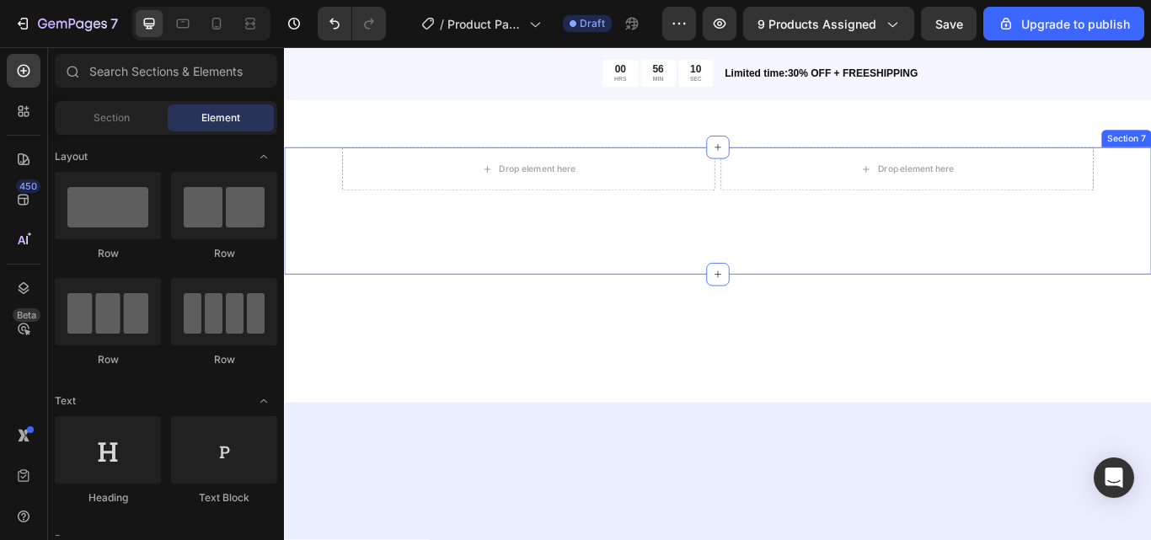
click at [1058, 253] on div "Drop element here Drop element here Row Row Section 7" at bounding box center [789, 238] width 1011 height 148
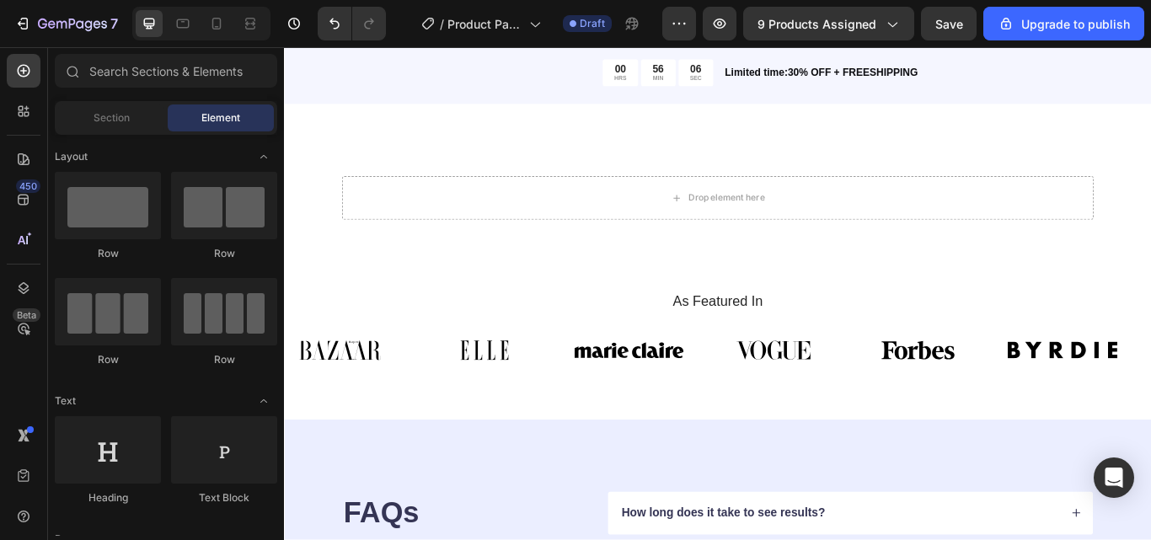
scroll to position [1027, 0]
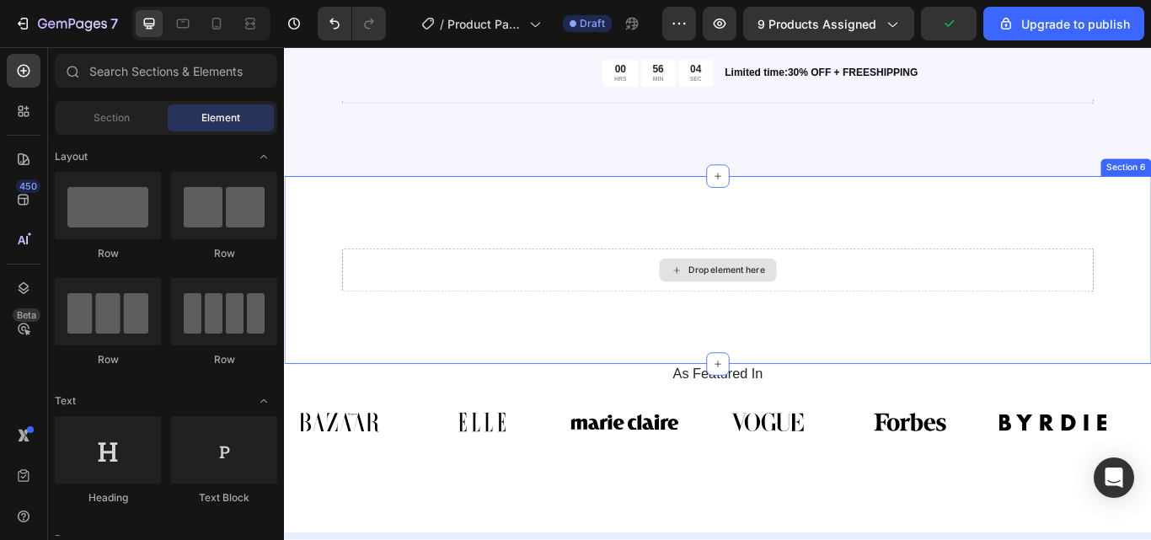
click at [947, 305] on div "Drop element here" at bounding box center [789, 307] width 877 height 51
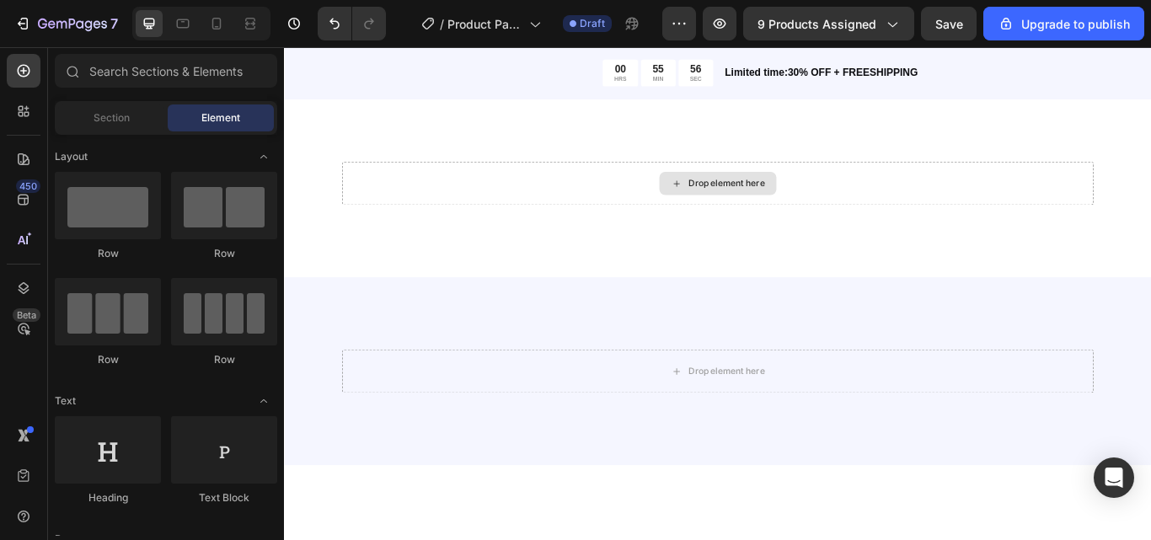
scroll to position [522, 0]
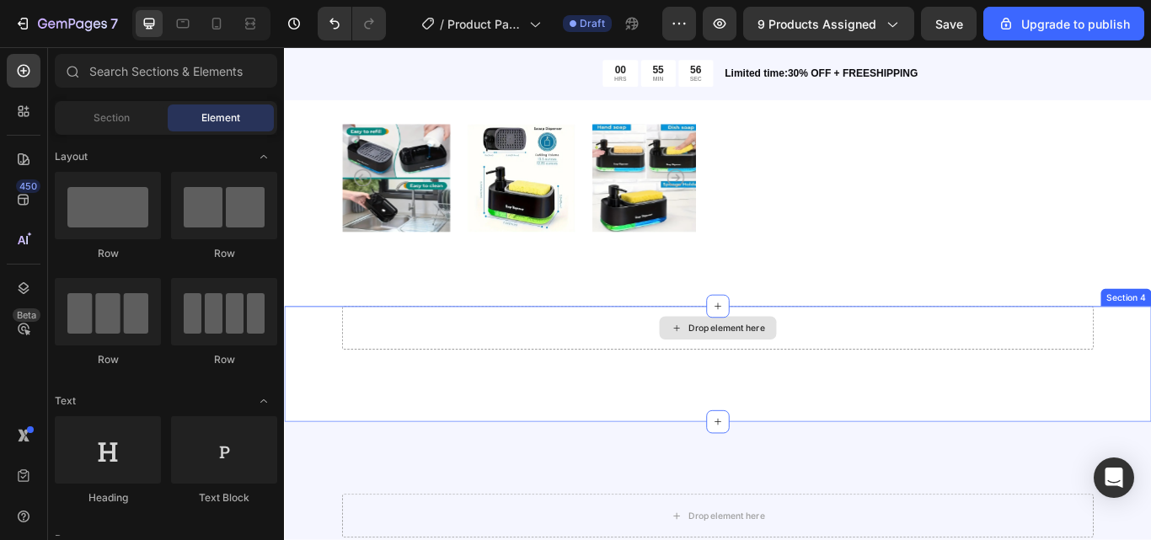
click at [1048, 391] on div "Drop element here" at bounding box center [789, 375] width 877 height 51
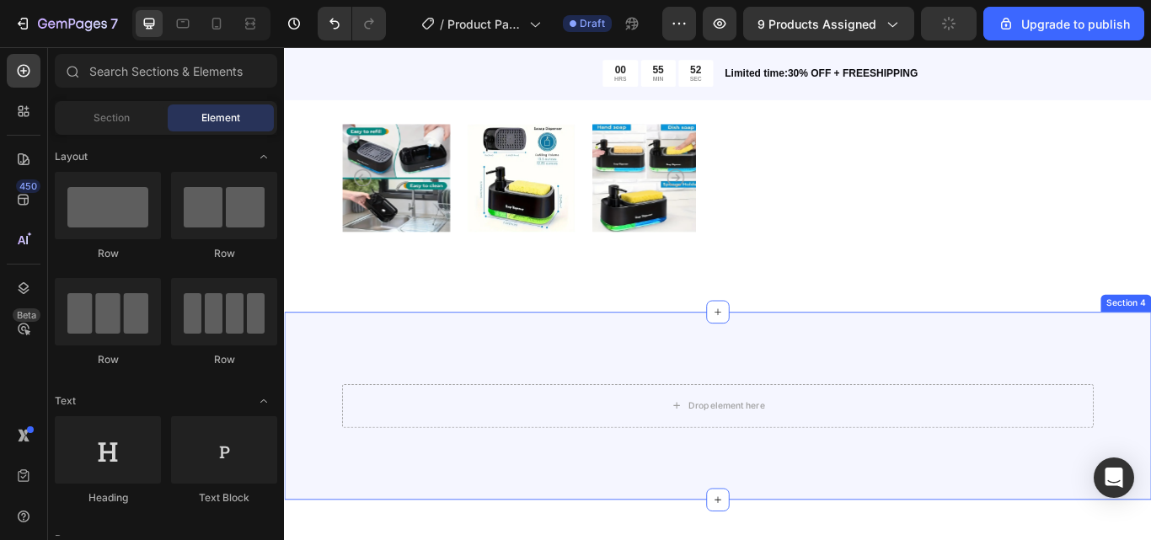
click at [1150, 429] on div "Drop element here Row Section 4" at bounding box center [789, 466] width 1011 height 219
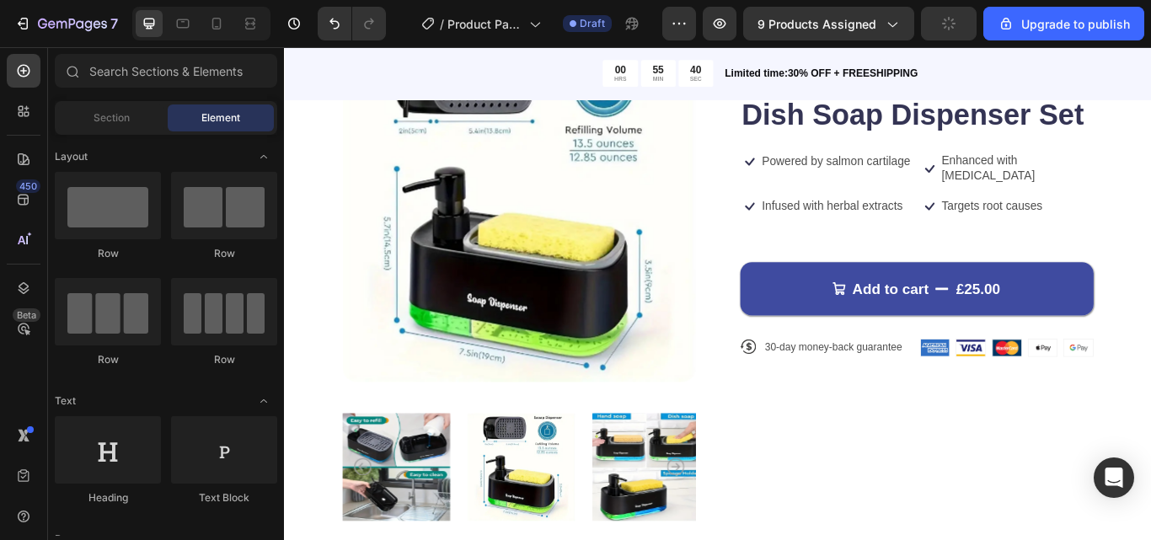
scroll to position [16, 0]
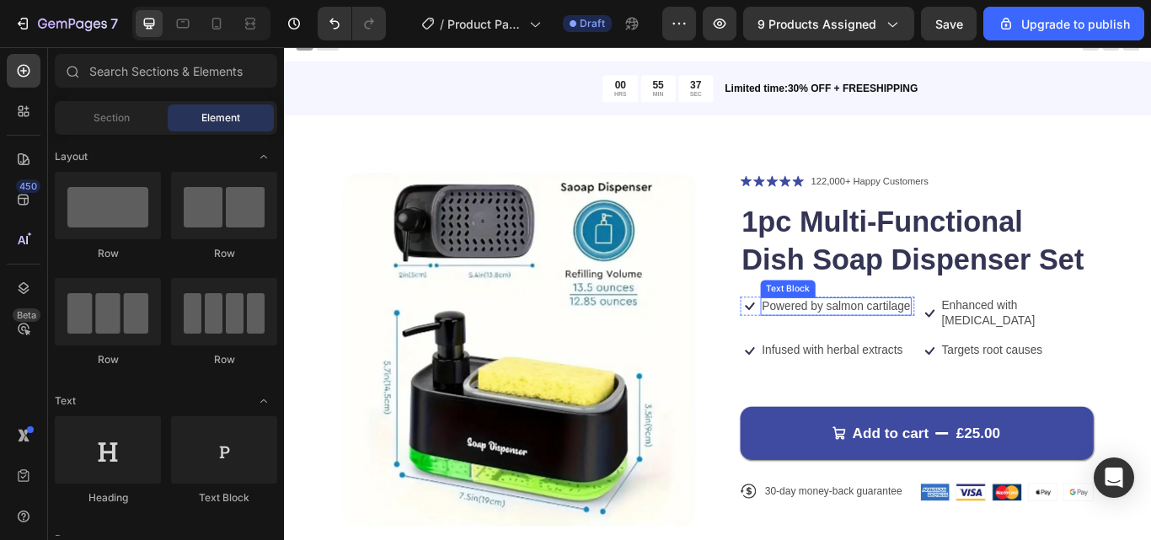
click at [901, 359] on p "Powered by salmon cartilage" at bounding box center [927, 350] width 173 height 18
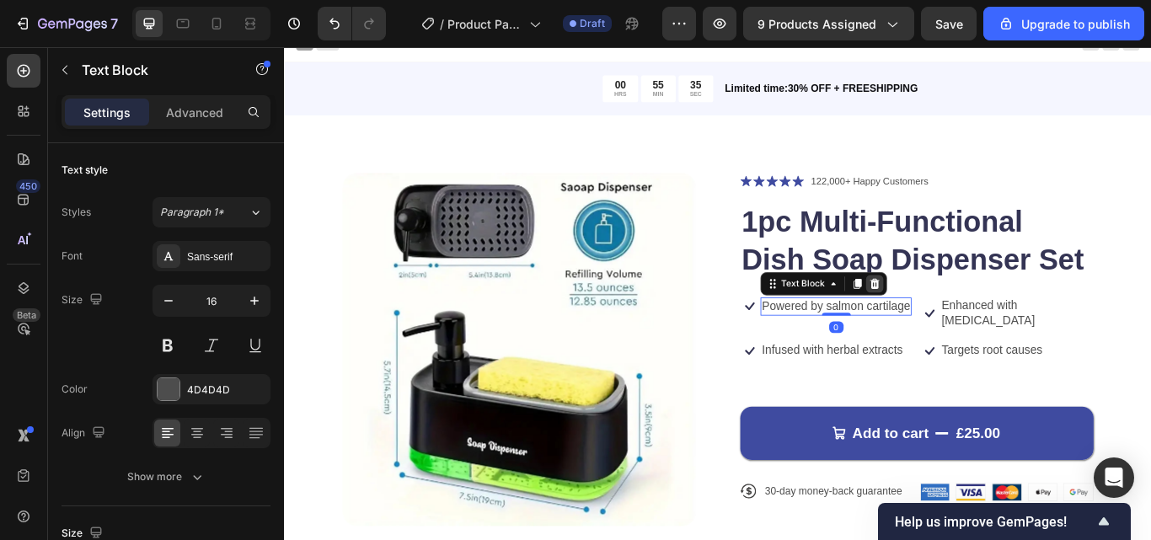
click at [968, 319] on icon at bounding box center [973, 324] width 11 height 12
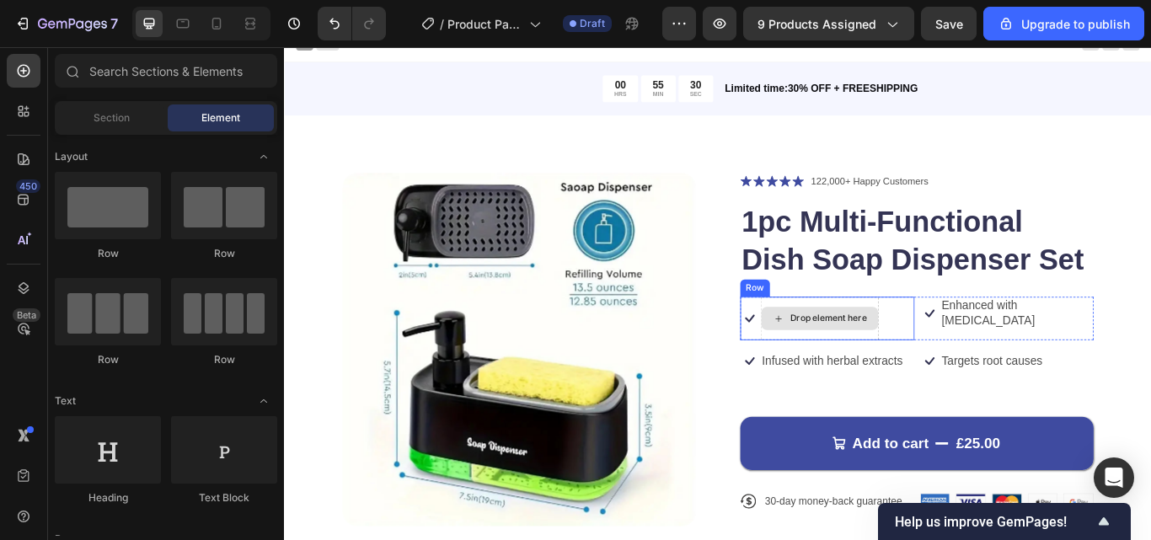
click at [909, 365] on div "Drop element here" at bounding box center [918, 363] width 89 height 13
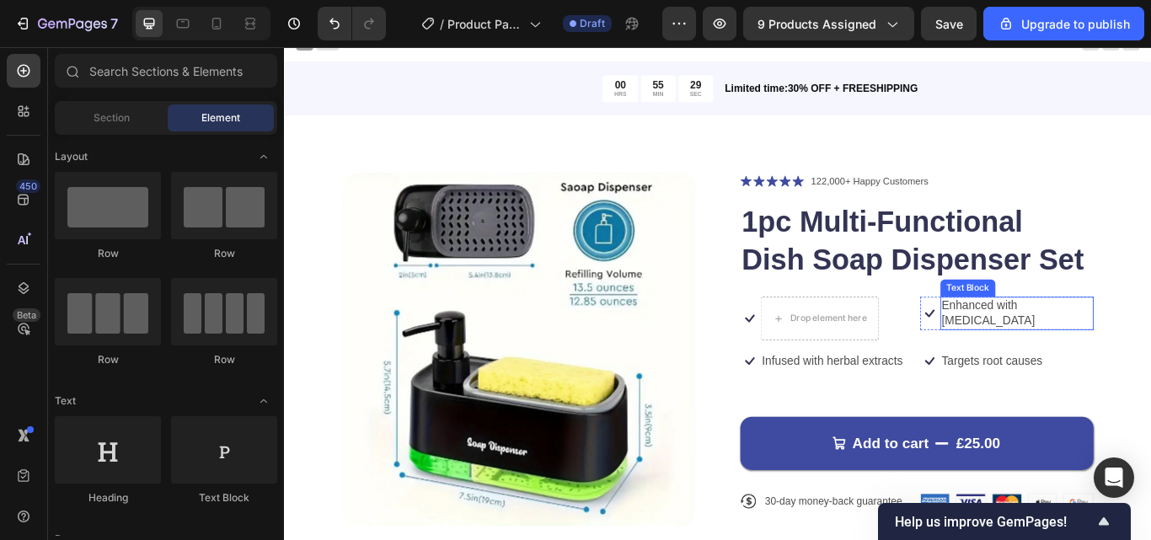
click at [1139, 359] on div "Enhanced with [MEDICAL_DATA]" at bounding box center [1139, 358] width 180 height 39
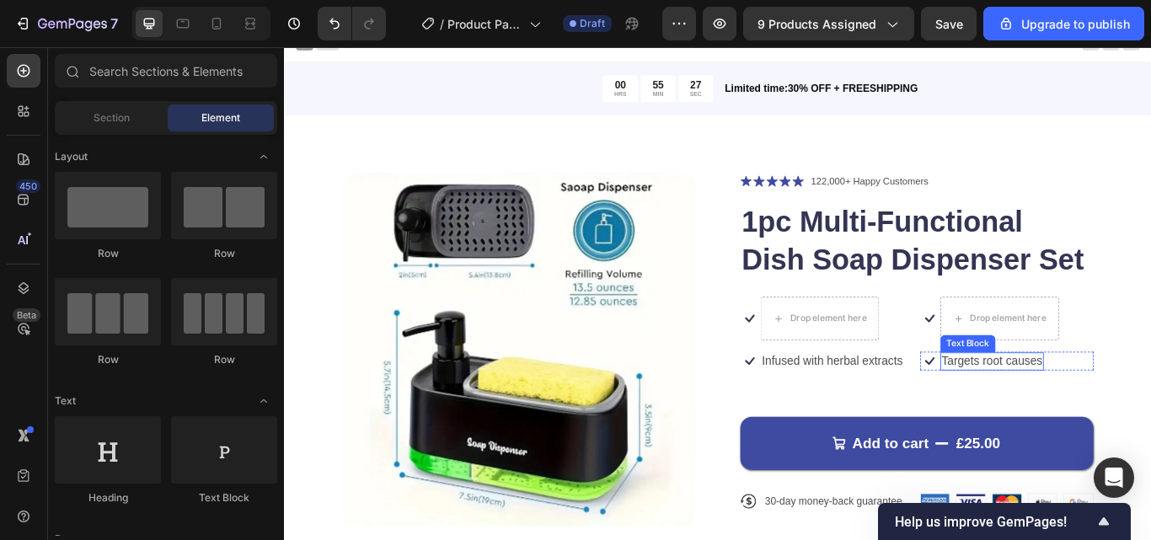
click at [1128, 407] on p "Targets root causes" at bounding box center [1110, 414] width 118 height 18
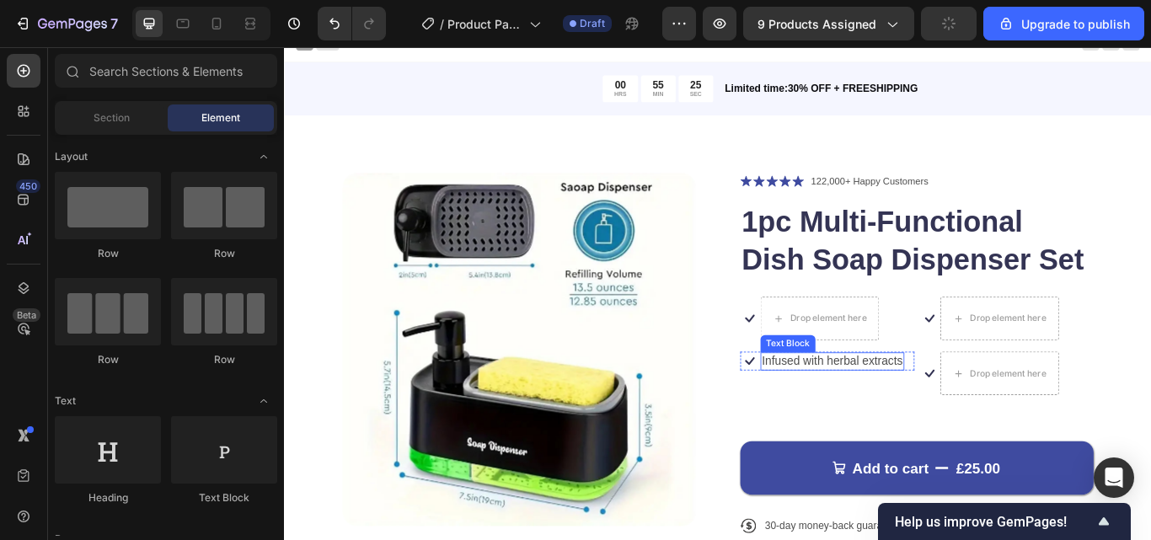
click at [957, 417] on p "Infused with herbal extracts" at bounding box center [923, 414] width 164 height 18
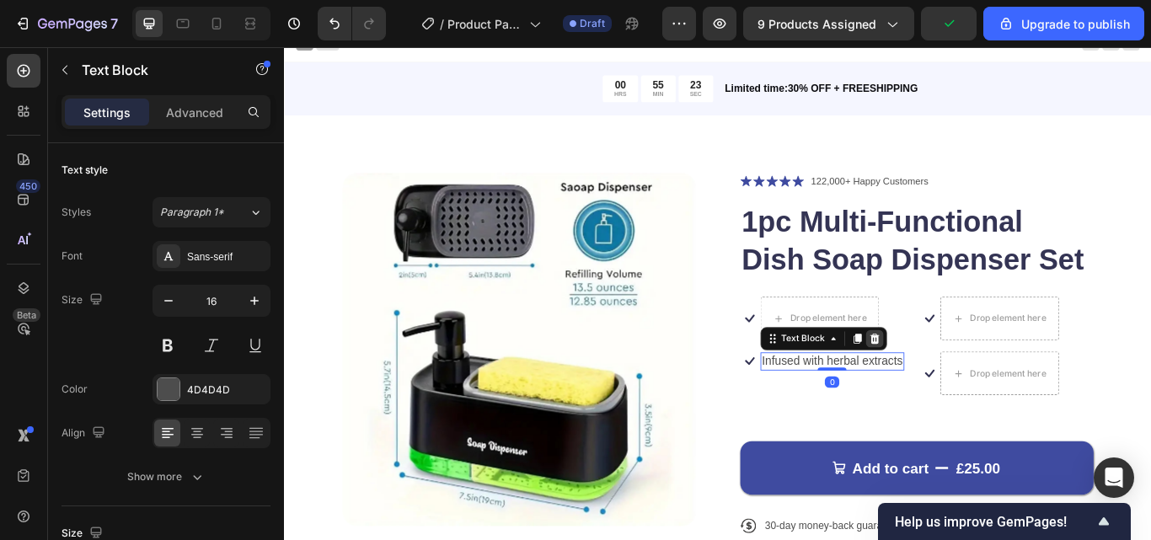
click at [967, 389] on icon at bounding box center [972, 387] width 13 height 13
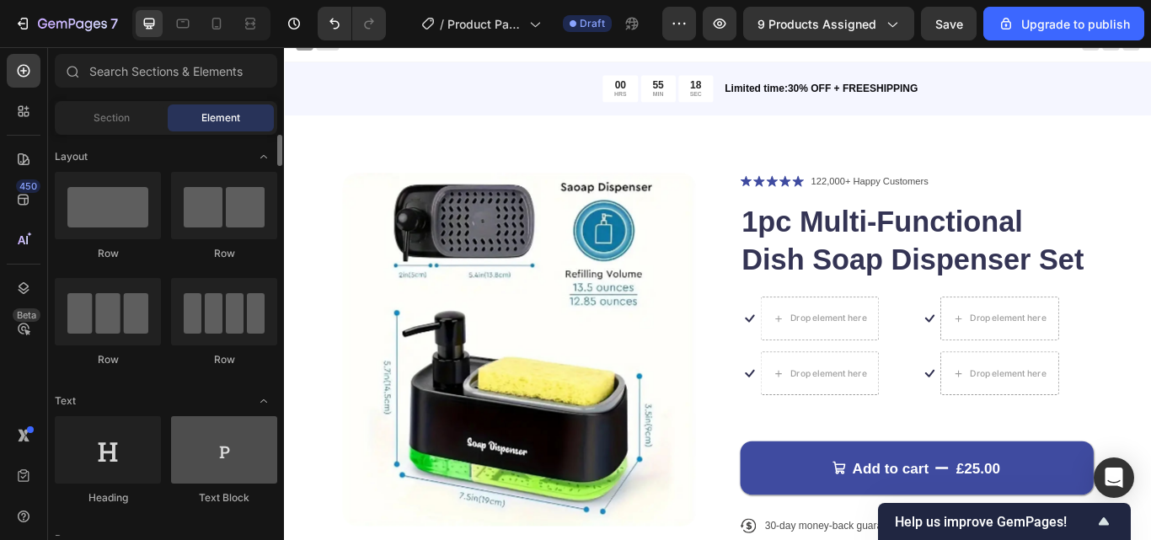
click at [226, 468] on div at bounding box center [224, 449] width 106 height 67
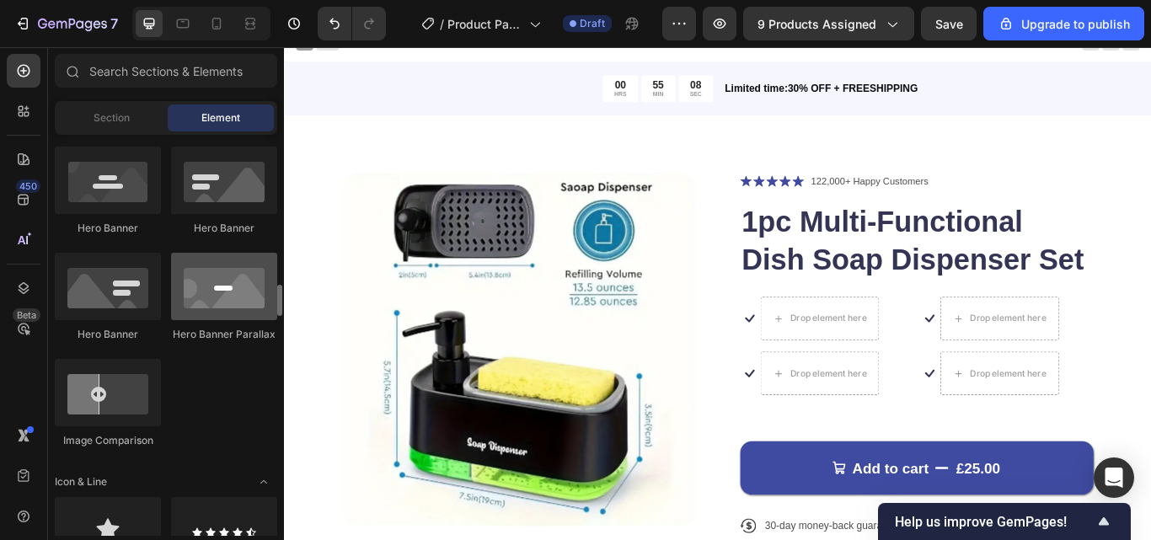
scroll to position [843, 0]
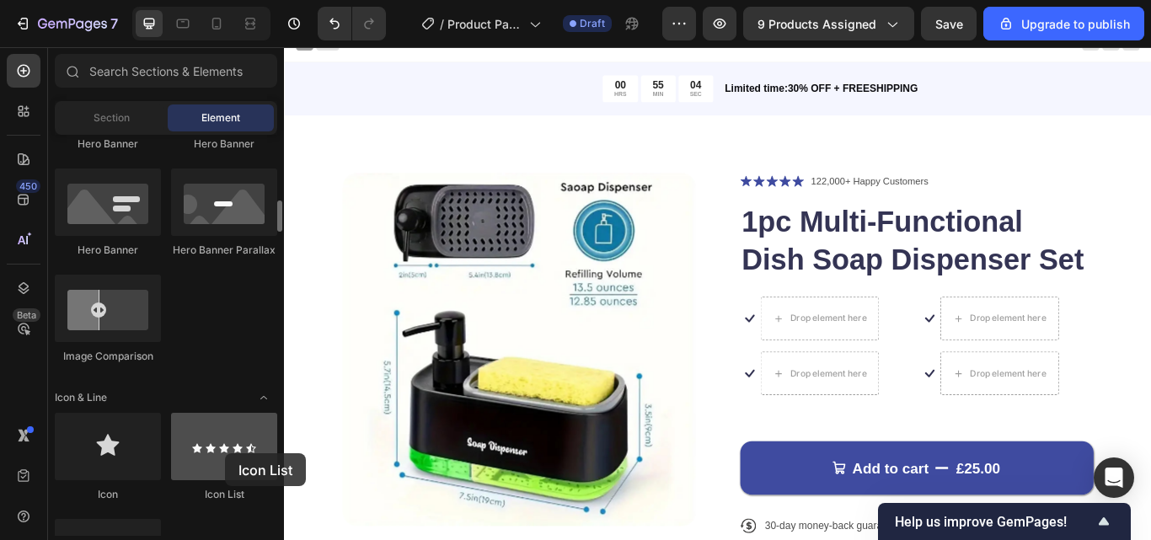
click at [225, 453] on div at bounding box center [224, 446] width 106 height 67
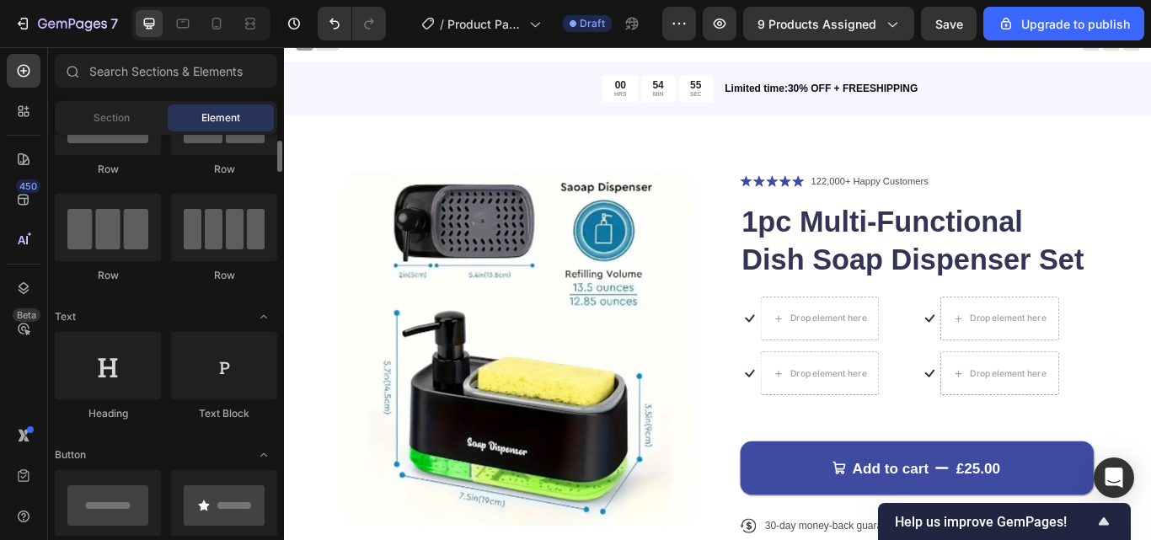
scroll to position [0, 0]
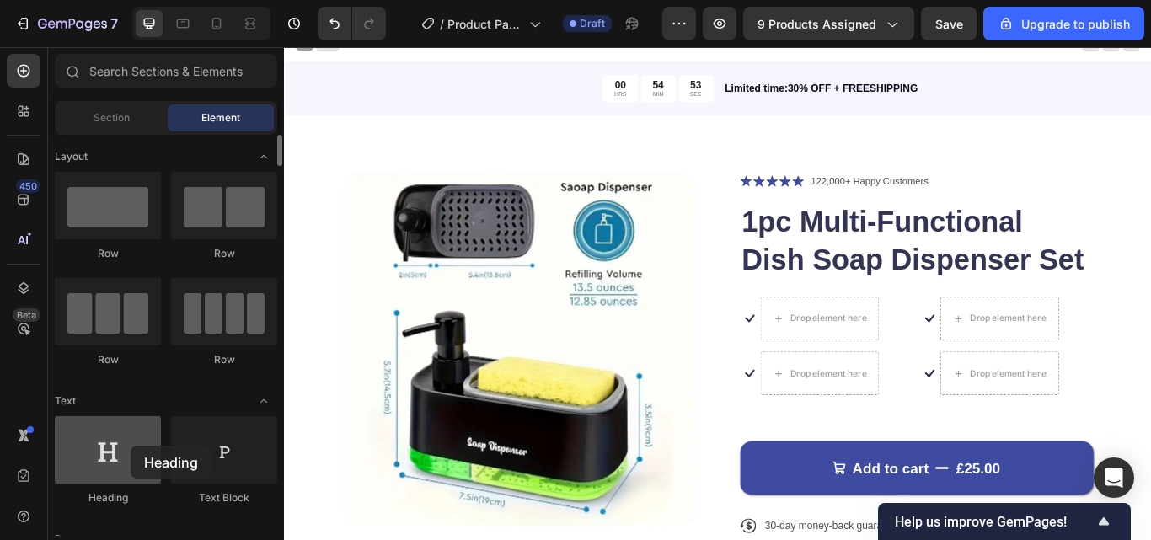
click at [131, 446] on div at bounding box center [108, 449] width 106 height 67
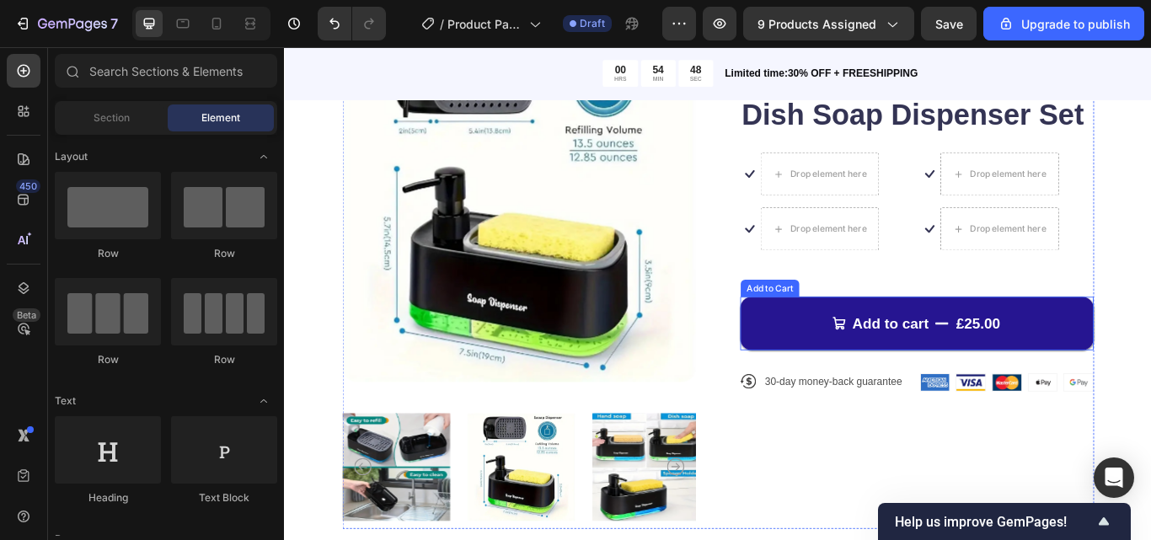
scroll to position [100, 0]
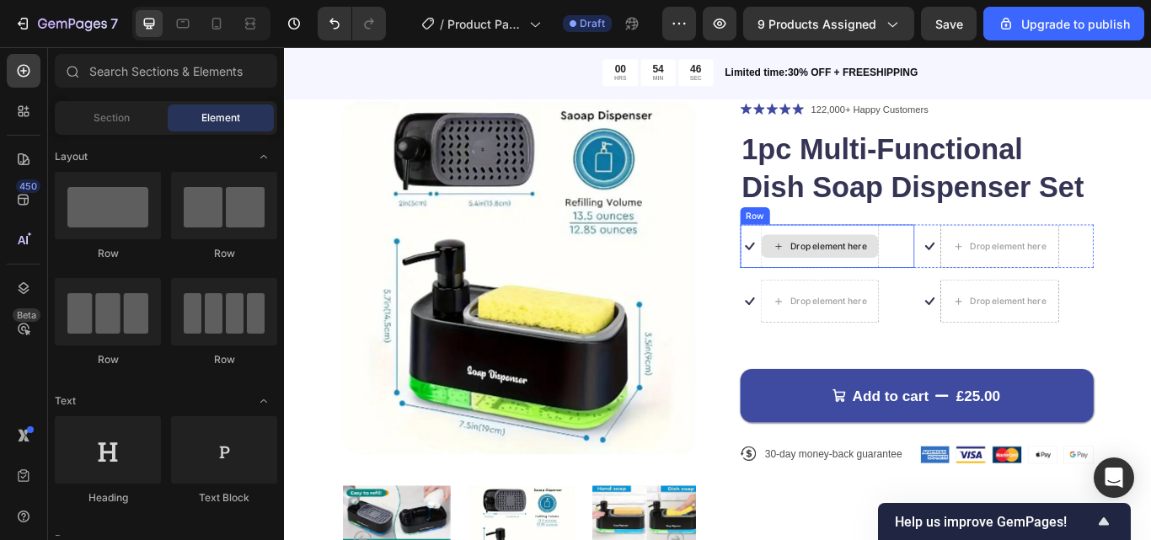
click at [947, 270] on div "Drop element here" at bounding box center [908, 279] width 137 height 27
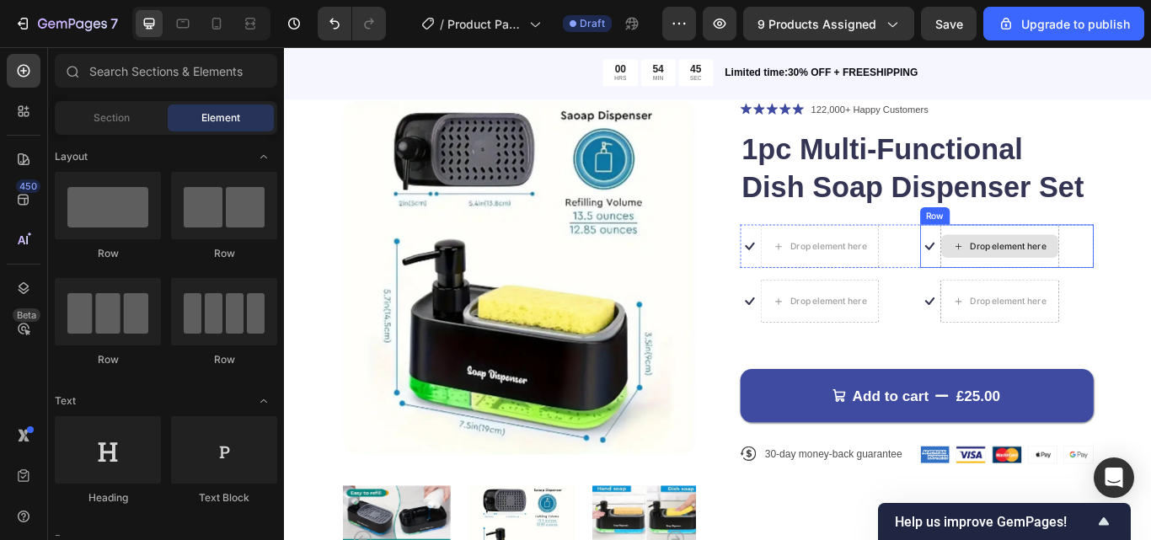
click at [1089, 266] on div "Drop element here" at bounding box center [1118, 279] width 137 height 27
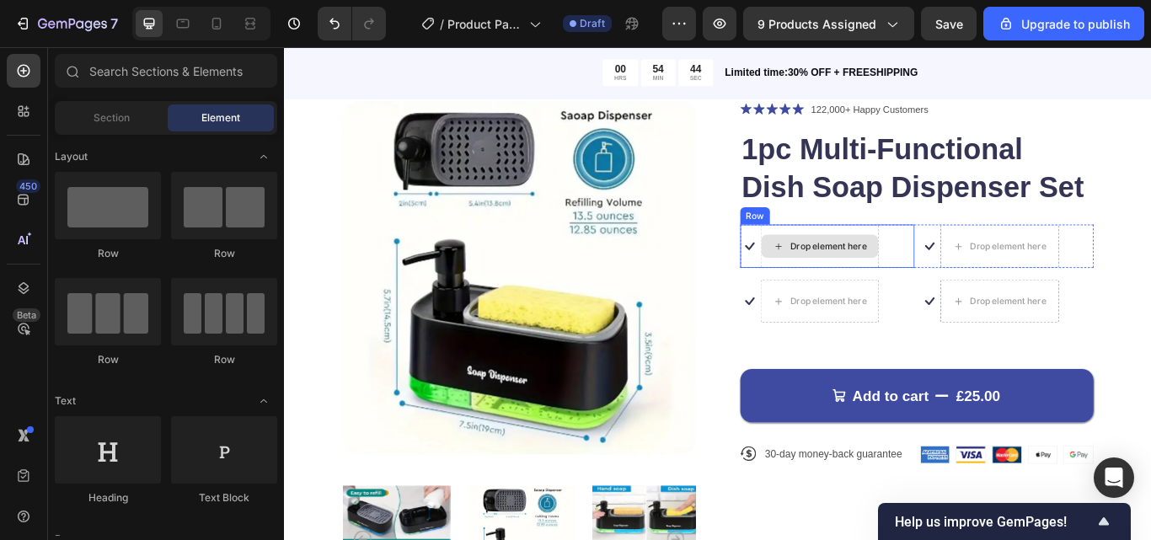
click at [948, 266] on div "Drop element here" at bounding box center [908, 279] width 137 height 27
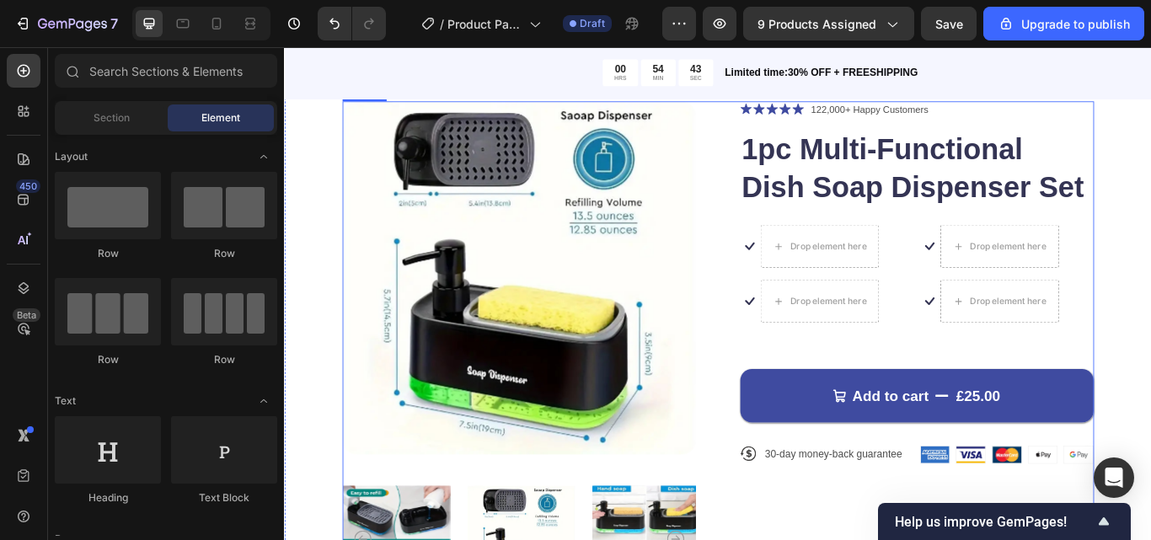
click at [969, 252] on div "Icon Icon Icon Icon Icon Icon List 122,000+ Happy Customers Text Block Row 1pc …" at bounding box center [1022, 401] width 412 height 583
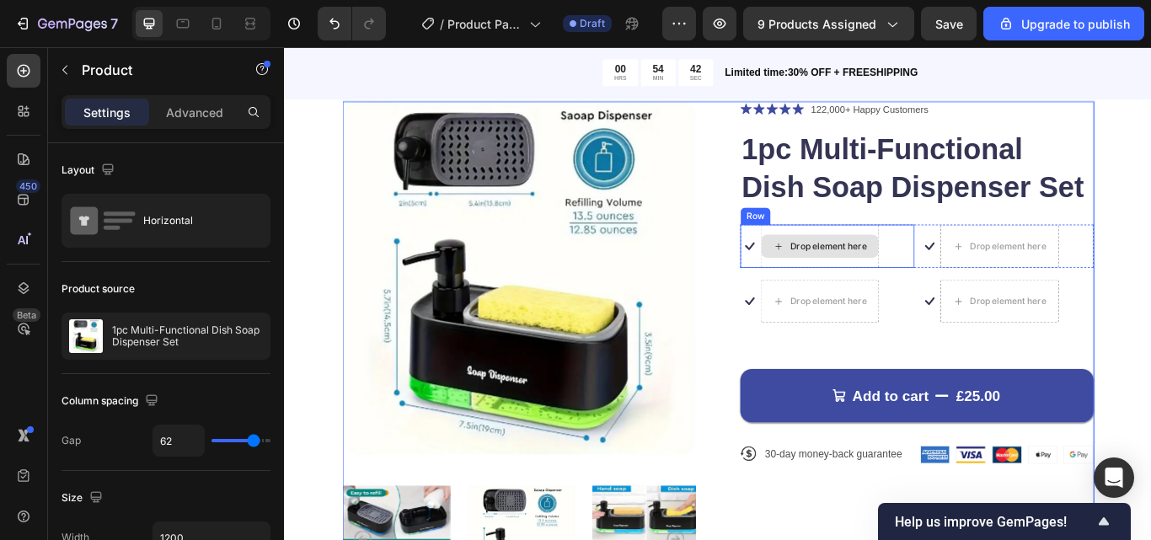
click at [914, 278] on div "Drop element here" at bounding box center [918, 279] width 89 height 13
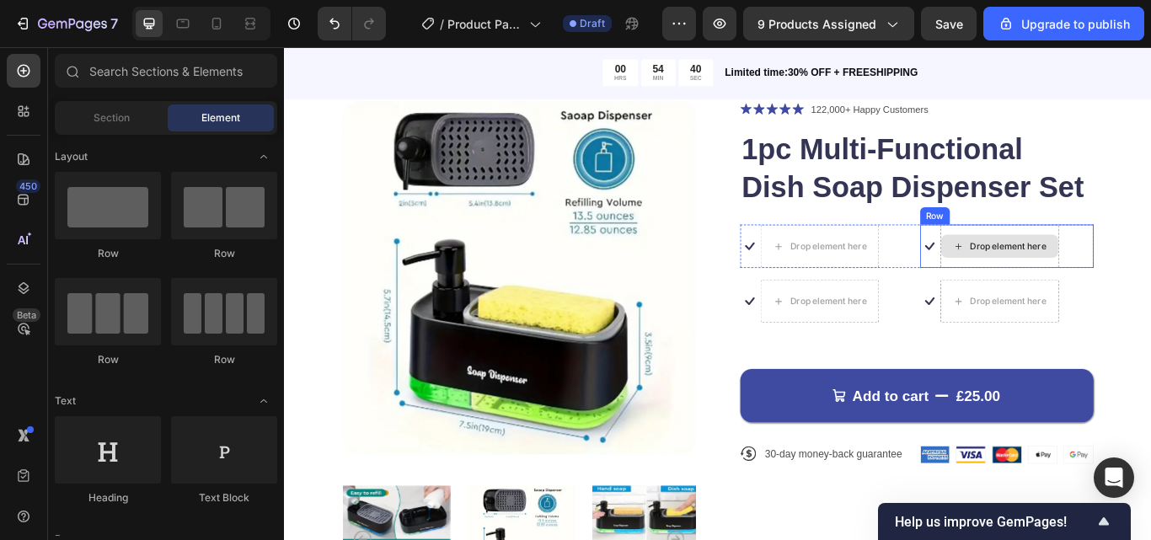
click at [1150, 294] on div "Drop element here" at bounding box center [1118, 280] width 138 height 51
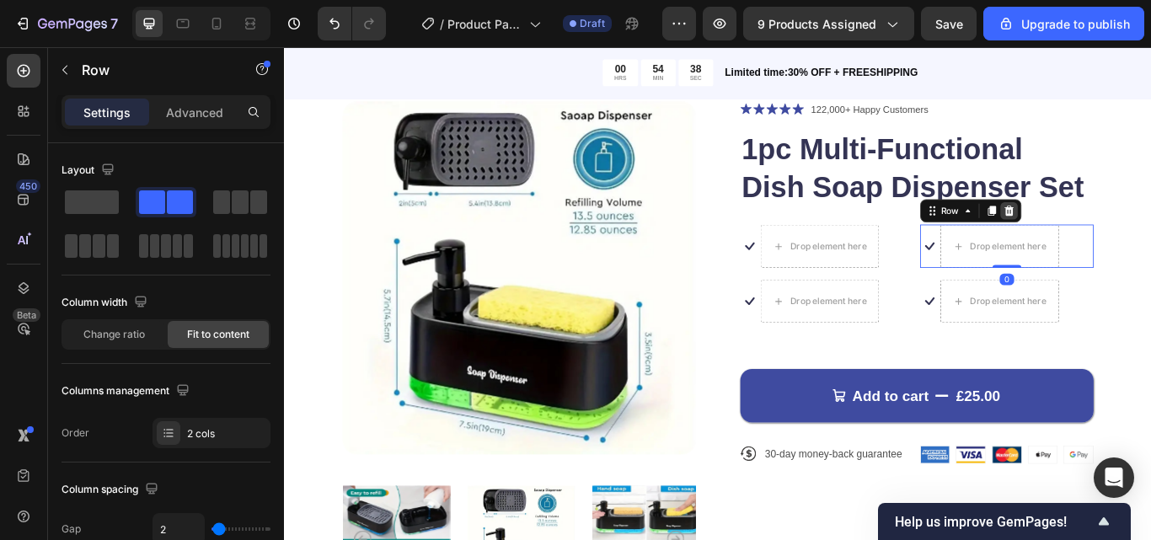
click at [1123, 233] on icon at bounding box center [1129, 238] width 13 height 13
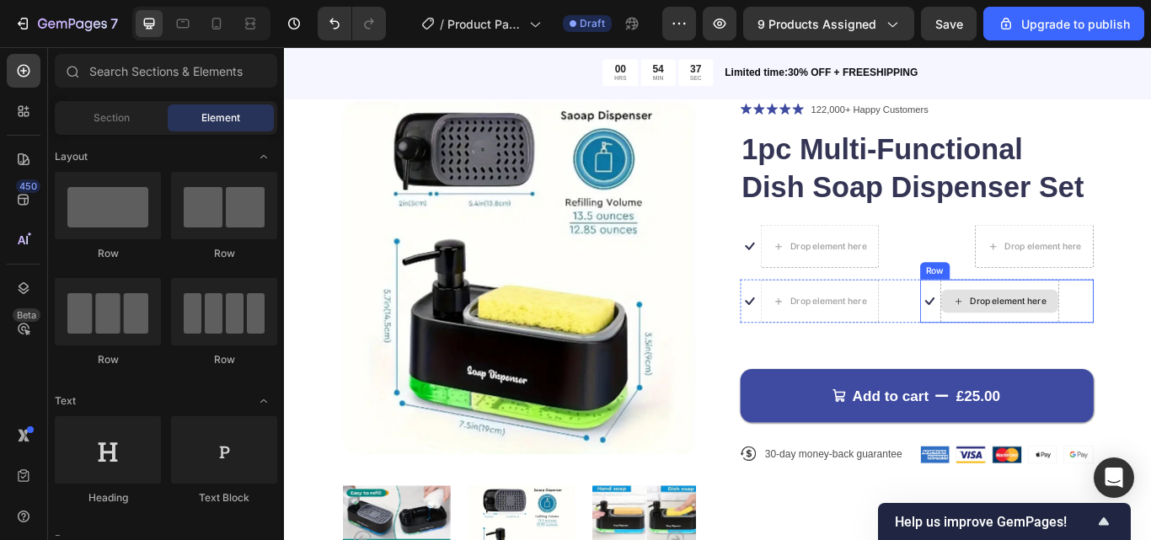
click at [1118, 337] on div "Drop element here" at bounding box center [1128, 343] width 89 height 13
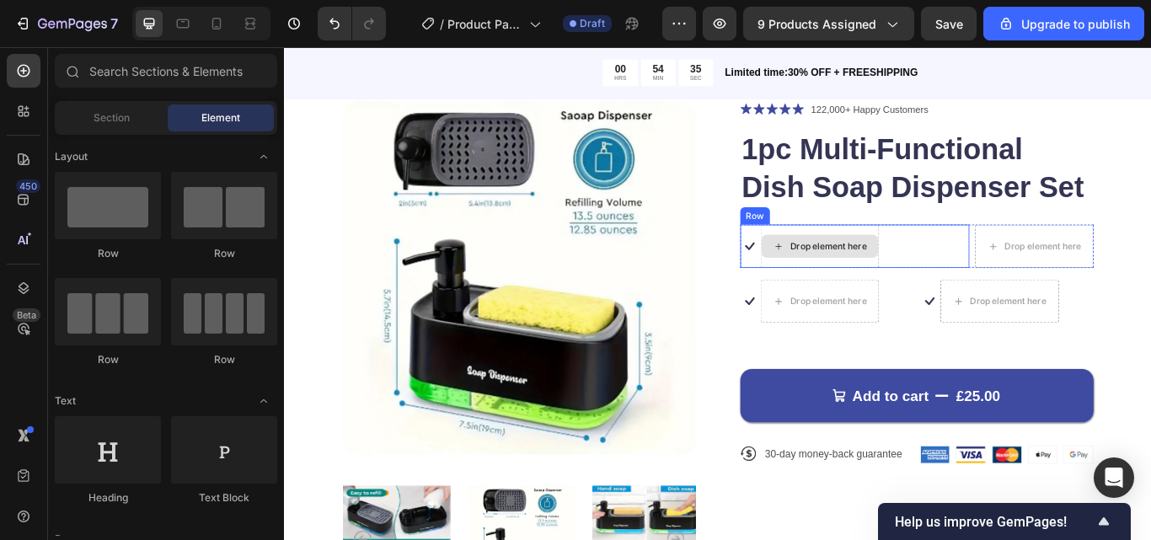
click at [913, 286] on div "Drop element here" at bounding box center [918, 279] width 89 height 13
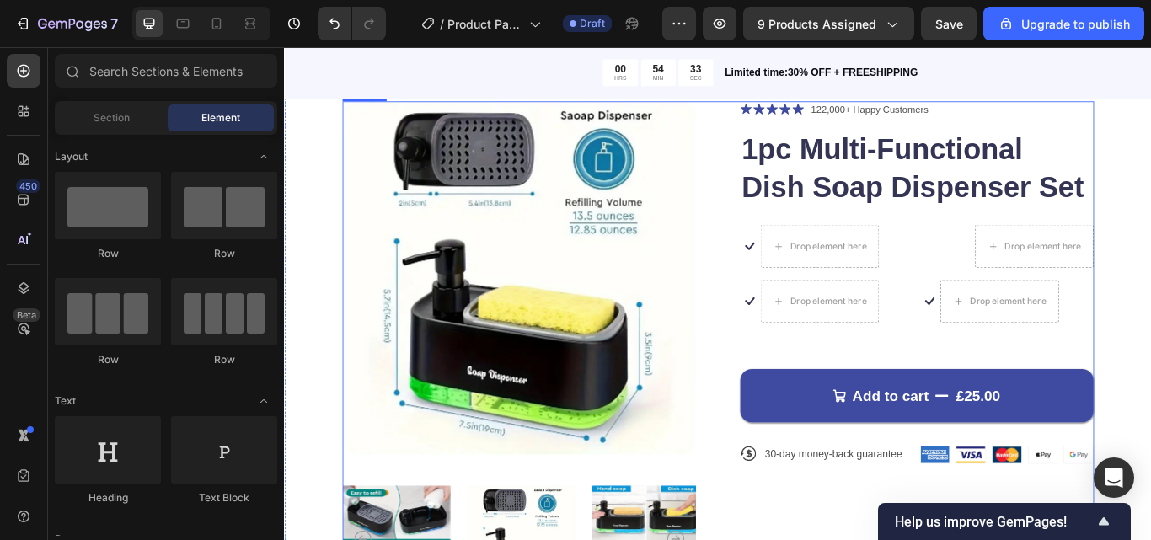
click at [1022, 253] on div "Icon Icon Icon Icon Icon Icon List 122,000+ Happy Customers Text Block Row 1pc …" at bounding box center [1022, 401] width 412 height 583
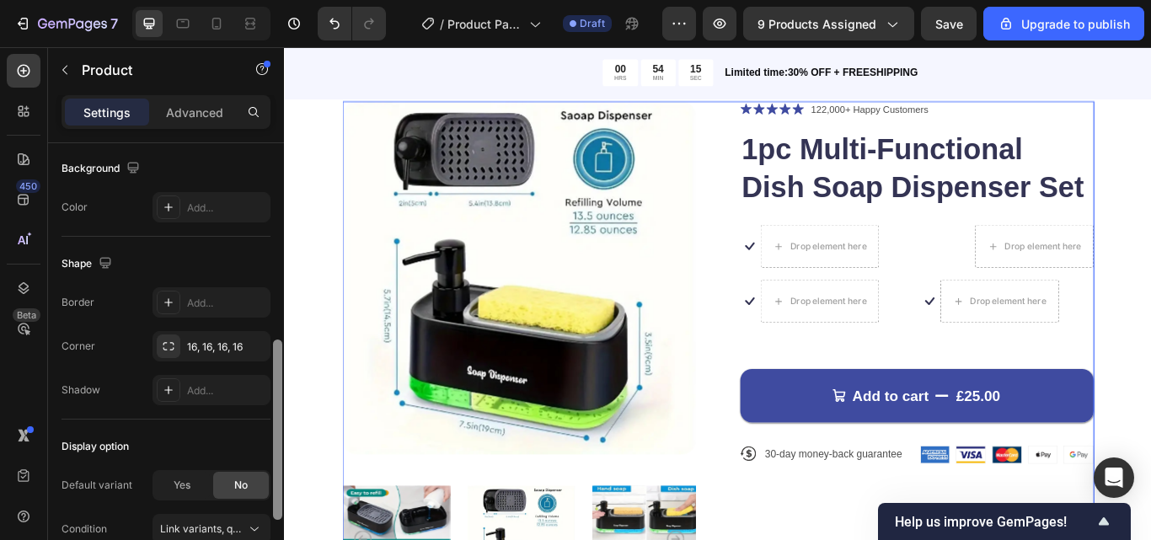
scroll to position [423, 0]
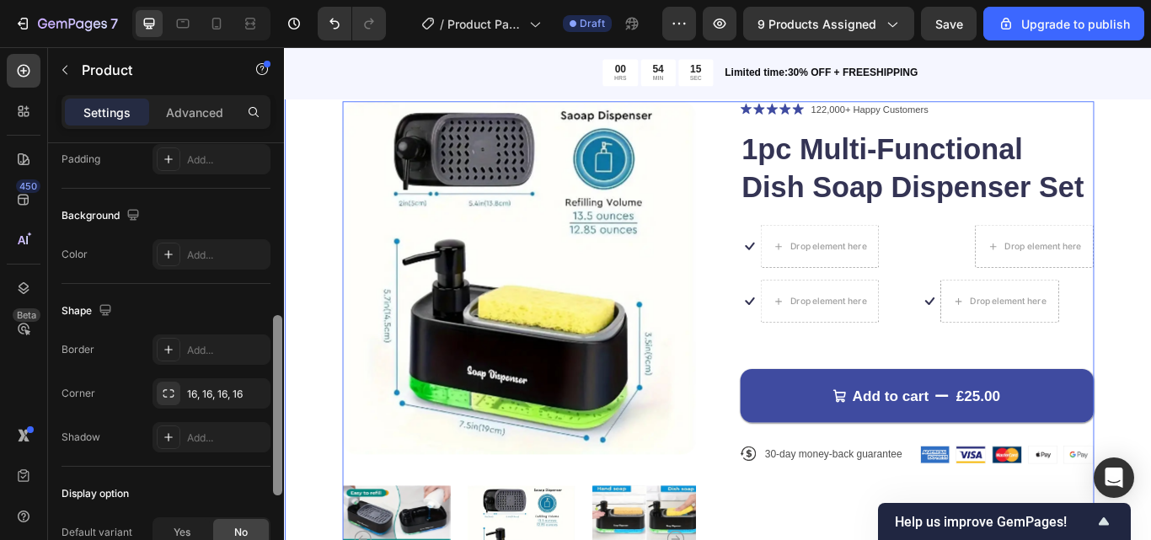
drag, startPoint x: 566, startPoint y: 321, endPoint x: 311, endPoint y: 379, distance: 261.1
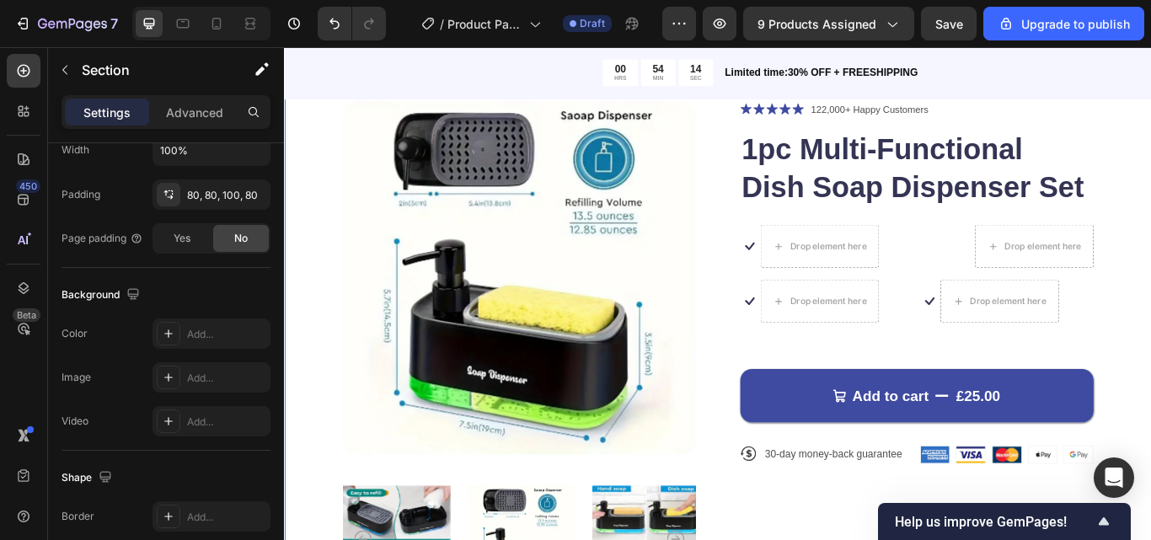
scroll to position [0, 0]
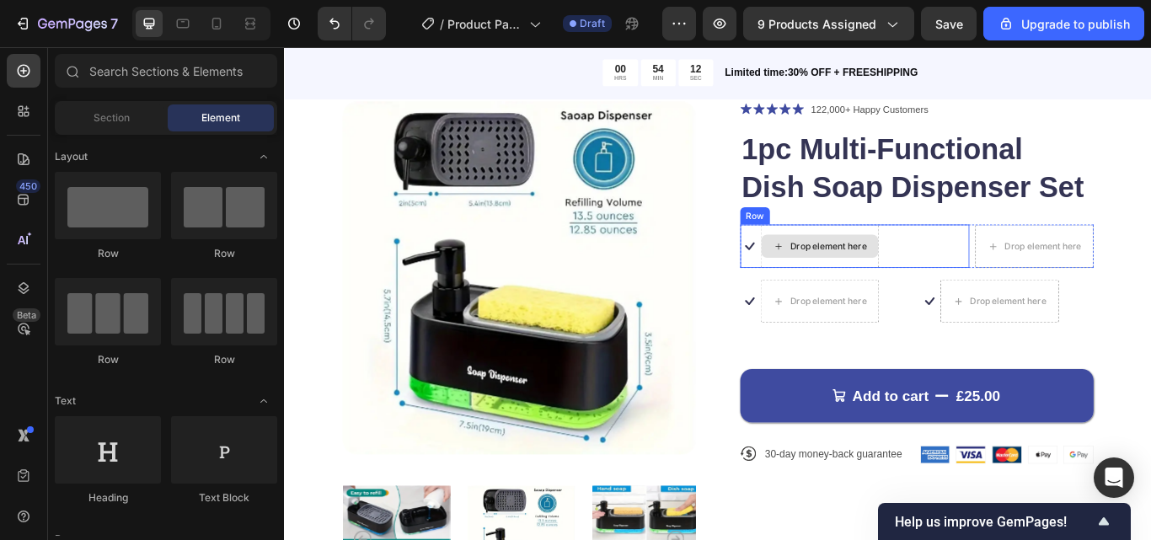
click at [871, 287] on div "Drop element here" at bounding box center [908, 279] width 137 height 27
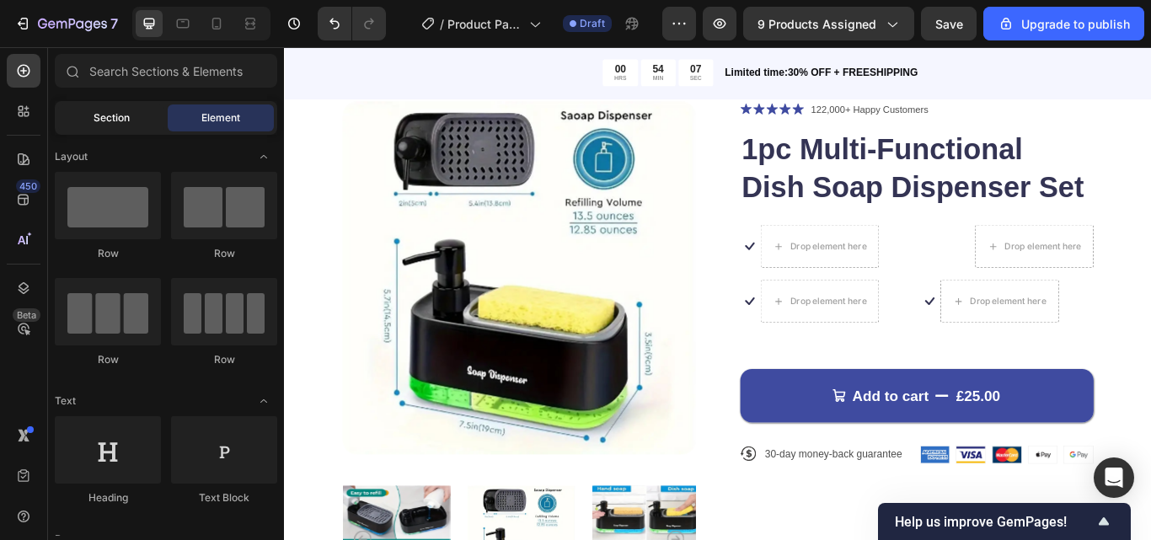
click at [108, 117] on span "Section" at bounding box center [112, 117] width 36 height 15
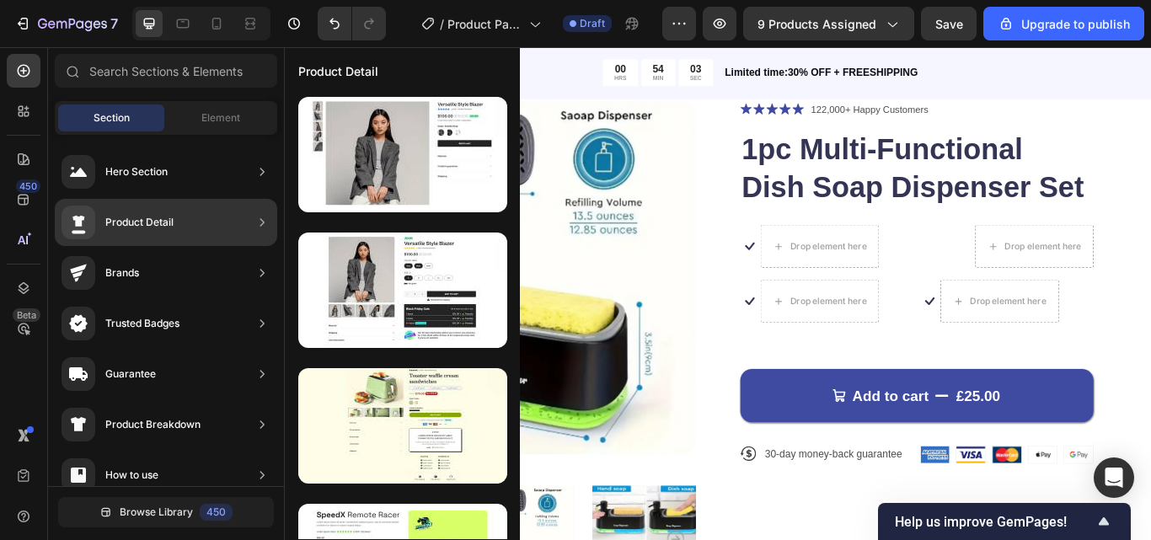
click at [124, 217] on div "Product Detail" at bounding box center [139, 222] width 68 height 17
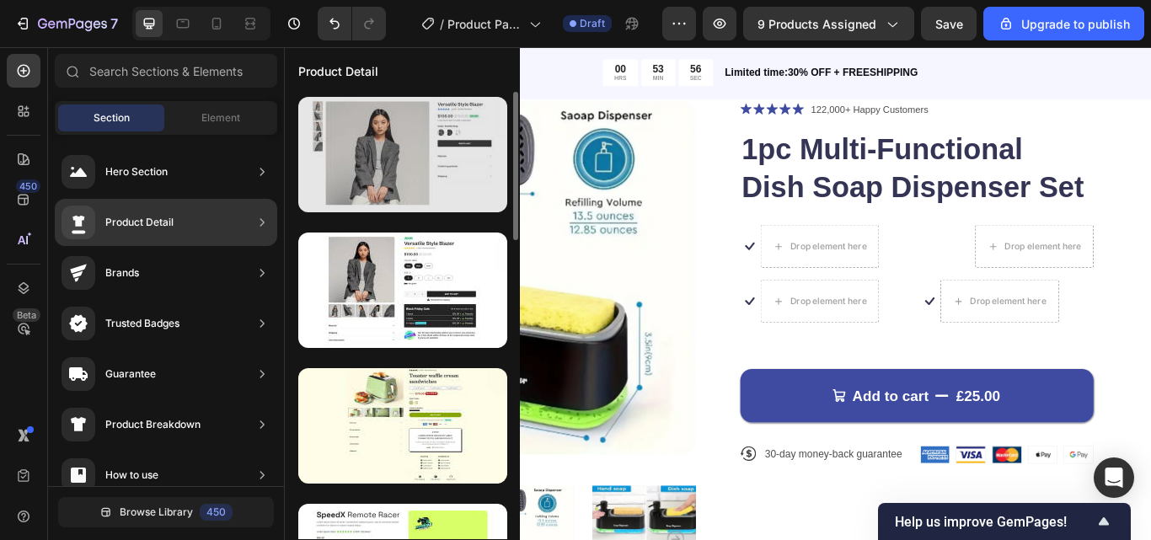
click at [474, 165] on div at bounding box center [402, 154] width 209 height 115
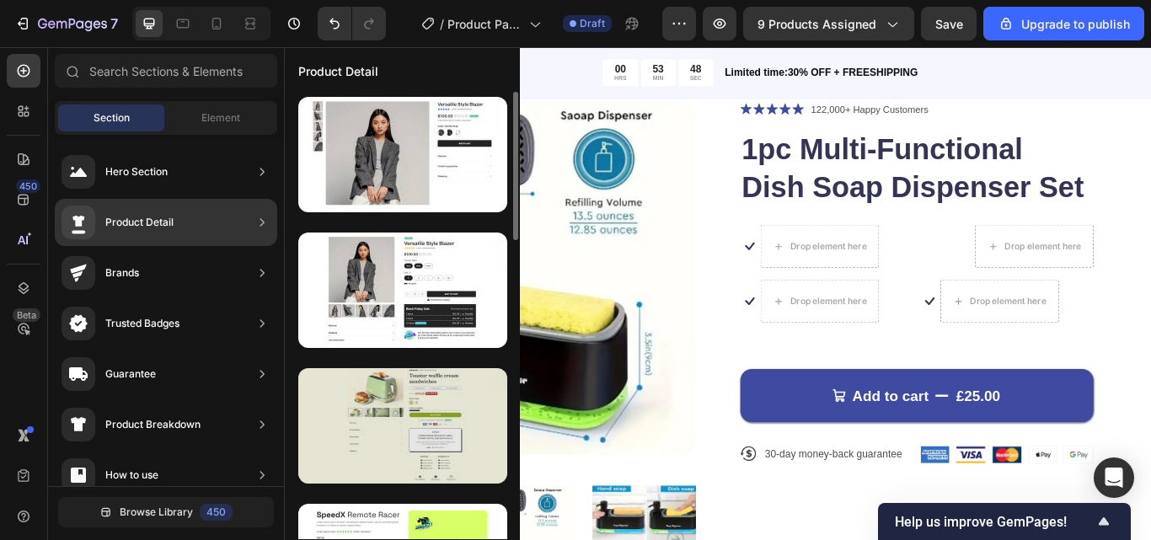
click at [437, 416] on div at bounding box center [402, 425] width 209 height 115
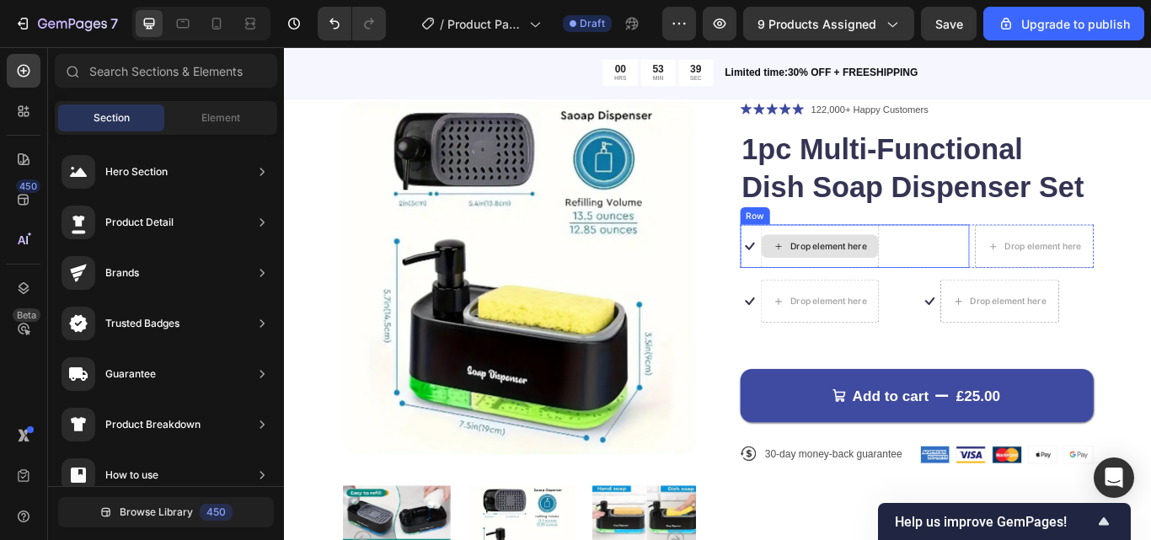
click at [908, 281] on div "Drop element here" at bounding box center [918, 279] width 89 height 13
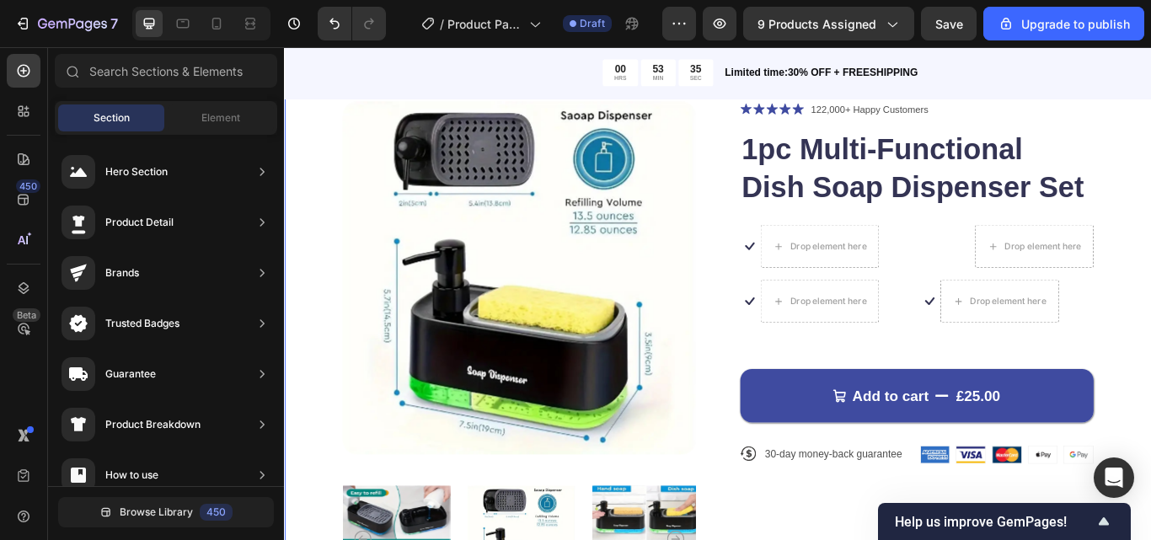
click at [1150, 296] on div "Product Images Icon Icon Icon Icon Icon Icon List 122,000+ Happy Customers Text…" at bounding box center [789, 410] width 1011 height 735
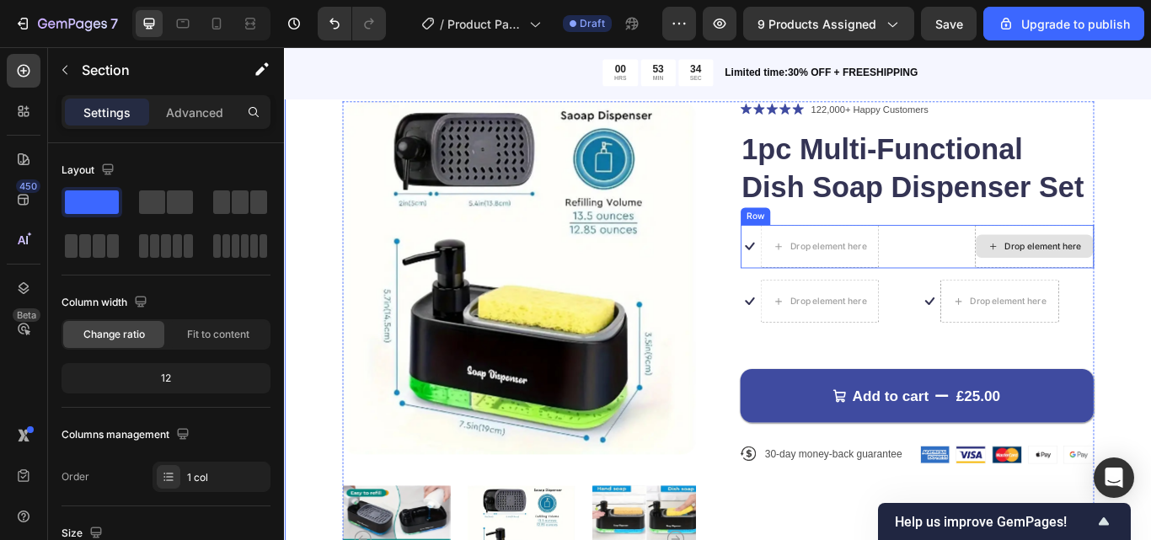
click at [1150, 275] on div "Drop element here" at bounding box center [1168, 279] width 89 height 13
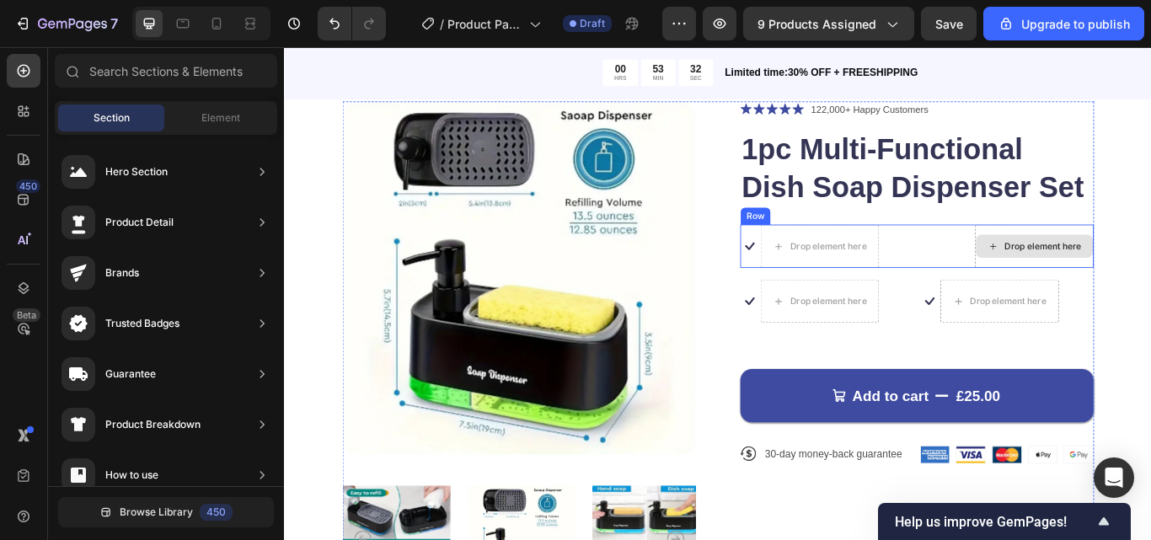
click at [1150, 279] on div "Drop element here" at bounding box center [1168, 279] width 89 height 13
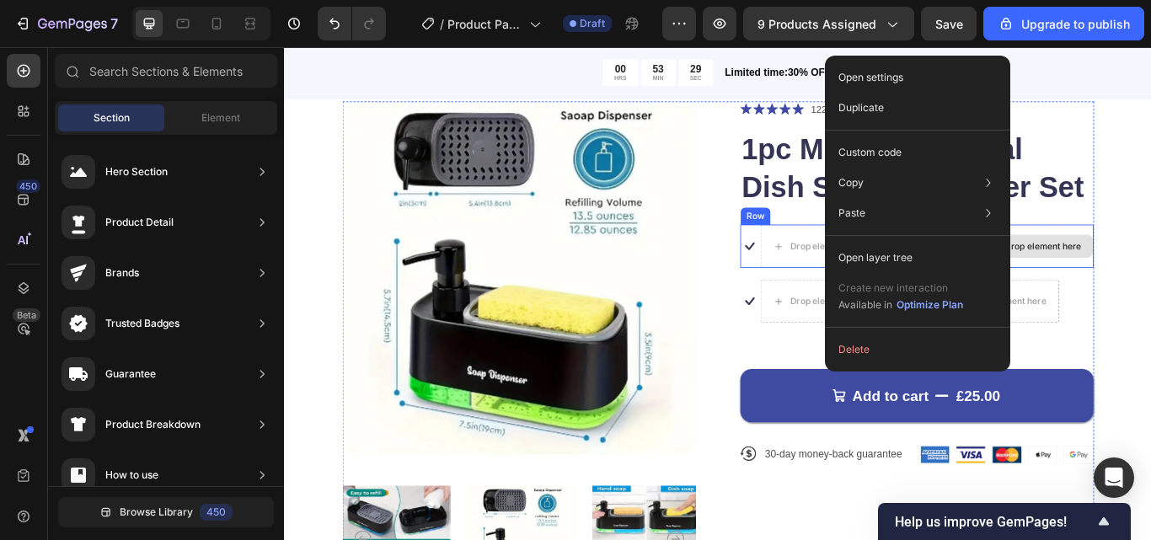
click at [1150, 266] on div "Drop element here" at bounding box center [1159, 279] width 137 height 27
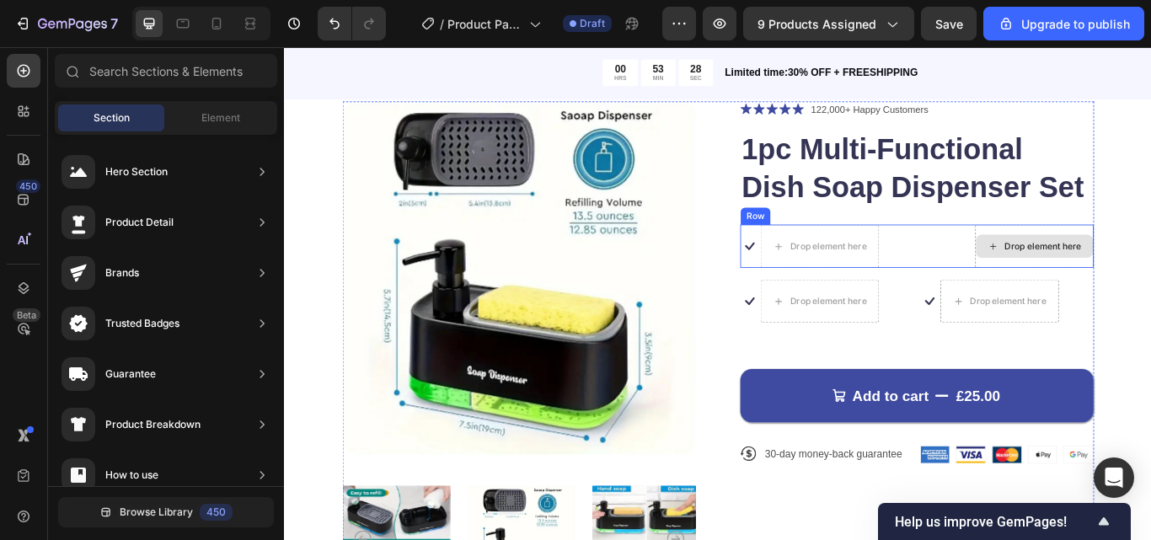
click at [1150, 270] on div "Drop element here" at bounding box center [1159, 279] width 137 height 27
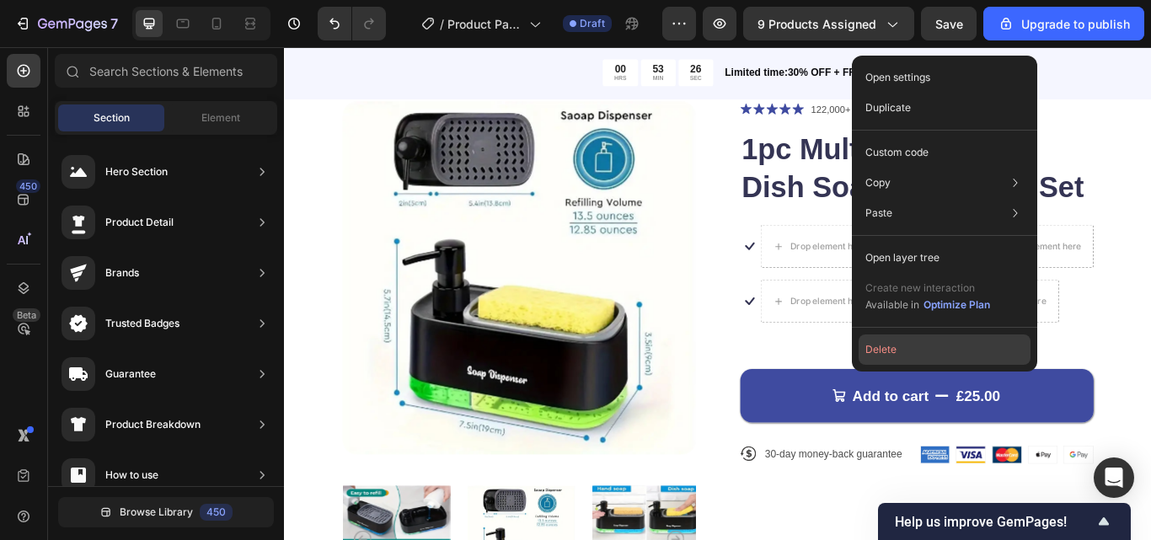
click at [887, 356] on button "Delete" at bounding box center [945, 350] width 172 height 30
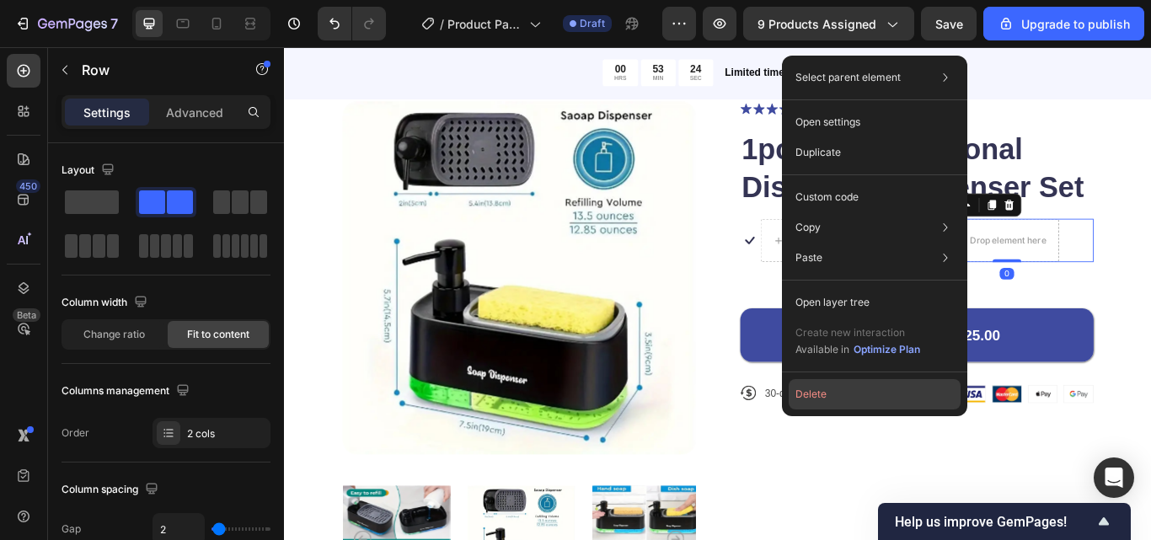
click at [809, 389] on button "Delete" at bounding box center [875, 394] width 172 height 30
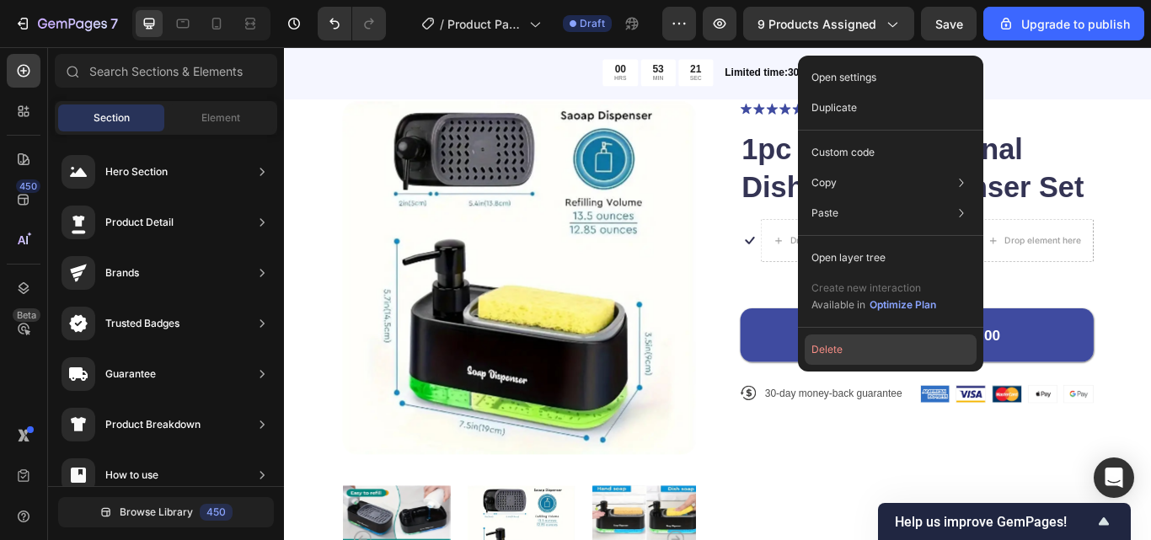
click at [834, 346] on button "Delete" at bounding box center [891, 350] width 172 height 30
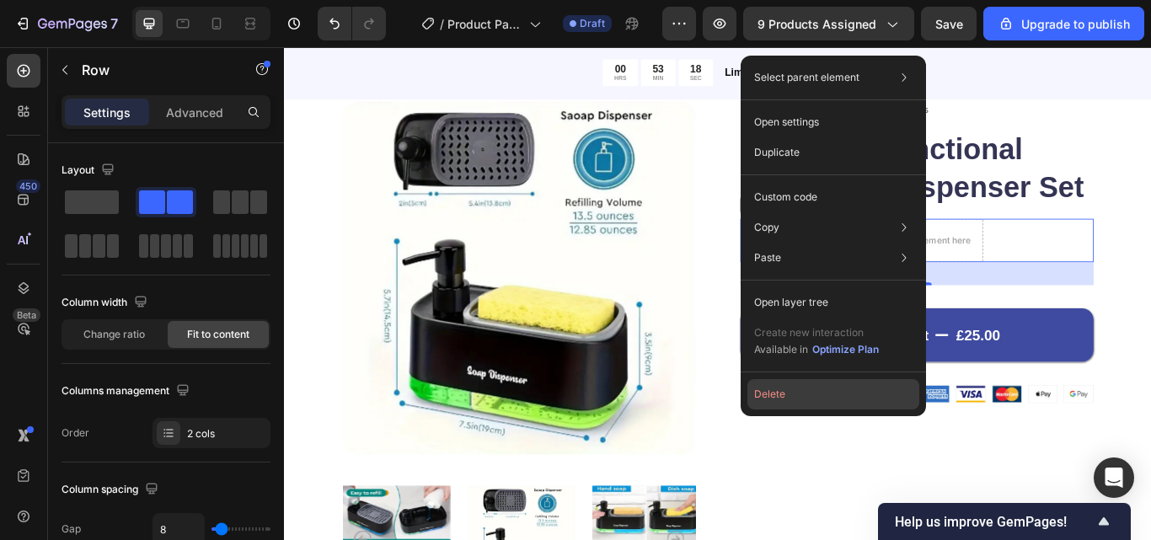
click at [765, 384] on button "Delete" at bounding box center [834, 394] width 172 height 30
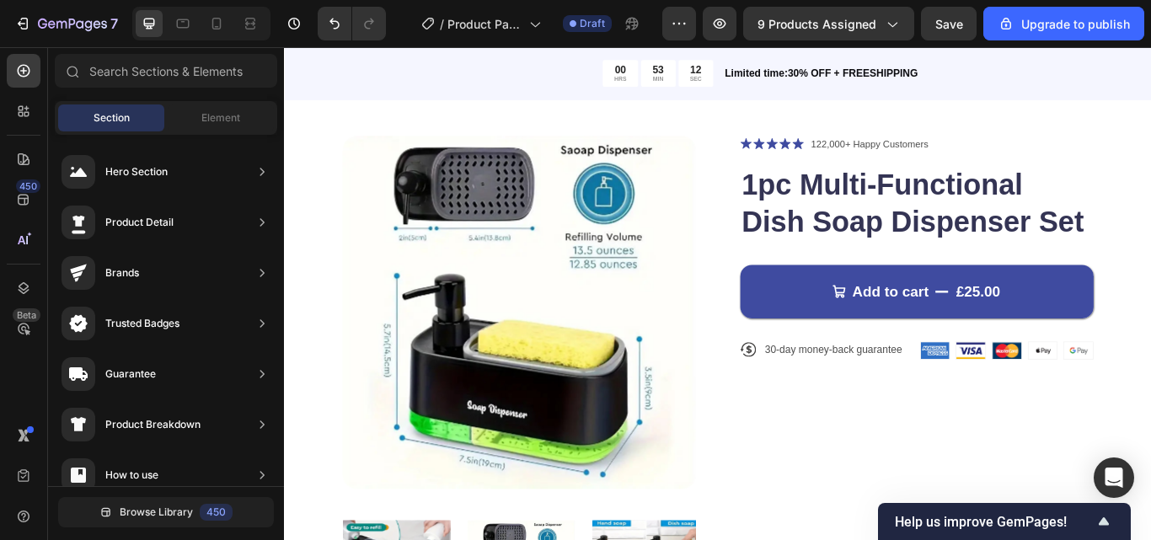
scroll to position [51, 0]
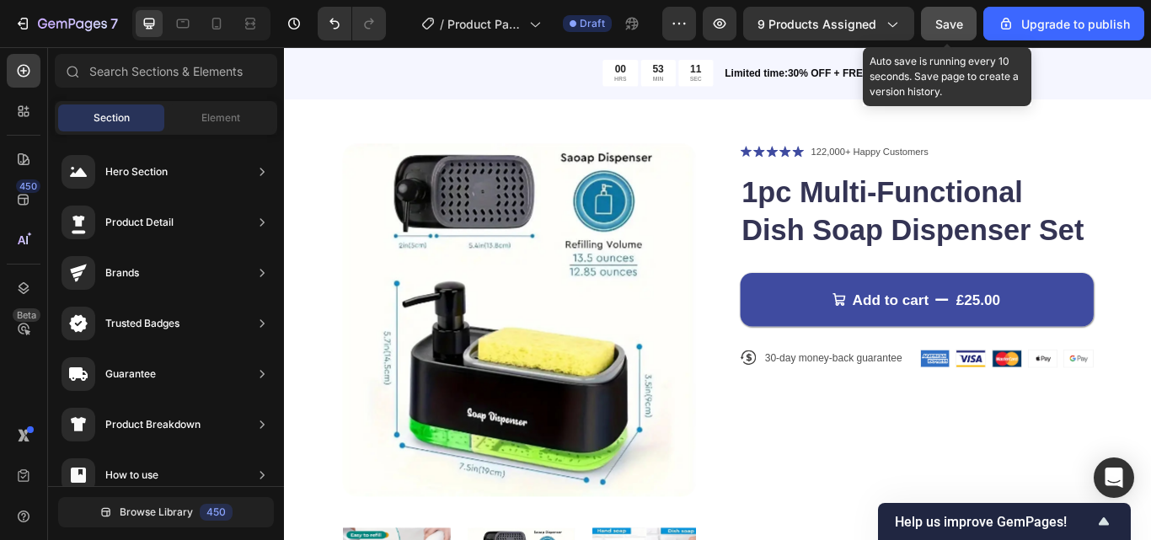
click at [946, 29] on span "Save" at bounding box center [950, 24] width 28 height 14
click at [929, 19] on button "Save" at bounding box center [949, 24] width 56 height 34
